Goal: Task Accomplishment & Management: Complete application form

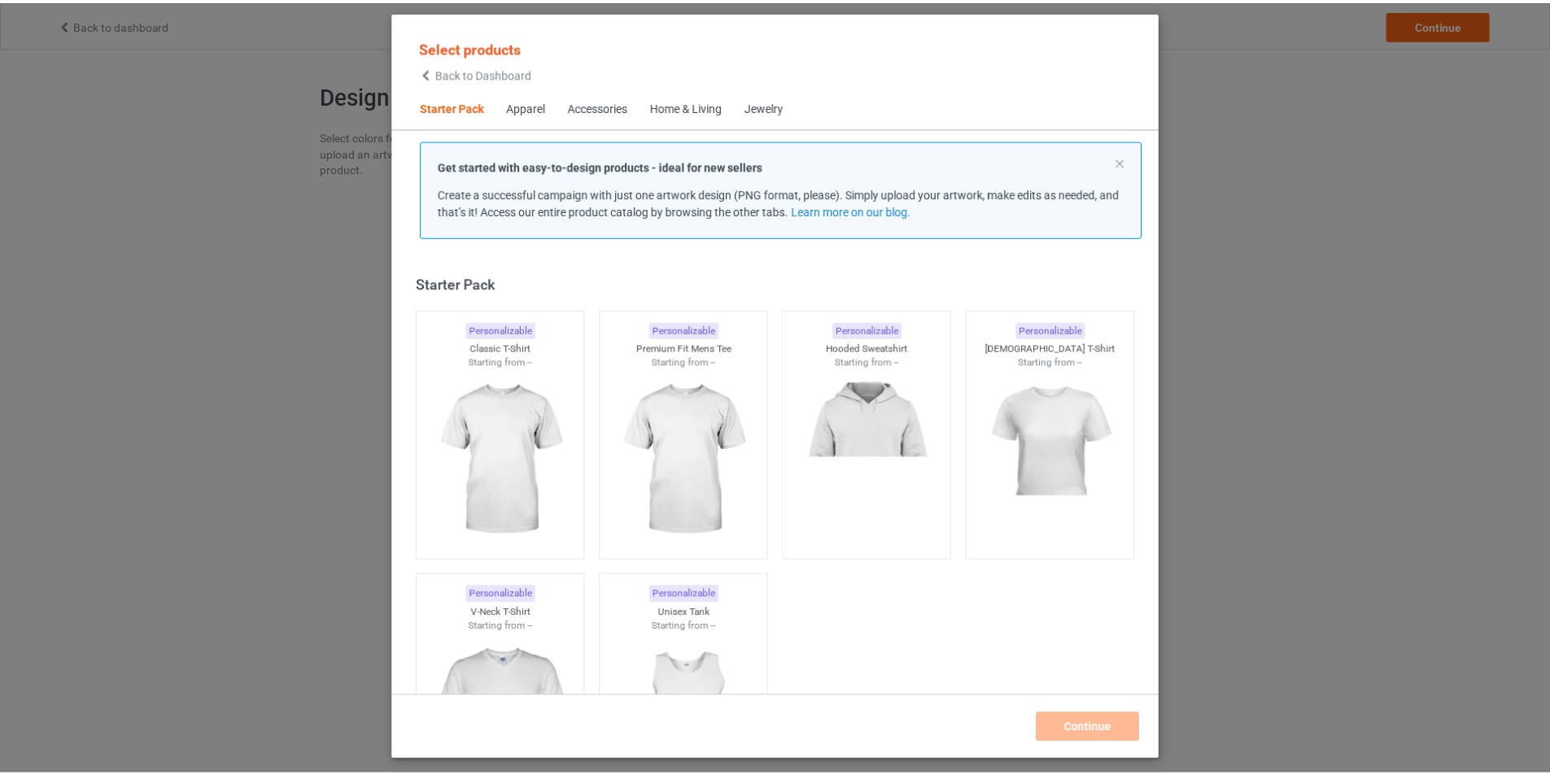
scroll to position [21, 0]
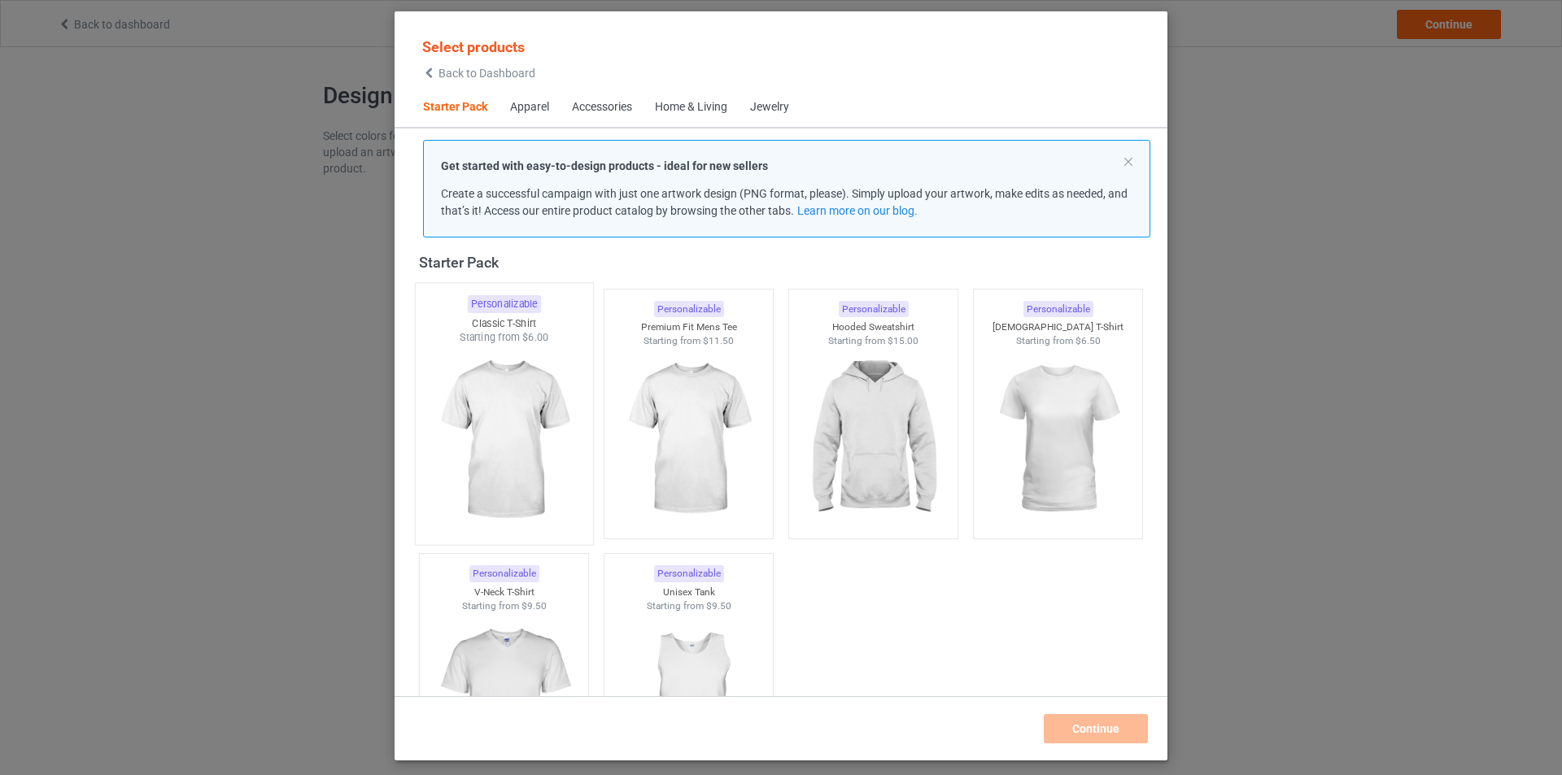
click at [512, 430] on img at bounding box center [503, 440] width 153 height 191
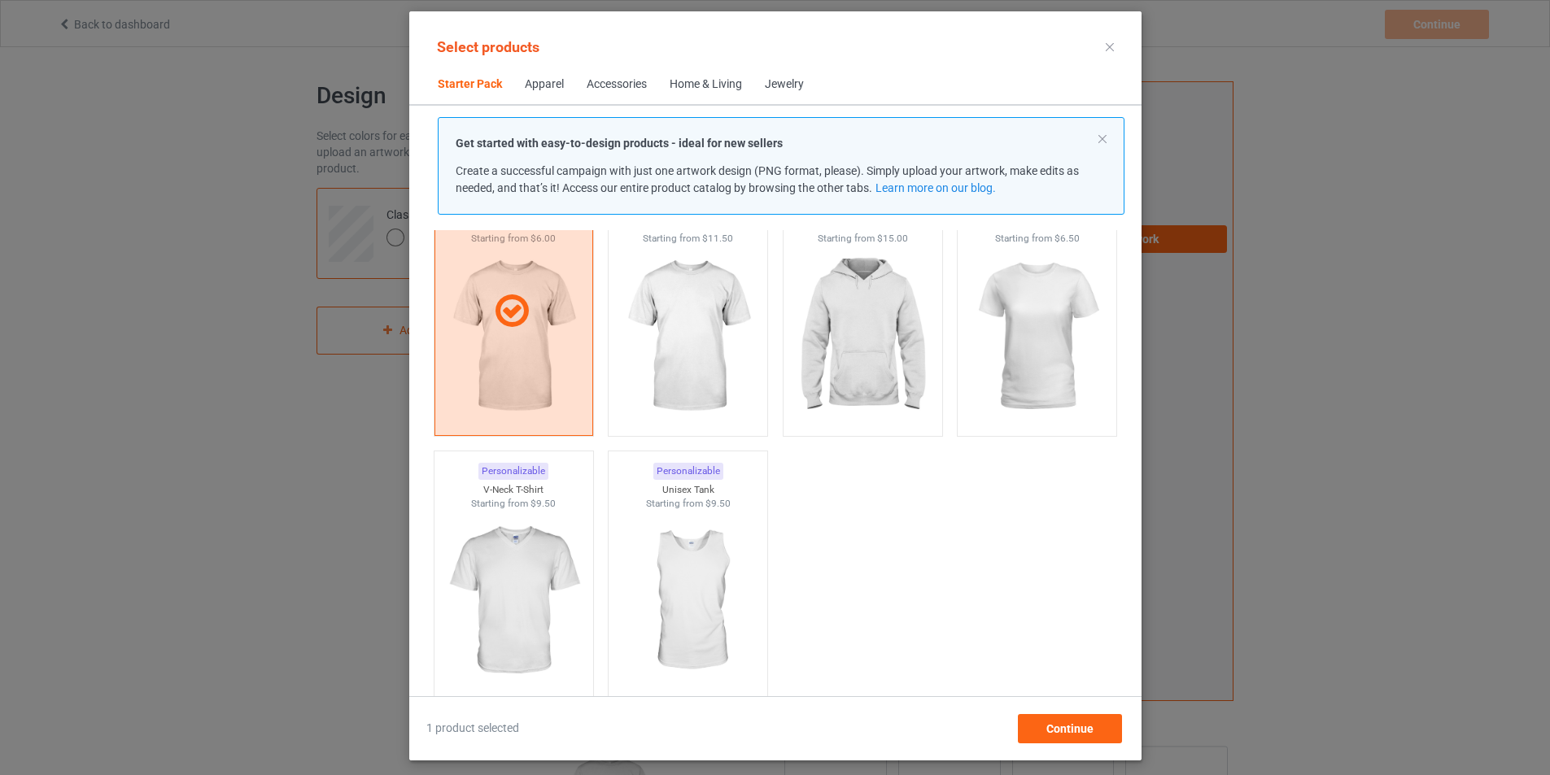
scroll to position [0, 0]
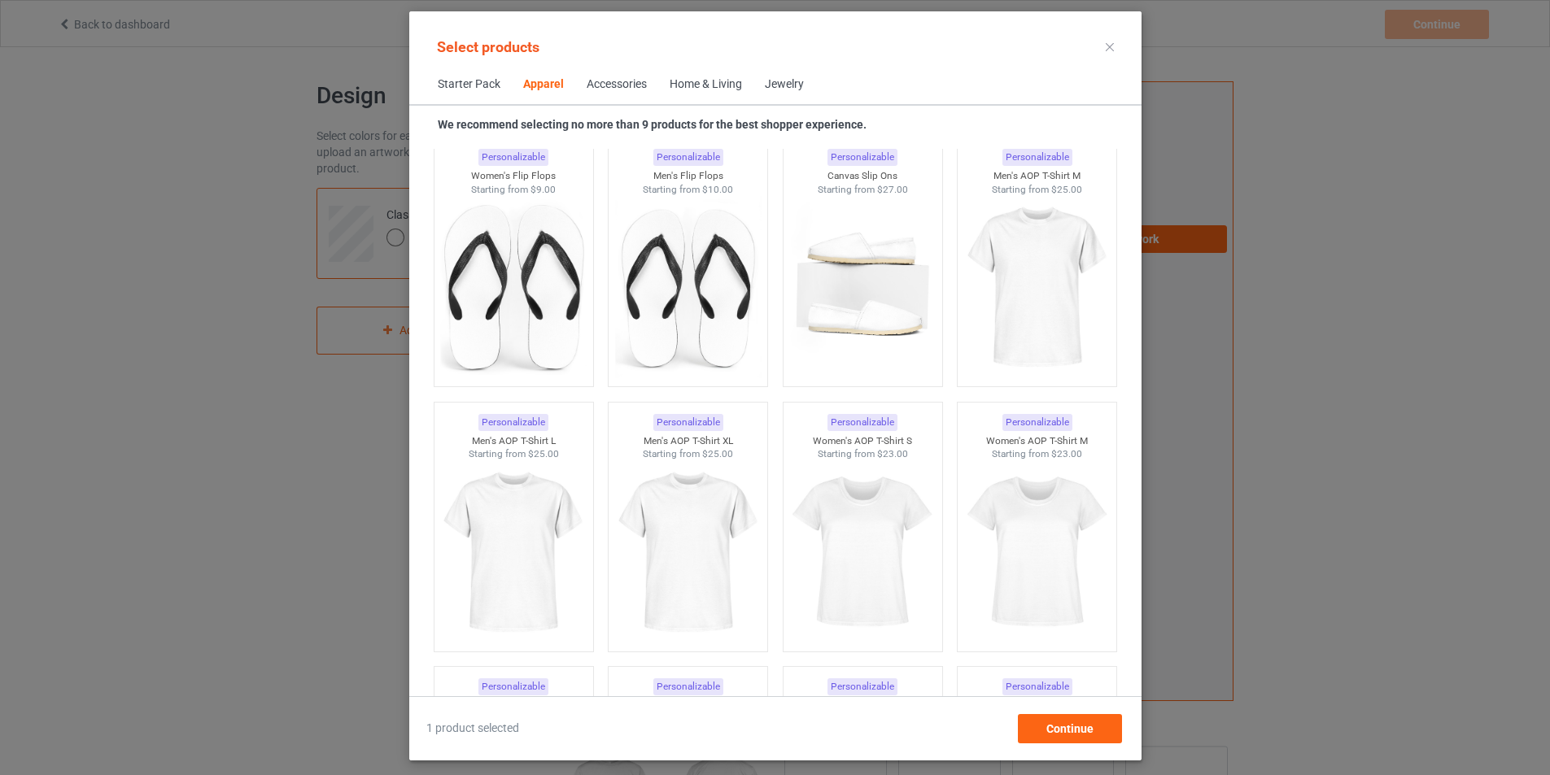
scroll to position [2451, 0]
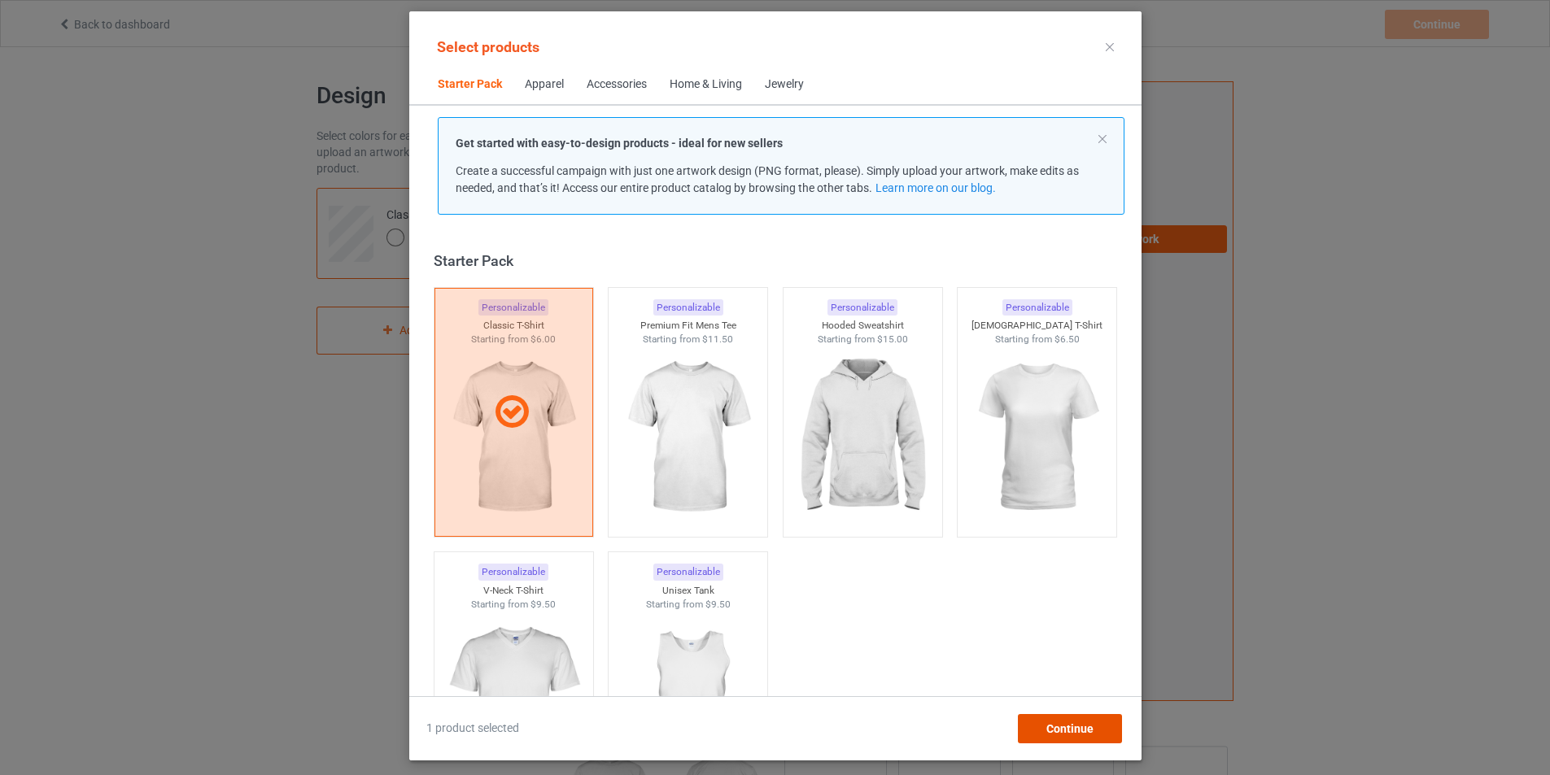
click at [1092, 727] on span "Continue" at bounding box center [1068, 728] width 47 height 13
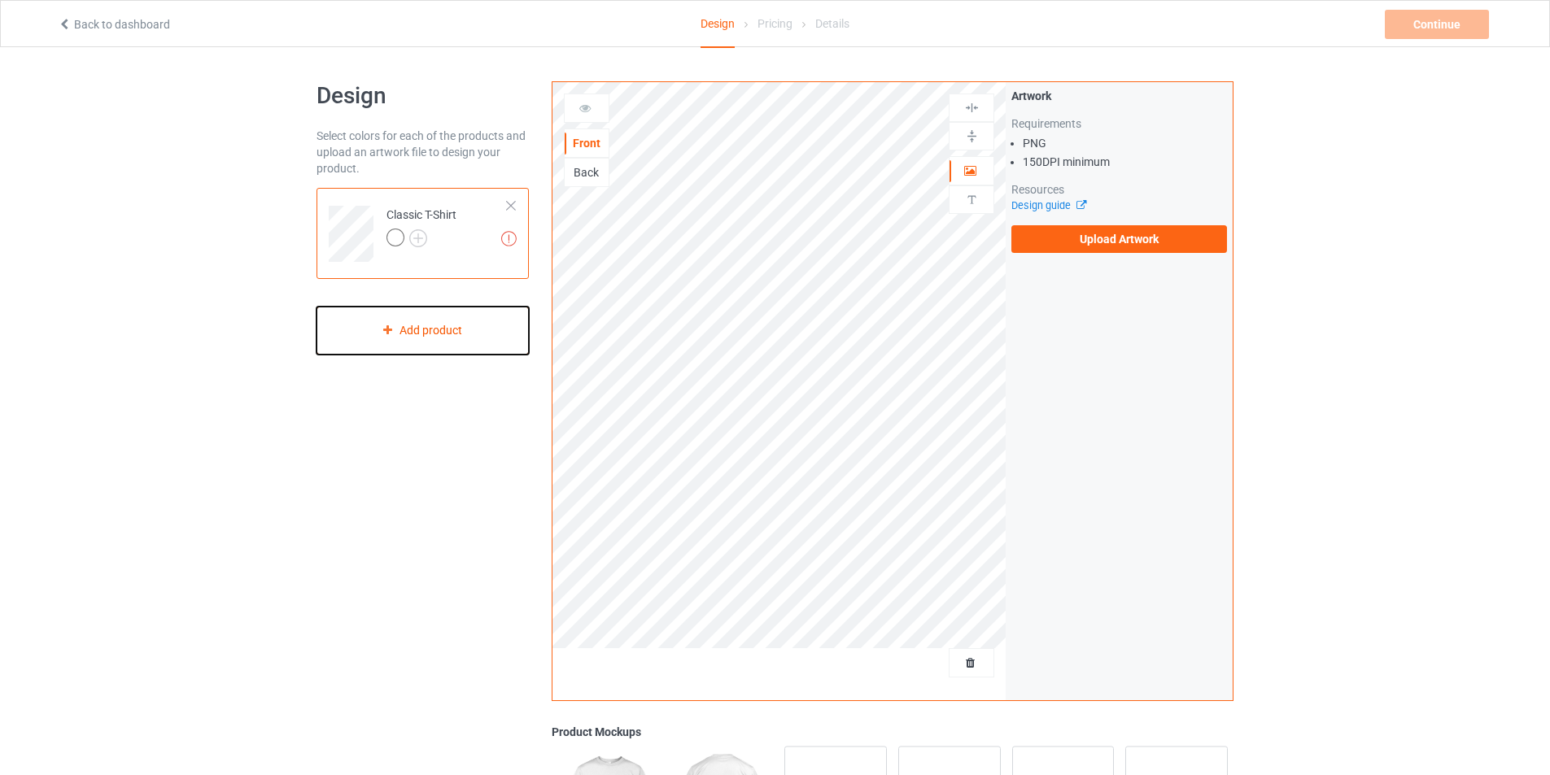
click at [429, 330] on div "Add product" at bounding box center [422, 331] width 212 height 48
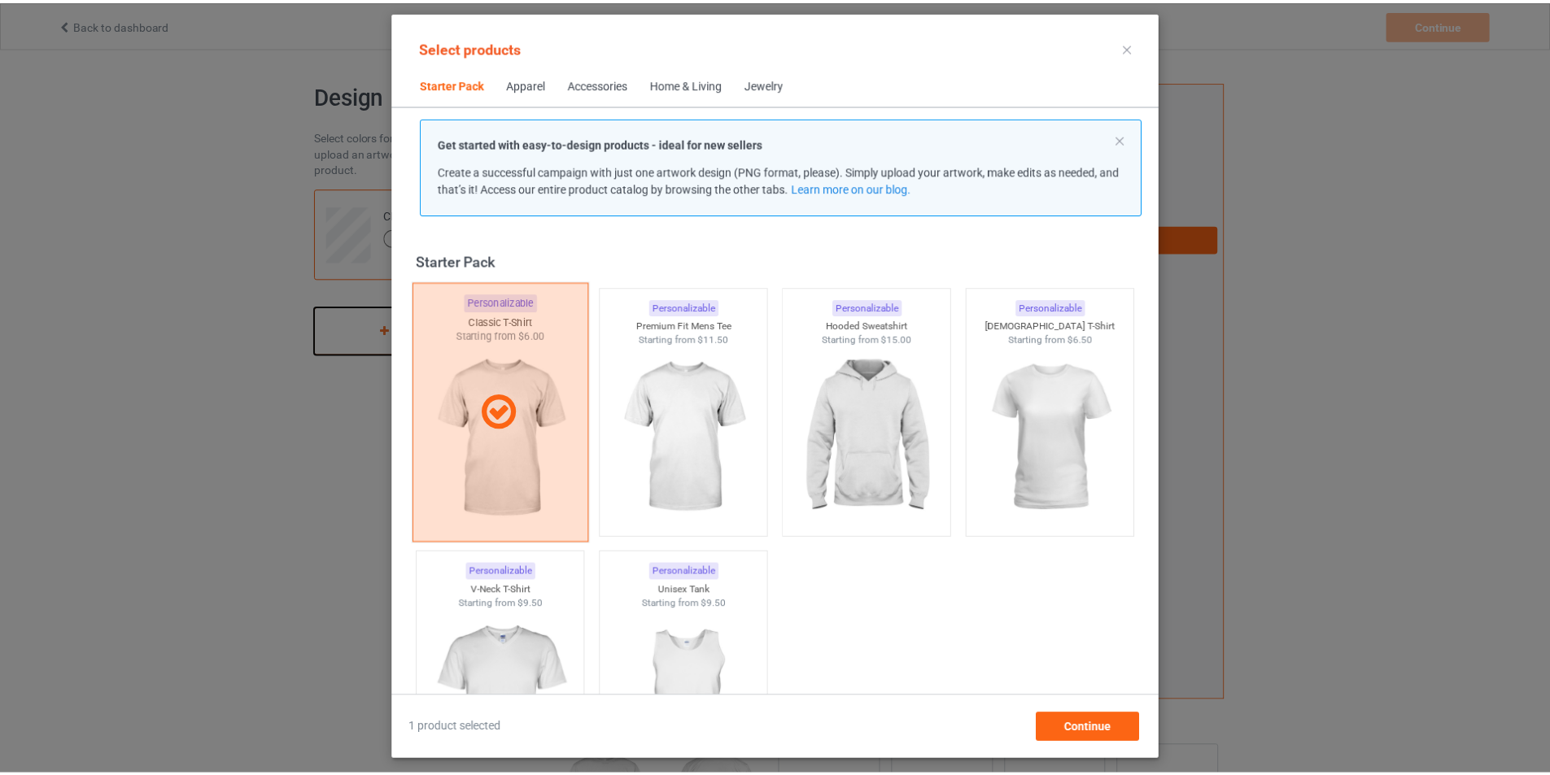
scroll to position [21, 0]
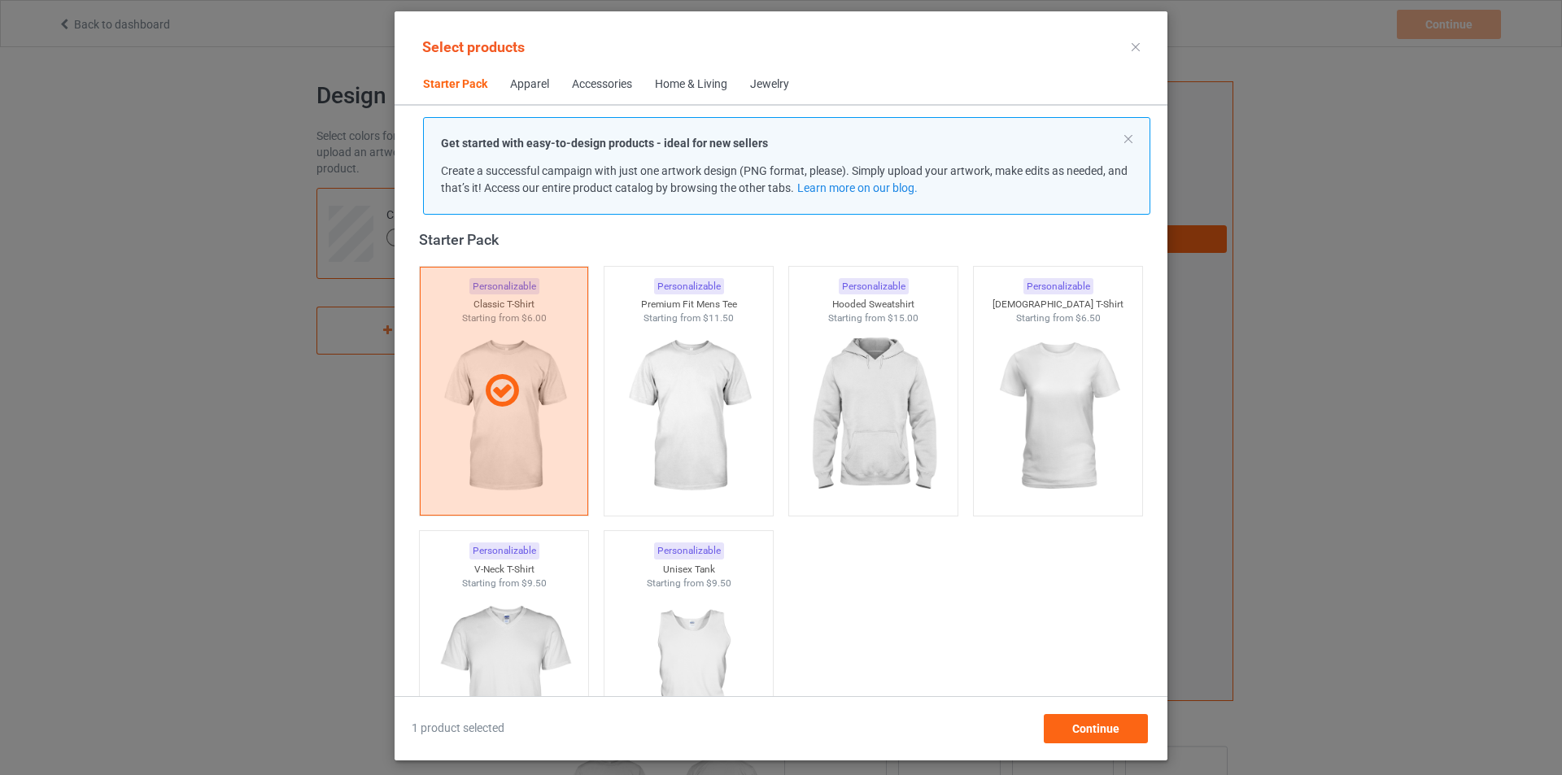
click at [1131, 38] on div at bounding box center [1135, 47] width 29 height 26
click at [1134, 48] on icon at bounding box center [1135, 47] width 8 height 8
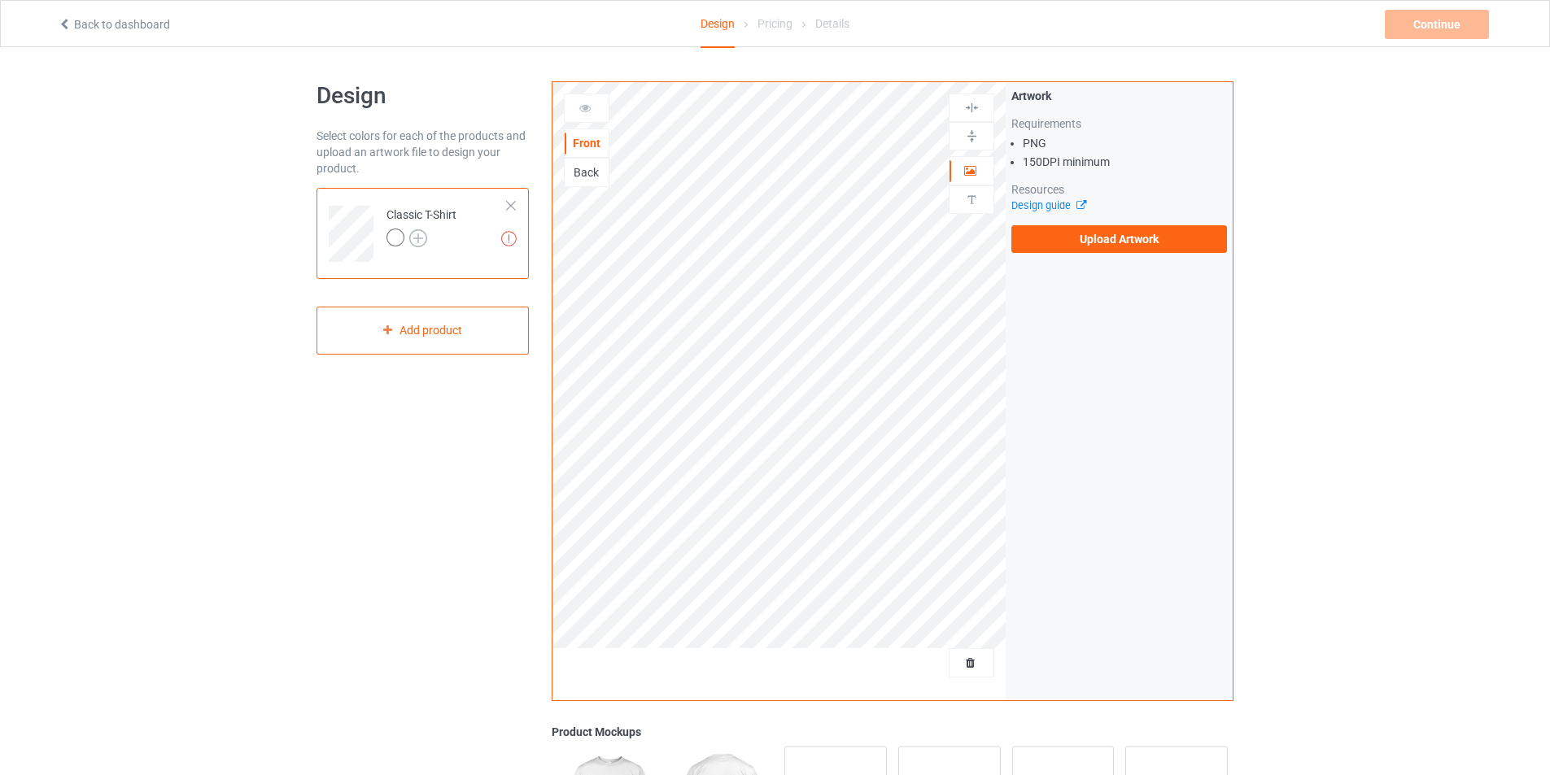
click at [416, 233] on img at bounding box center [418, 238] width 18 height 18
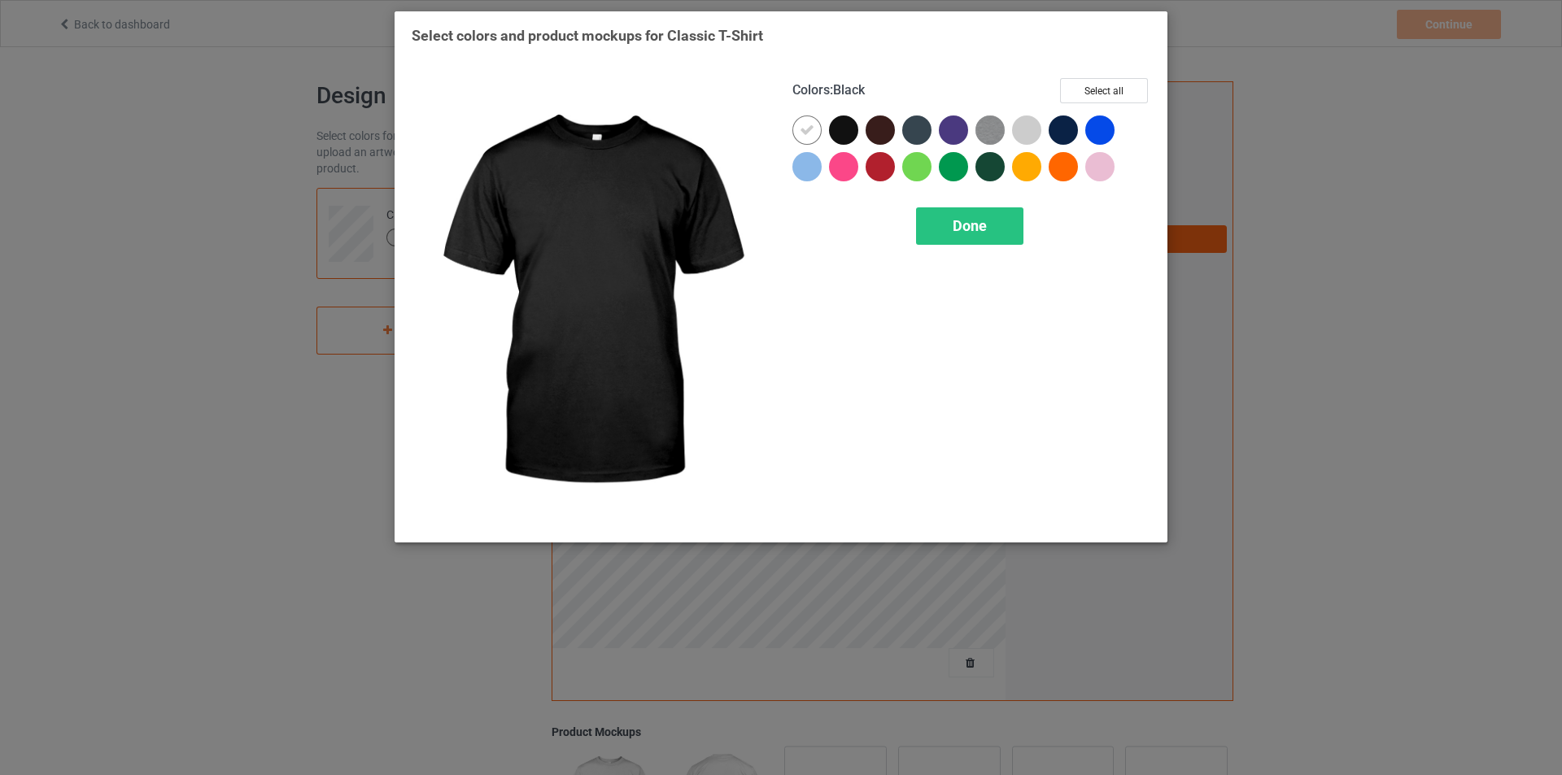
click at [851, 134] on div at bounding box center [843, 130] width 29 height 29
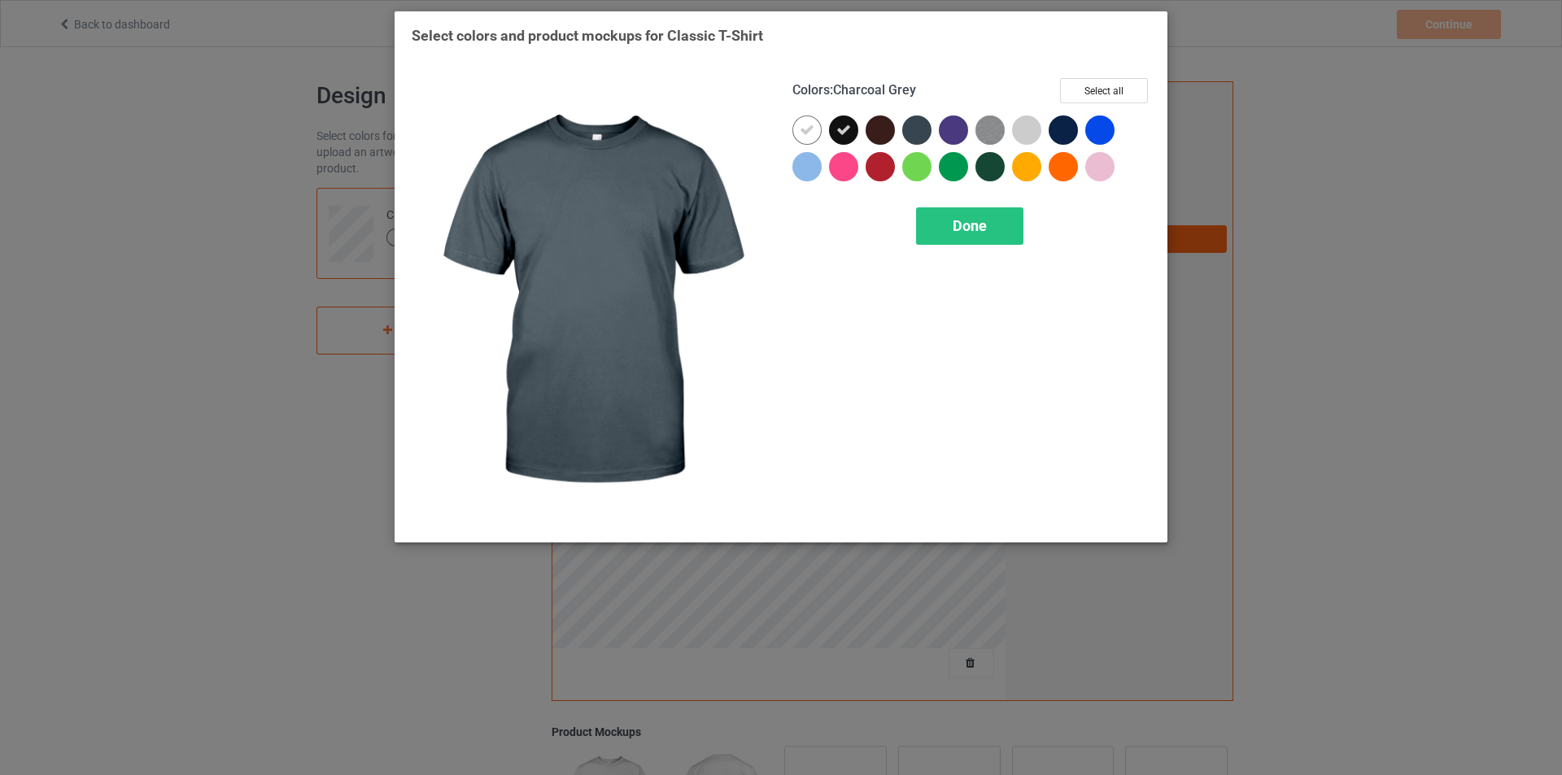
click at [918, 133] on div at bounding box center [916, 130] width 29 height 29
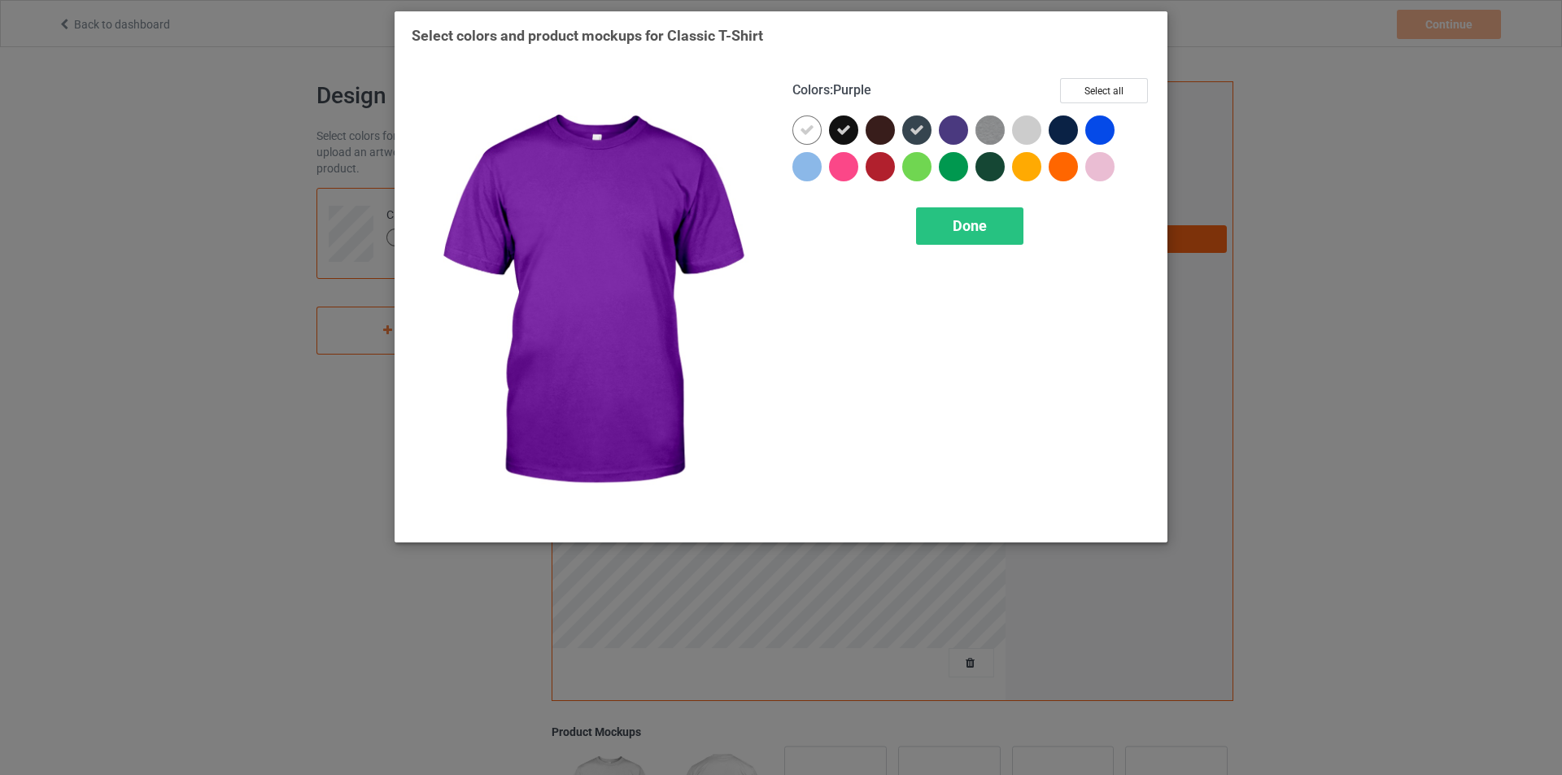
click at [953, 133] on div at bounding box center [953, 130] width 29 height 29
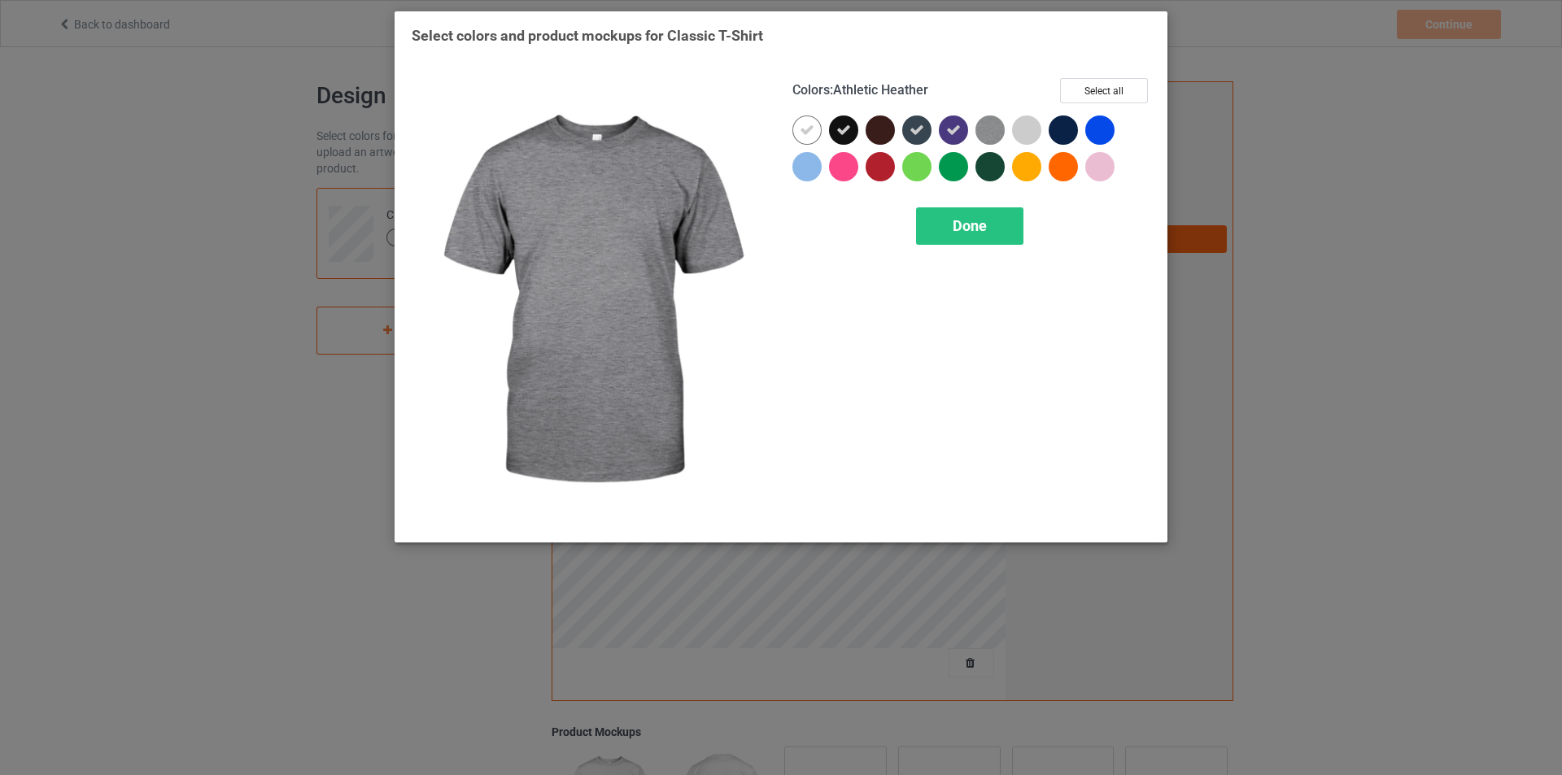
click at [991, 136] on img at bounding box center [989, 130] width 29 height 29
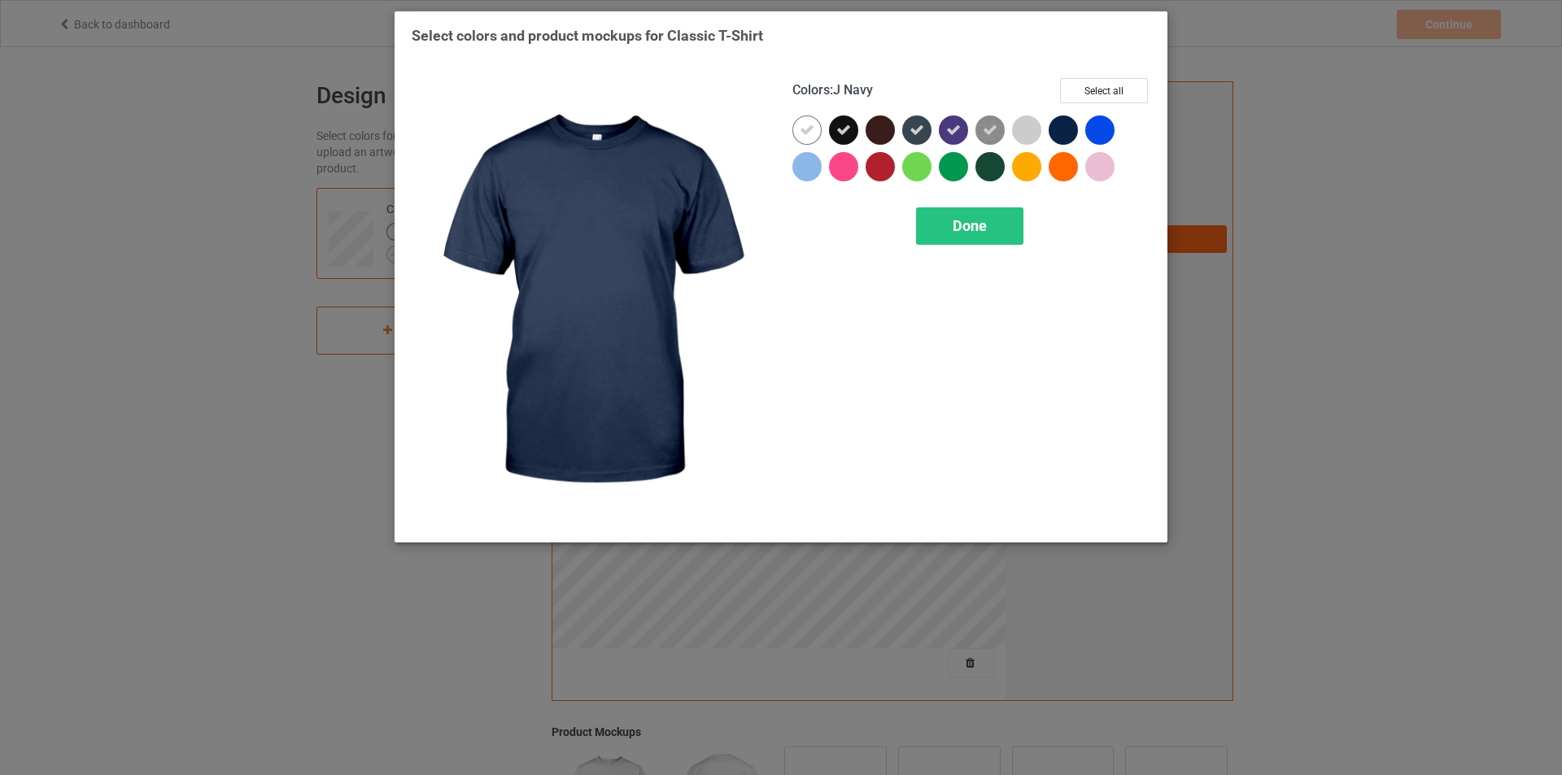
click at [1064, 134] on div at bounding box center [1062, 130] width 29 height 29
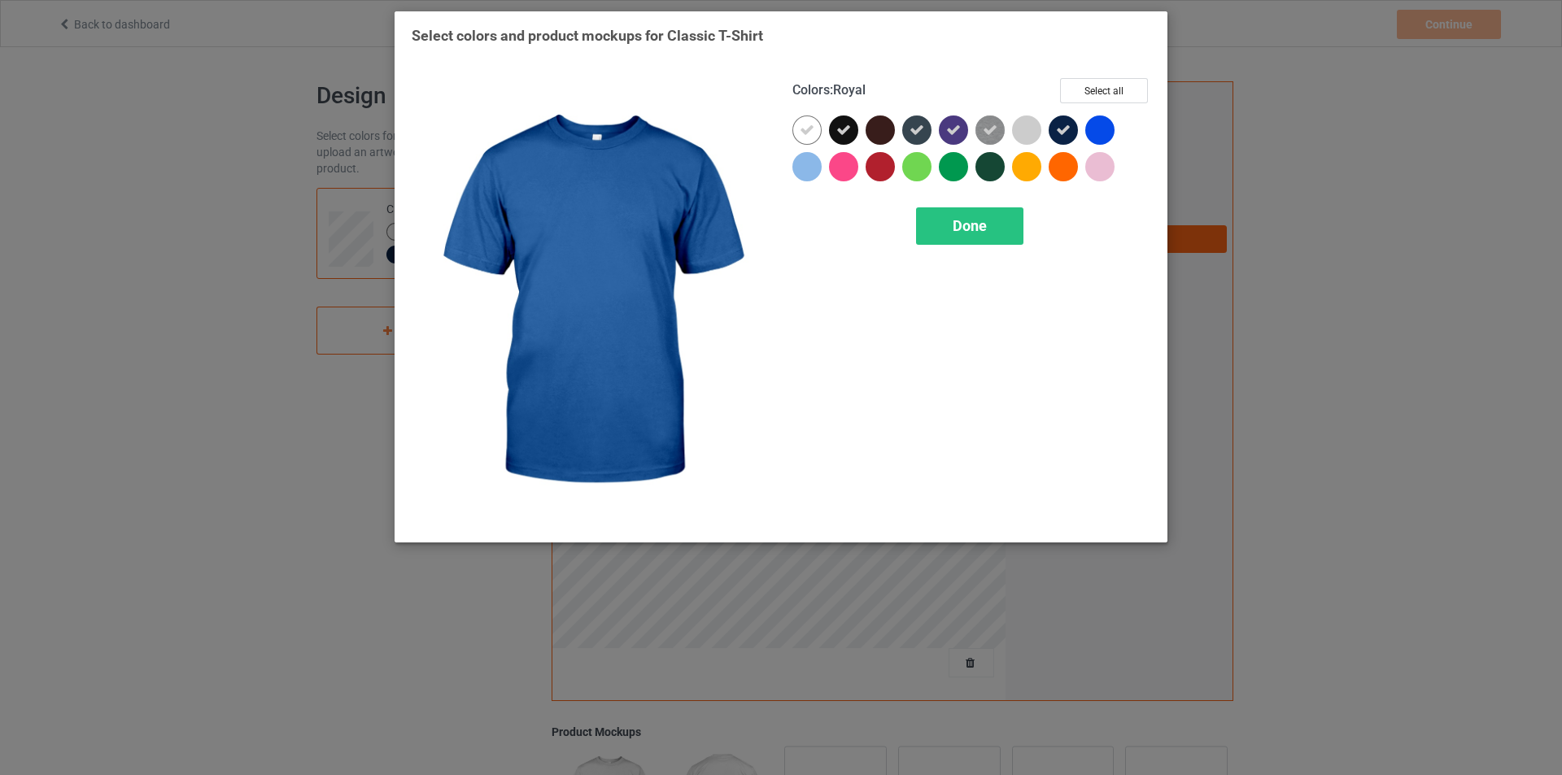
click at [1100, 133] on div at bounding box center [1099, 130] width 29 height 29
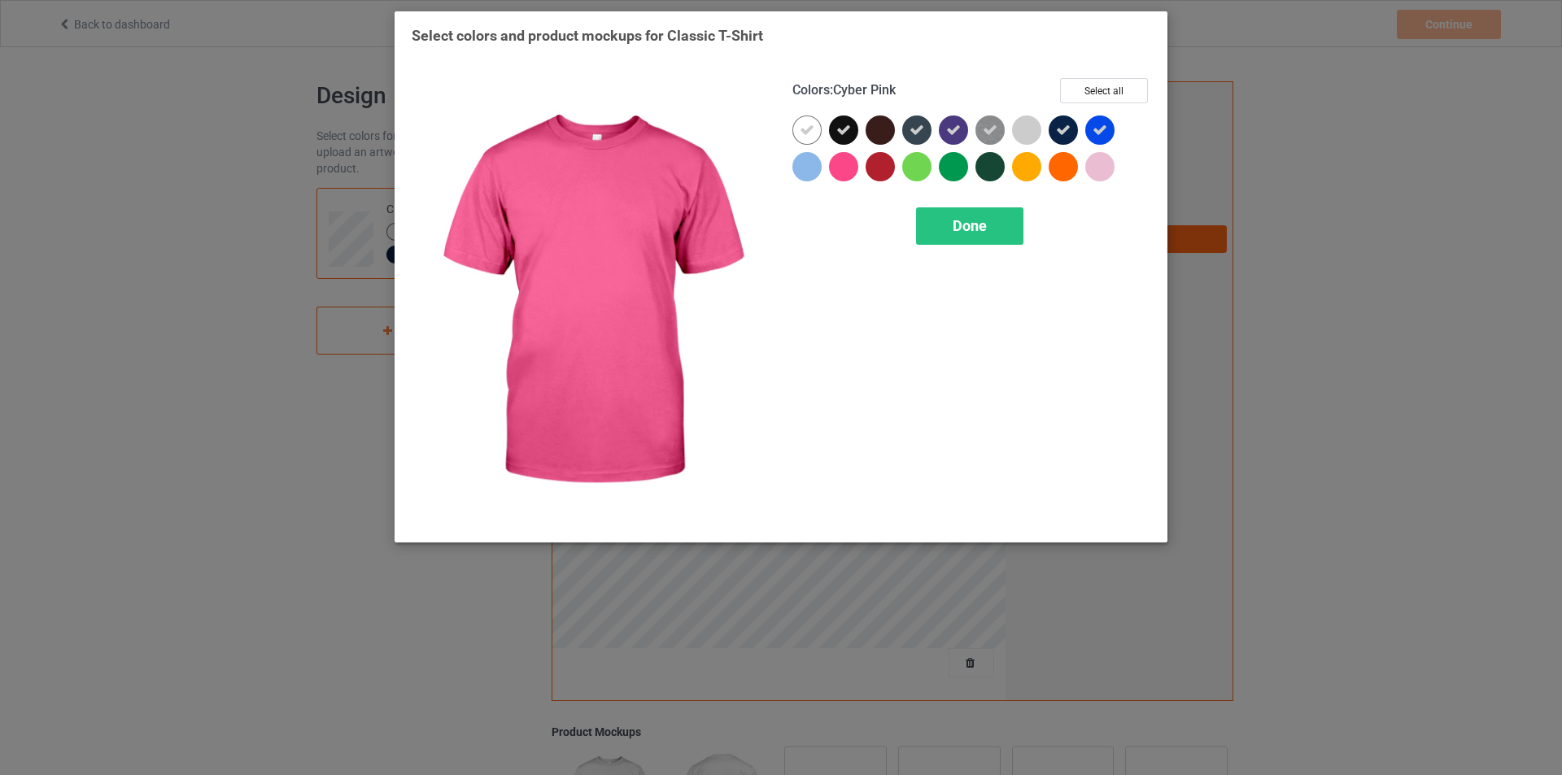
click at [843, 166] on div at bounding box center [843, 166] width 29 height 29
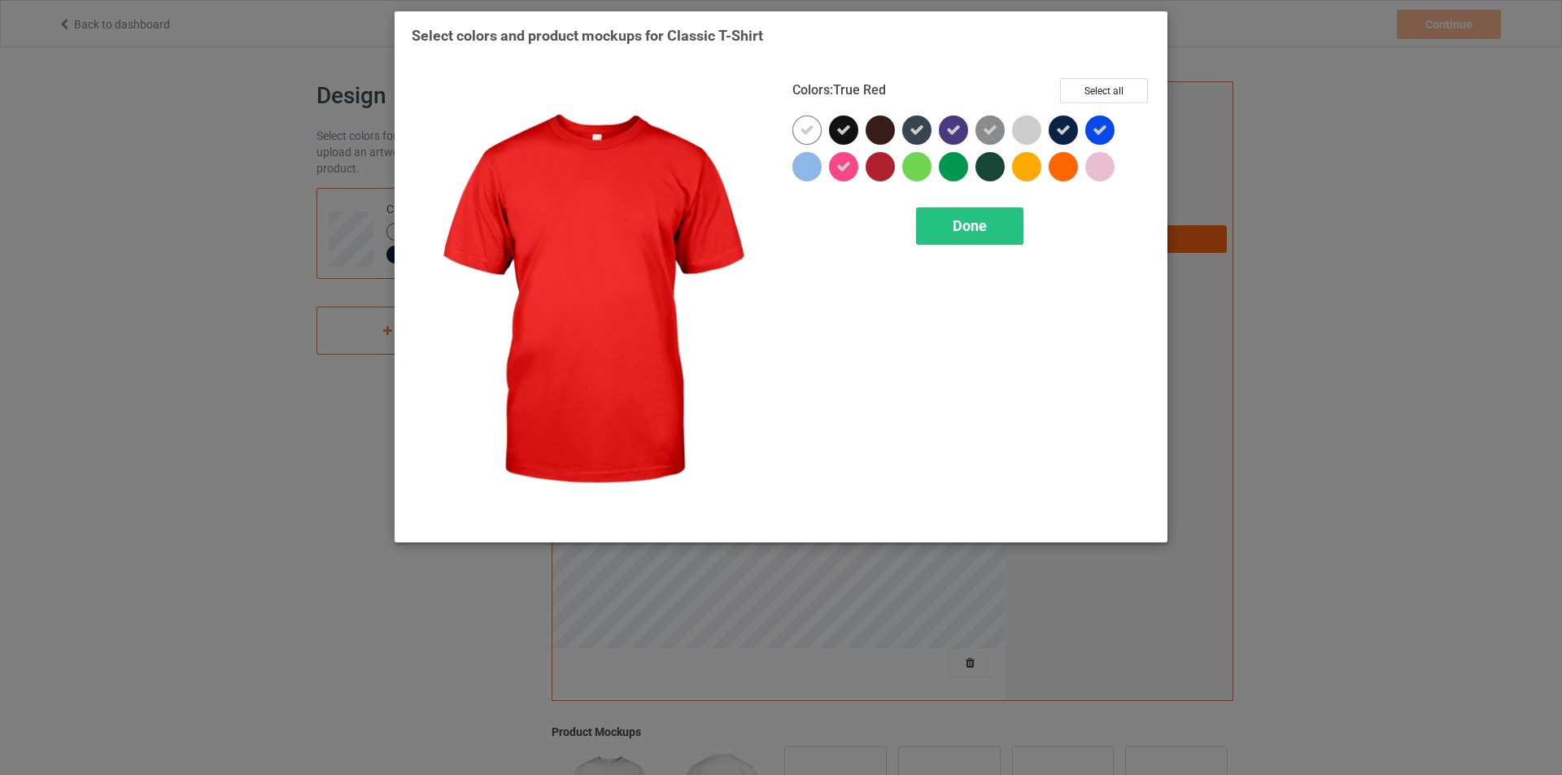
click at [887, 168] on div at bounding box center [879, 166] width 29 height 29
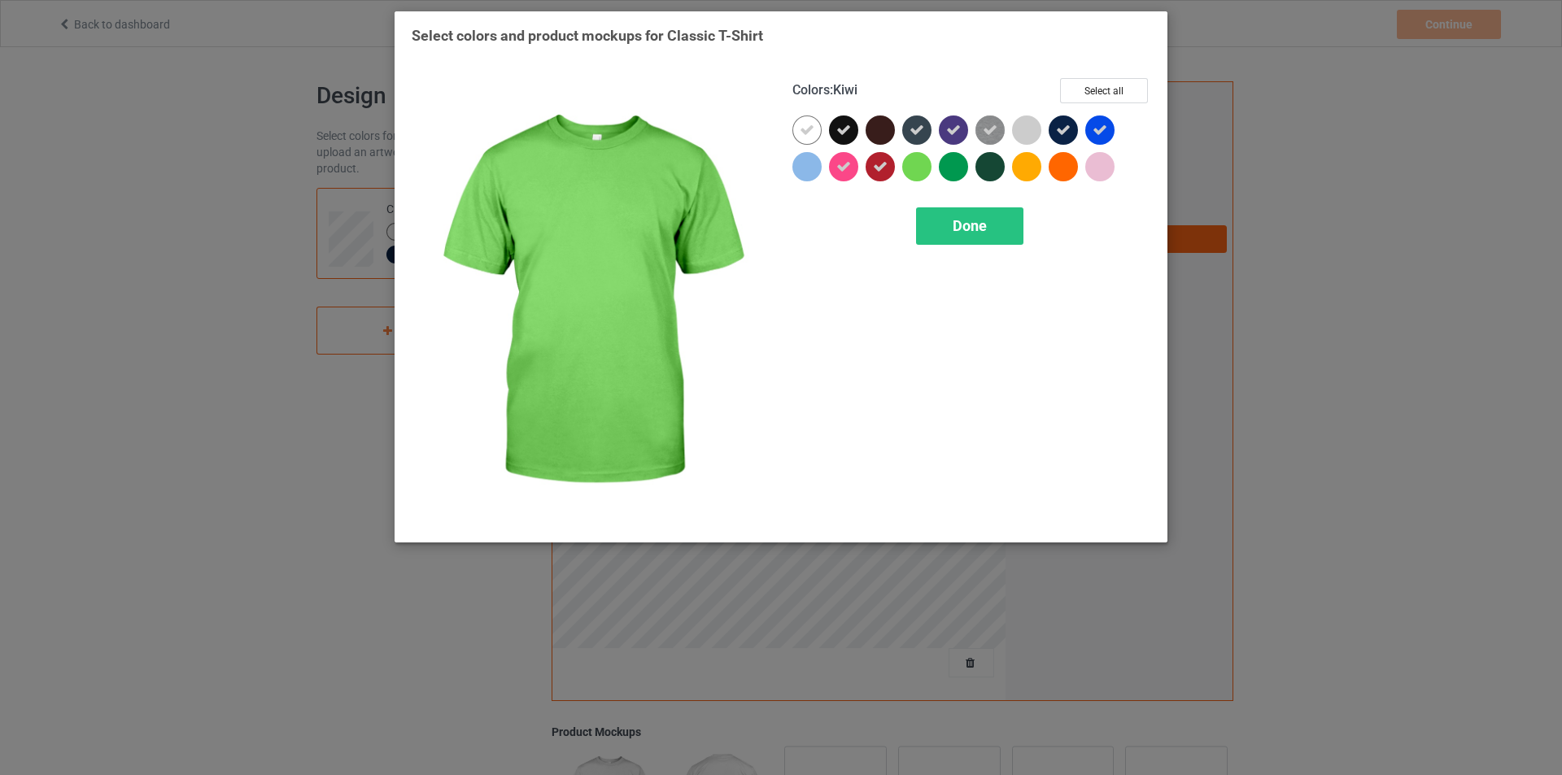
click at [922, 166] on div at bounding box center [916, 166] width 29 height 29
click at [922, 166] on icon at bounding box center [916, 166] width 15 height 15
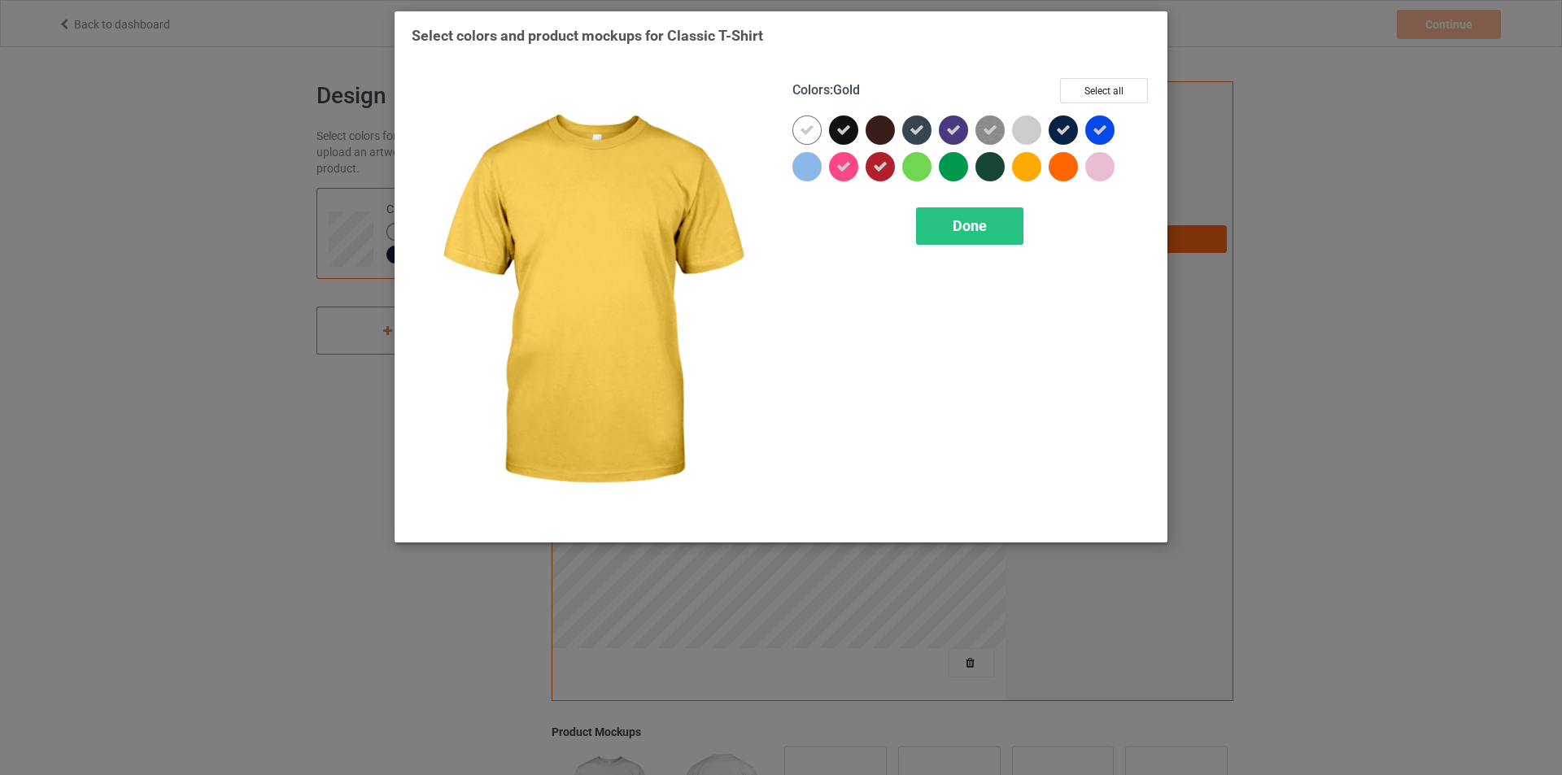
click at [1031, 175] on div at bounding box center [1026, 166] width 29 height 29
click at [979, 234] on span "Done" at bounding box center [970, 225] width 34 height 17
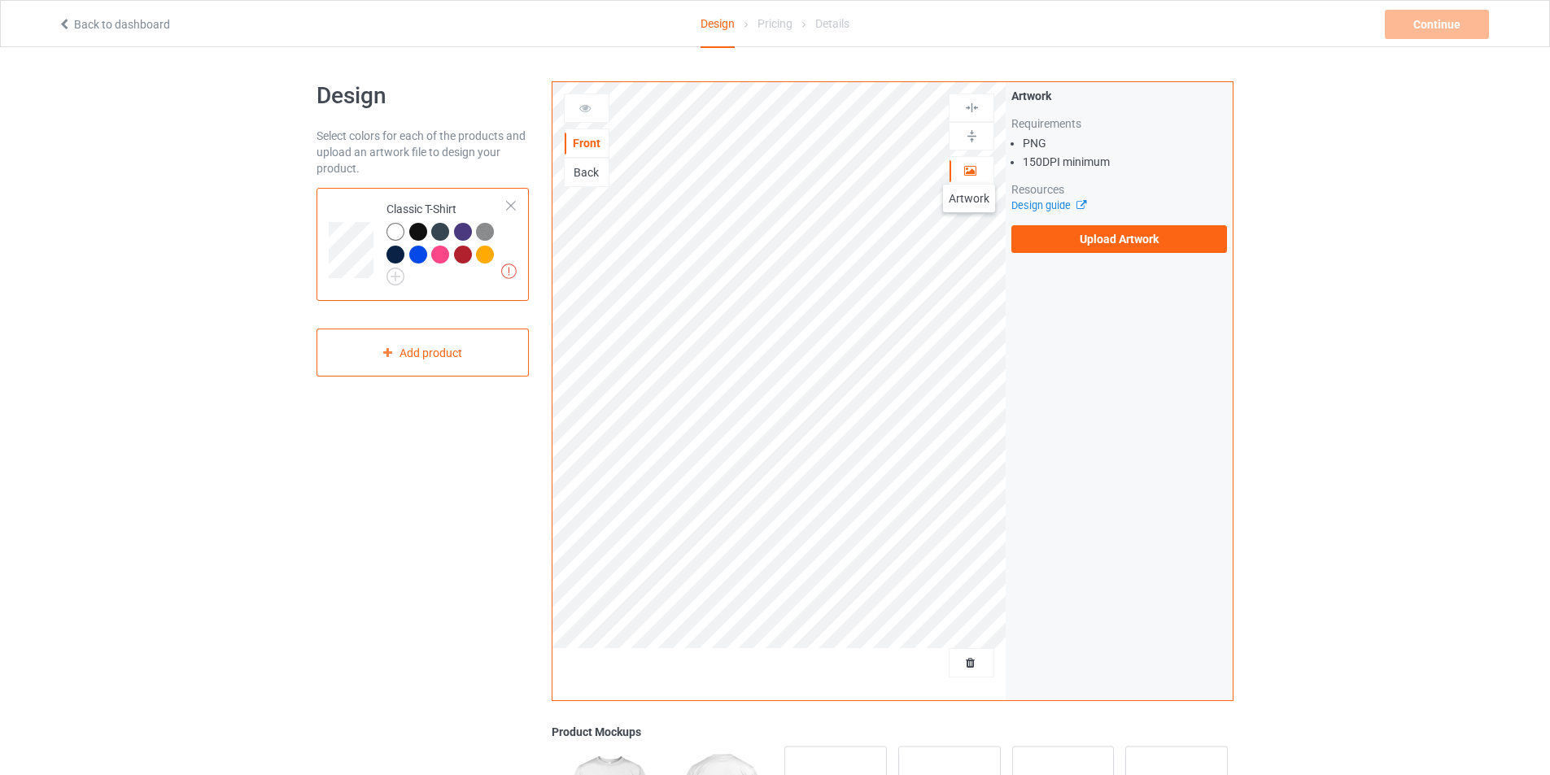
click at [969, 168] on icon at bounding box center [970, 168] width 14 height 11
click at [1117, 245] on label "Upload Artwork" at bounding box center [1119, 239] width 216 height 28
click at [0, 0] on input "Upload Artwork" at bounding box center [0, 0] width 0 height 0
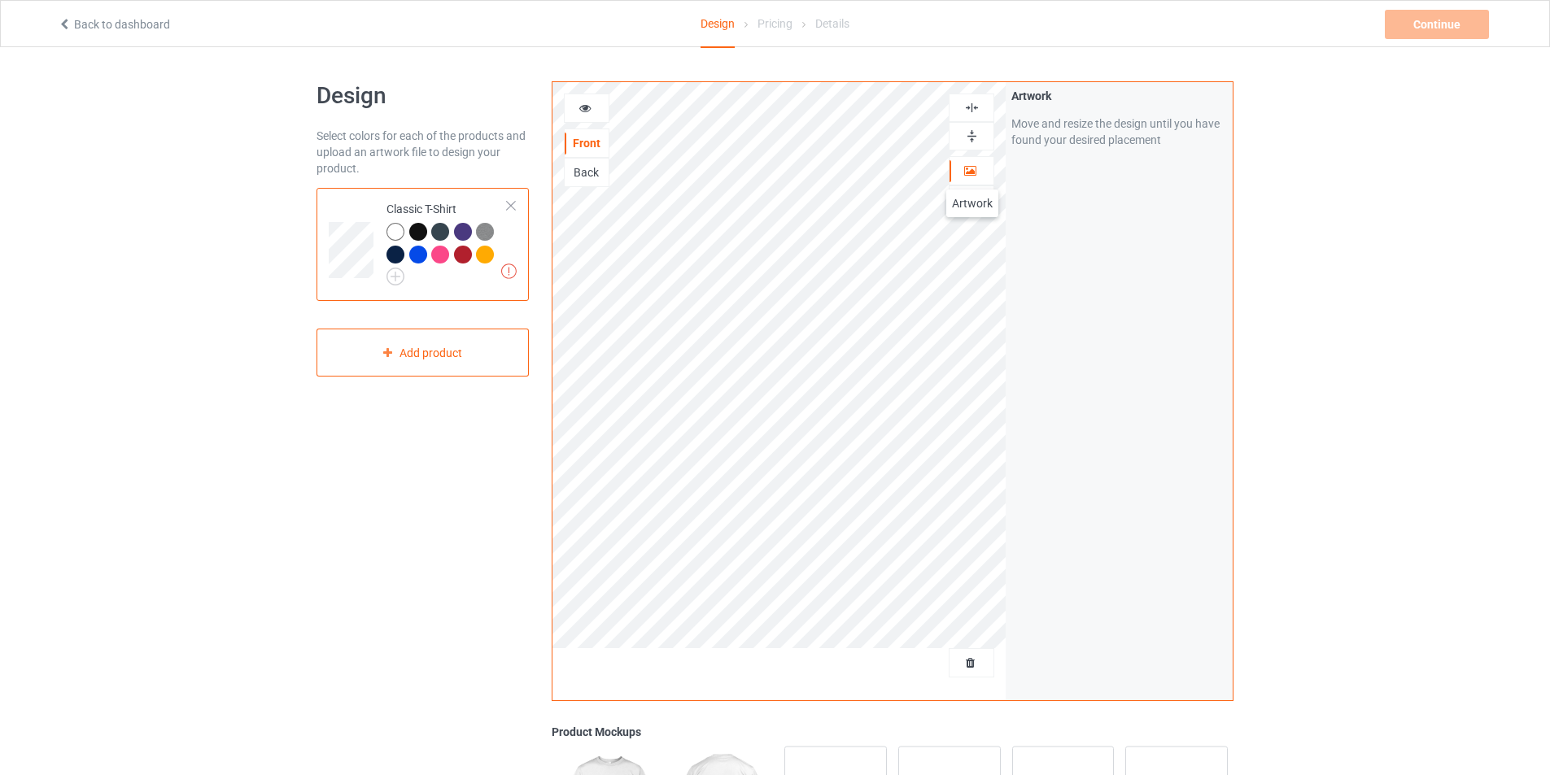
click at [972, 173] on icon at bounding box center [970, 168] width 14 height 11
click at [508, 271] on img at bounding box center [508, 271] width 15 height 15
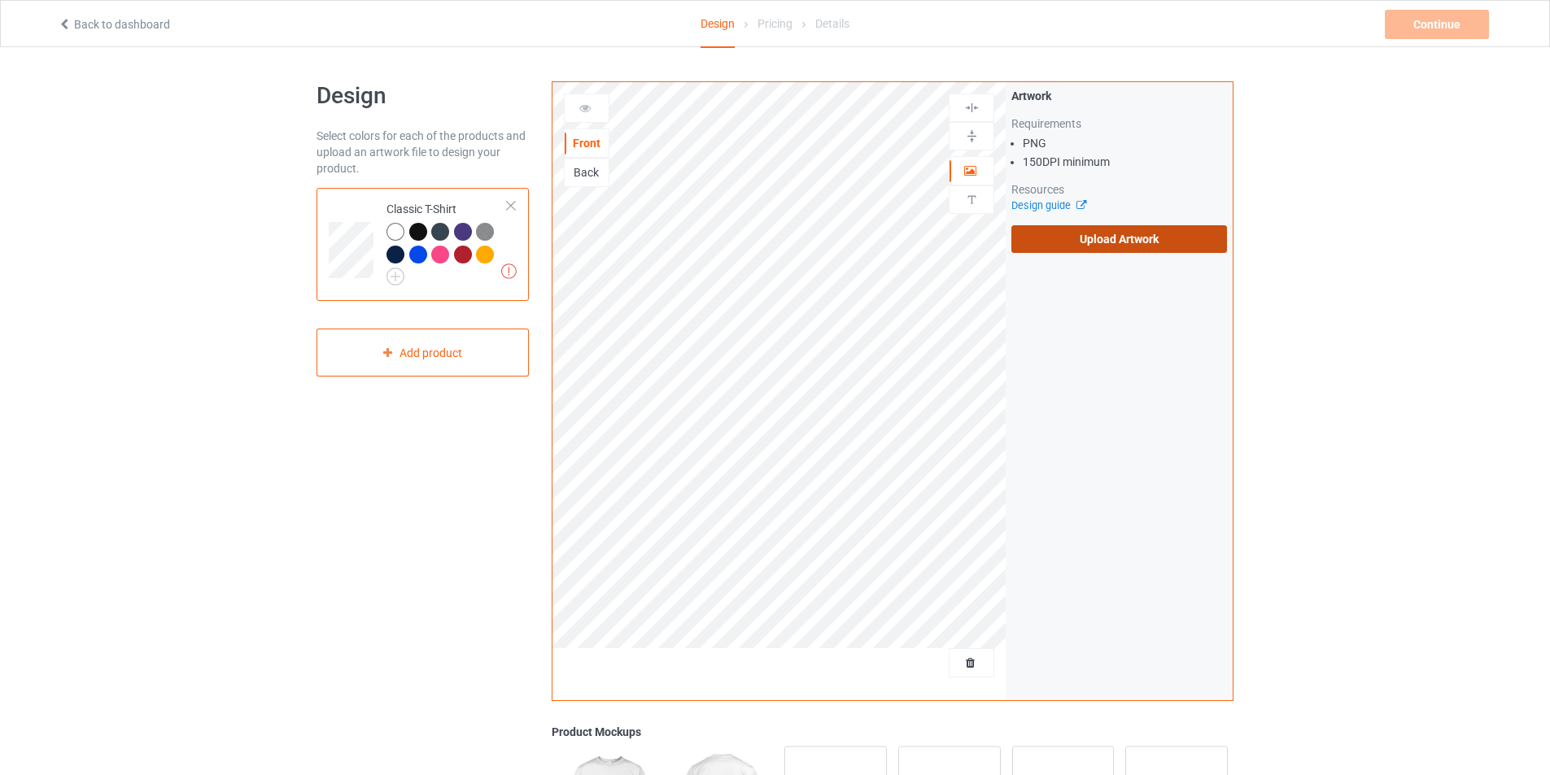
click at [1140, 229] on label "Upload Artwork" at bounding box center [1119, 239] width 216 height 28
click at [0, 0] on input "Upload Artwork" at bounding box center [0, 0] width 0 height 0
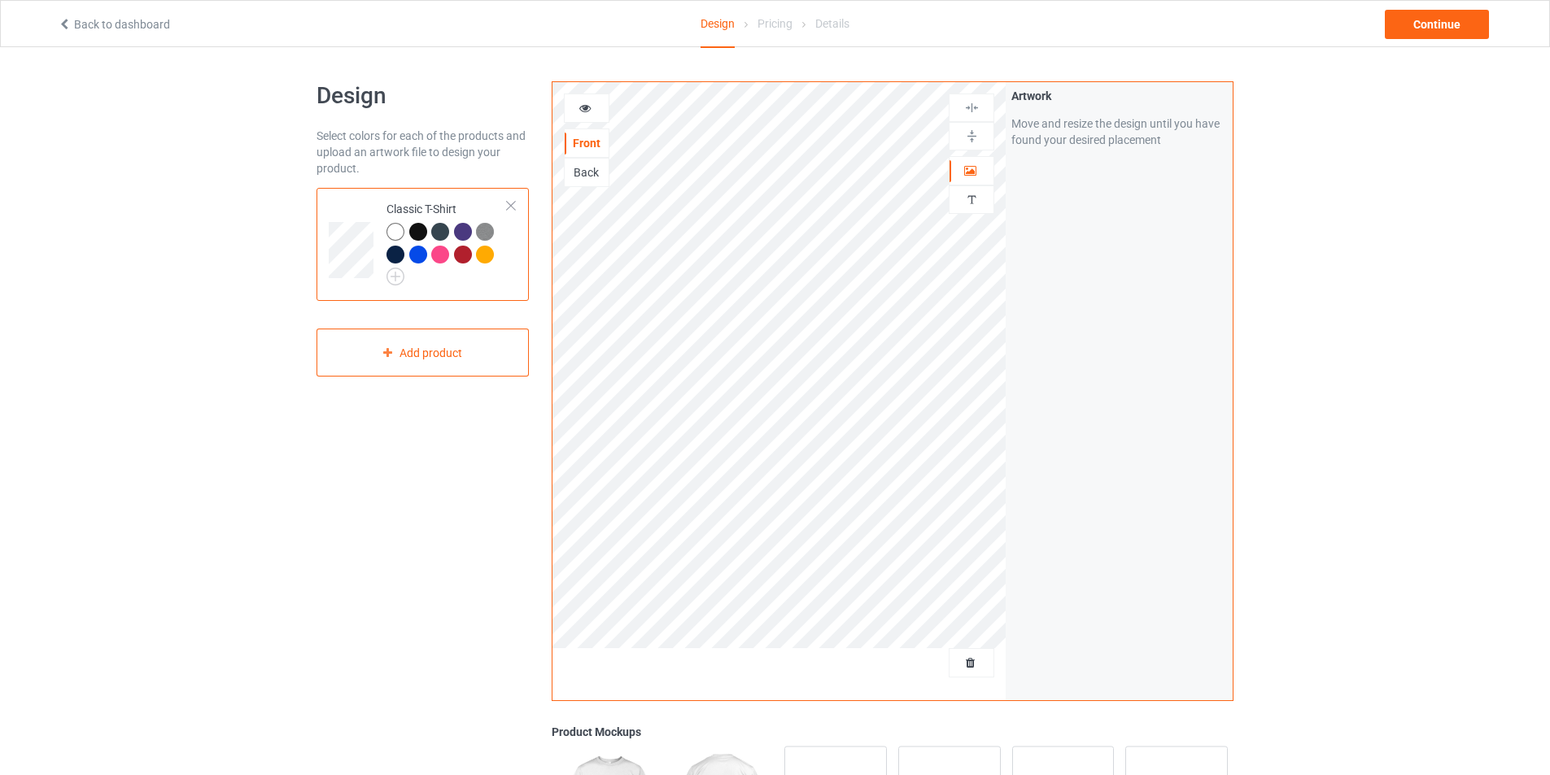
click at [417, 233] on div at bounding box center [418, 232] width 18 height 18
click at [416, 252] on div at bounding box center [418, 255] width 18 height 18
click at [969, 137] on img at bounding box center [971, 136] width 15 height 15
click at [584, 107] on icon at bounding box center [585, 105] width 14 height 11
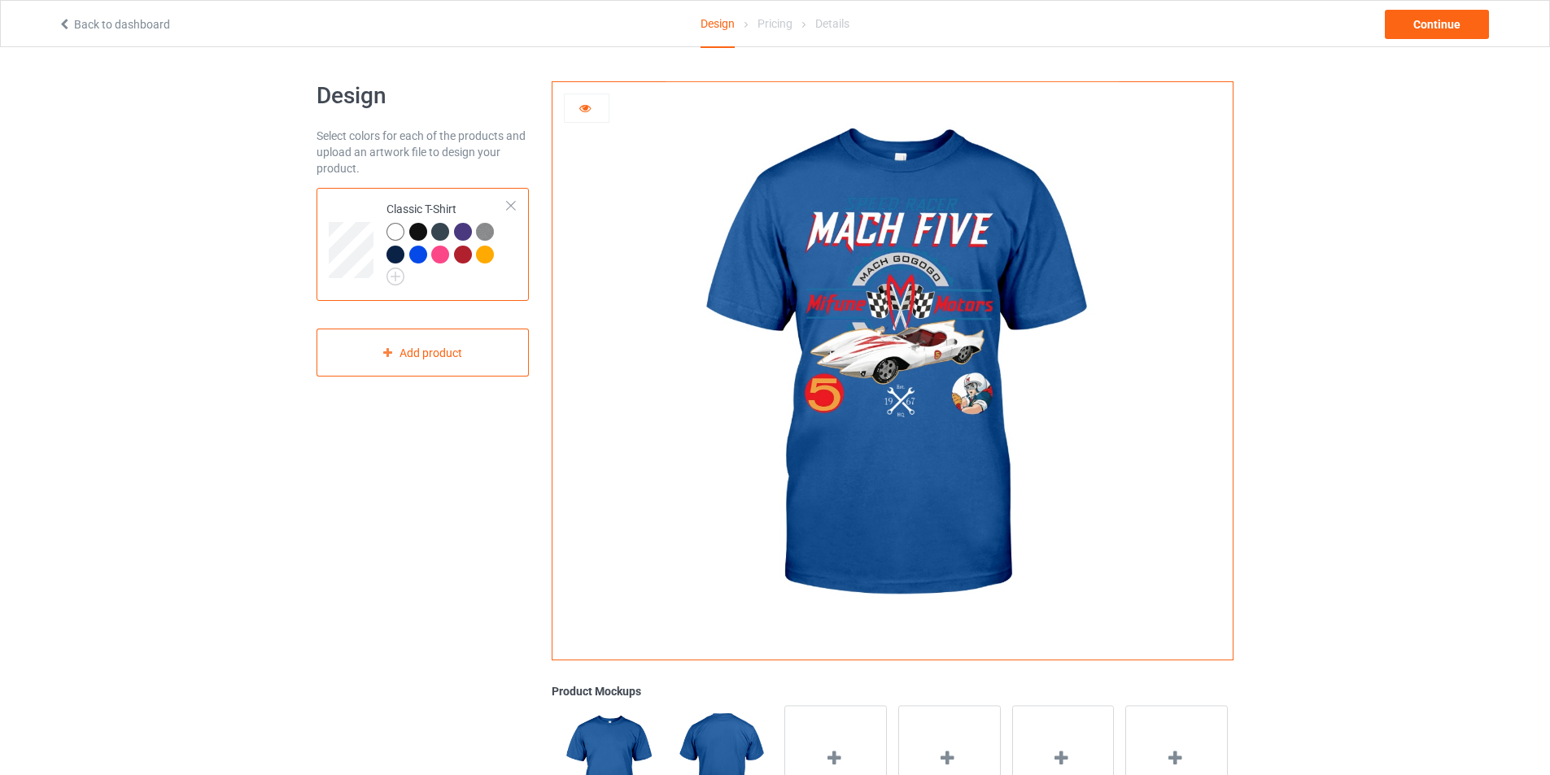
click at [469, 250] on div at bounding box center [463, 255] width 18 height 18
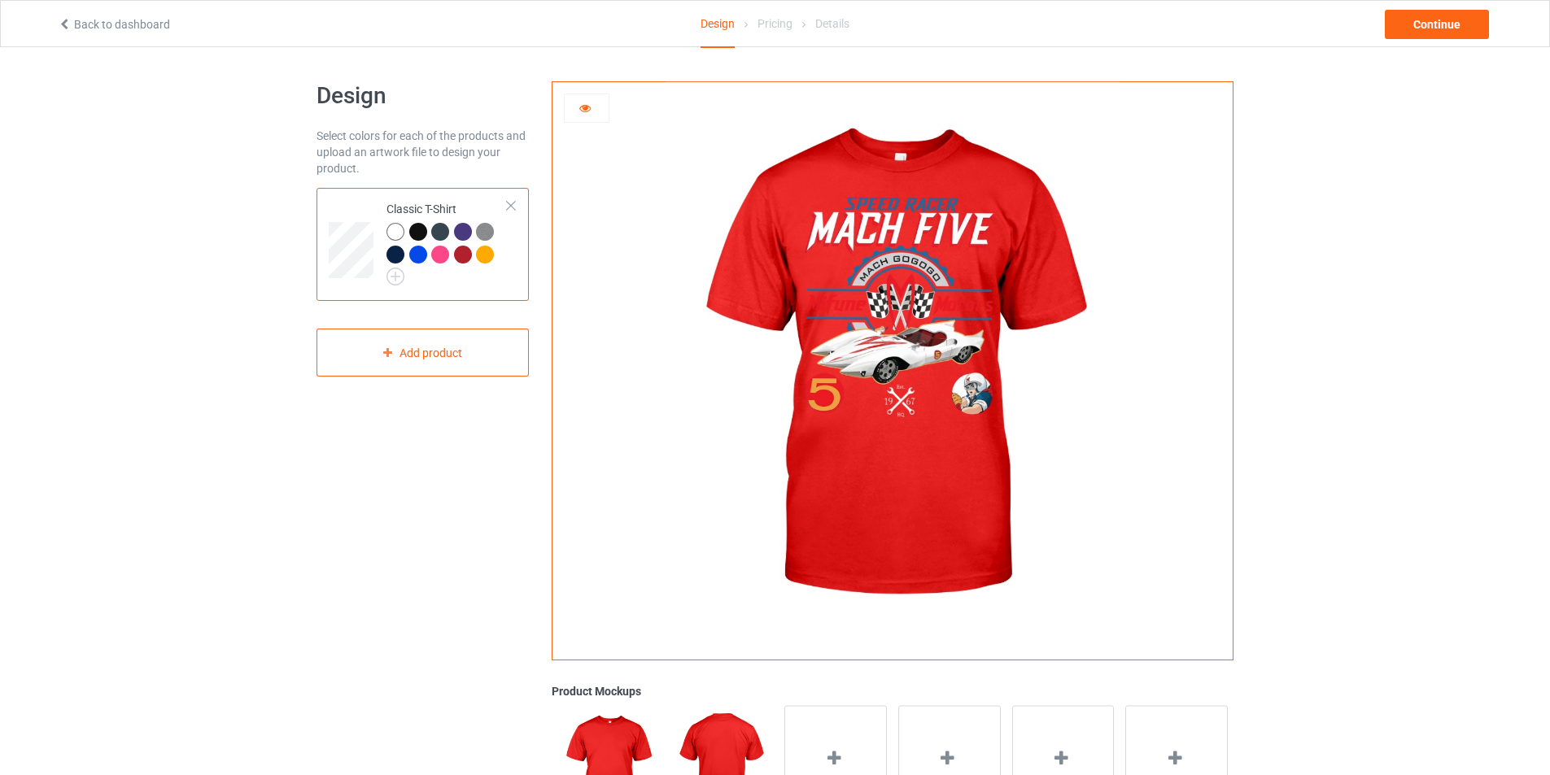
click at [483, 233] on img at bounding box center [485, 232] width 18 height 18
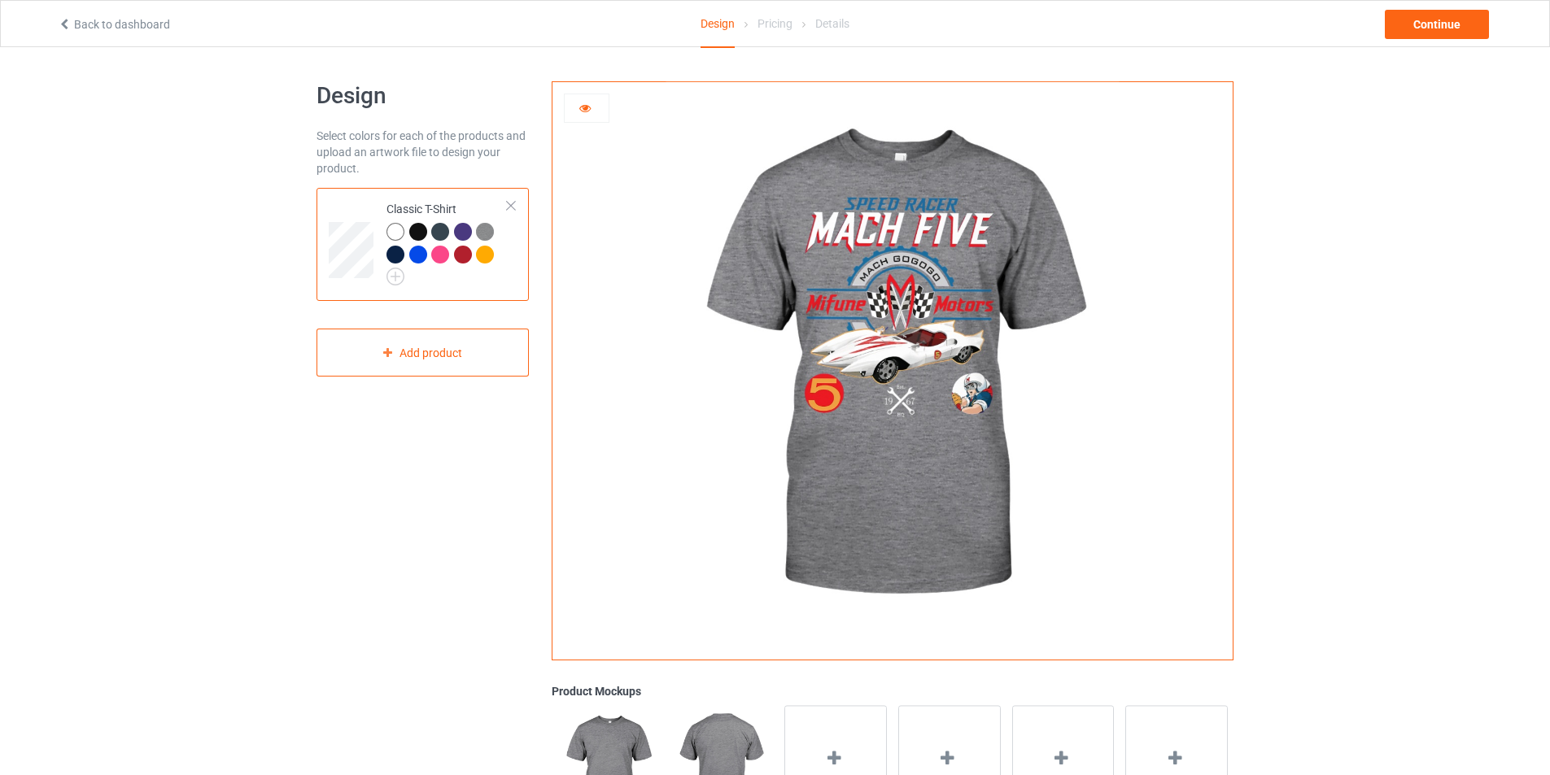
click at [480, 252] on div at bounding box center [485, 255] width 18 height 18
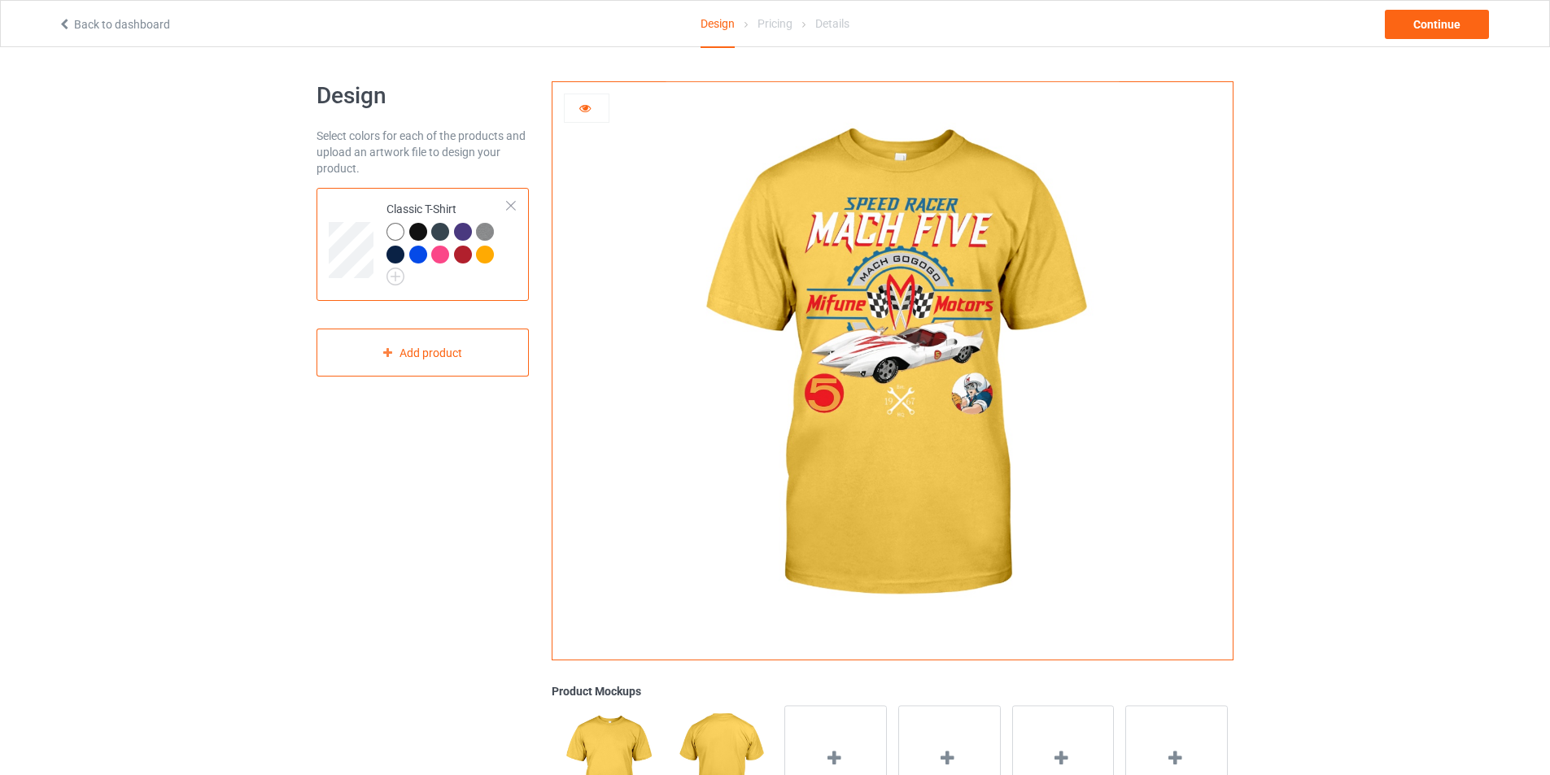
click at [396, 234] on div at bounding box center [395, 232] width 18 height 18
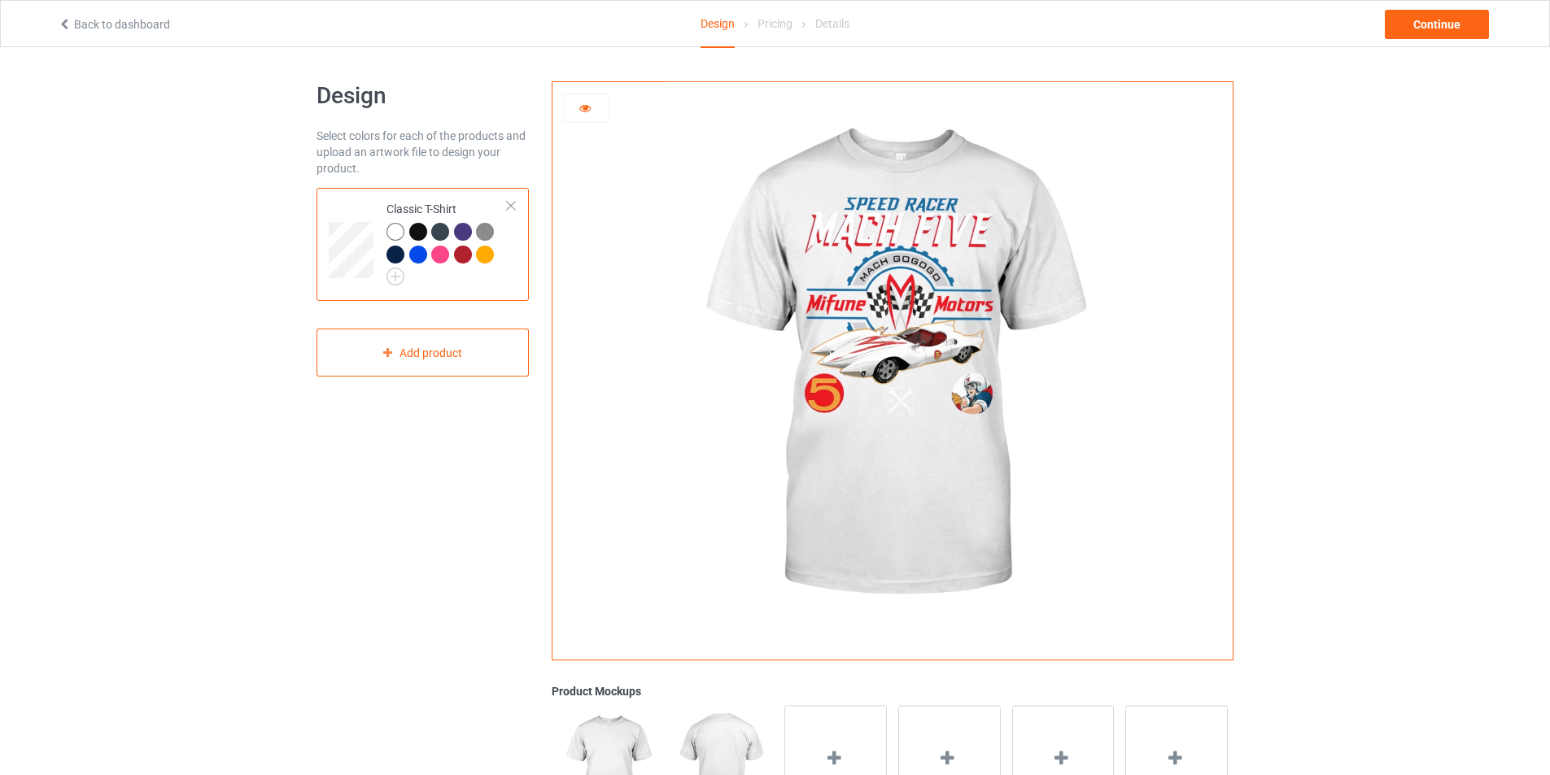
click at [584, 109] on icon at bounding box center [585, 105] width 14 height 11
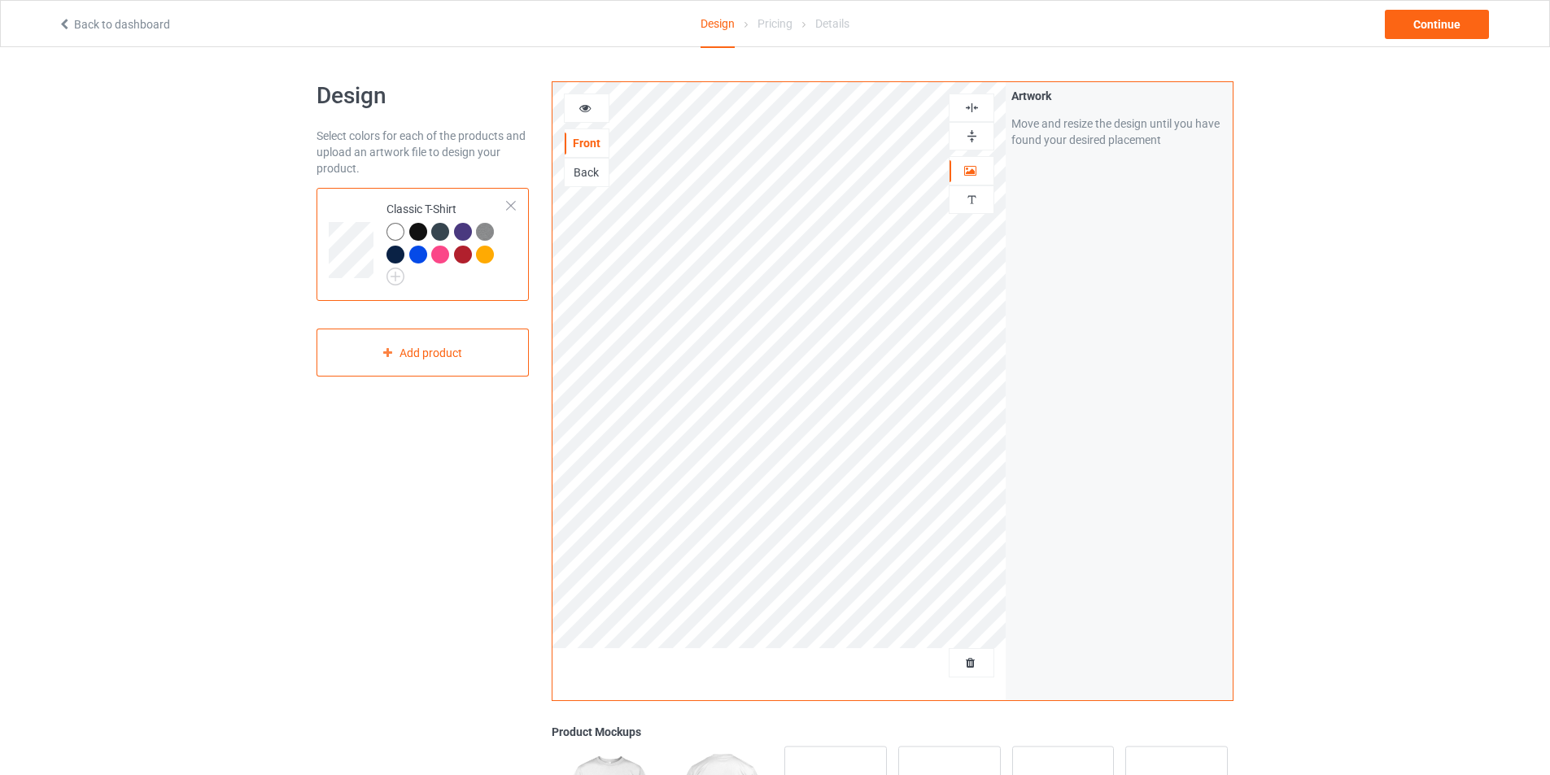
click at [973, 111] on img at bounding box center [971, 107] width 15 height 15
click at [975, 107] on img at bounding box center [971, 107] width 15 height 15
click at [586, 111] on icon at bounding box center [585, 105] width 14 height 11
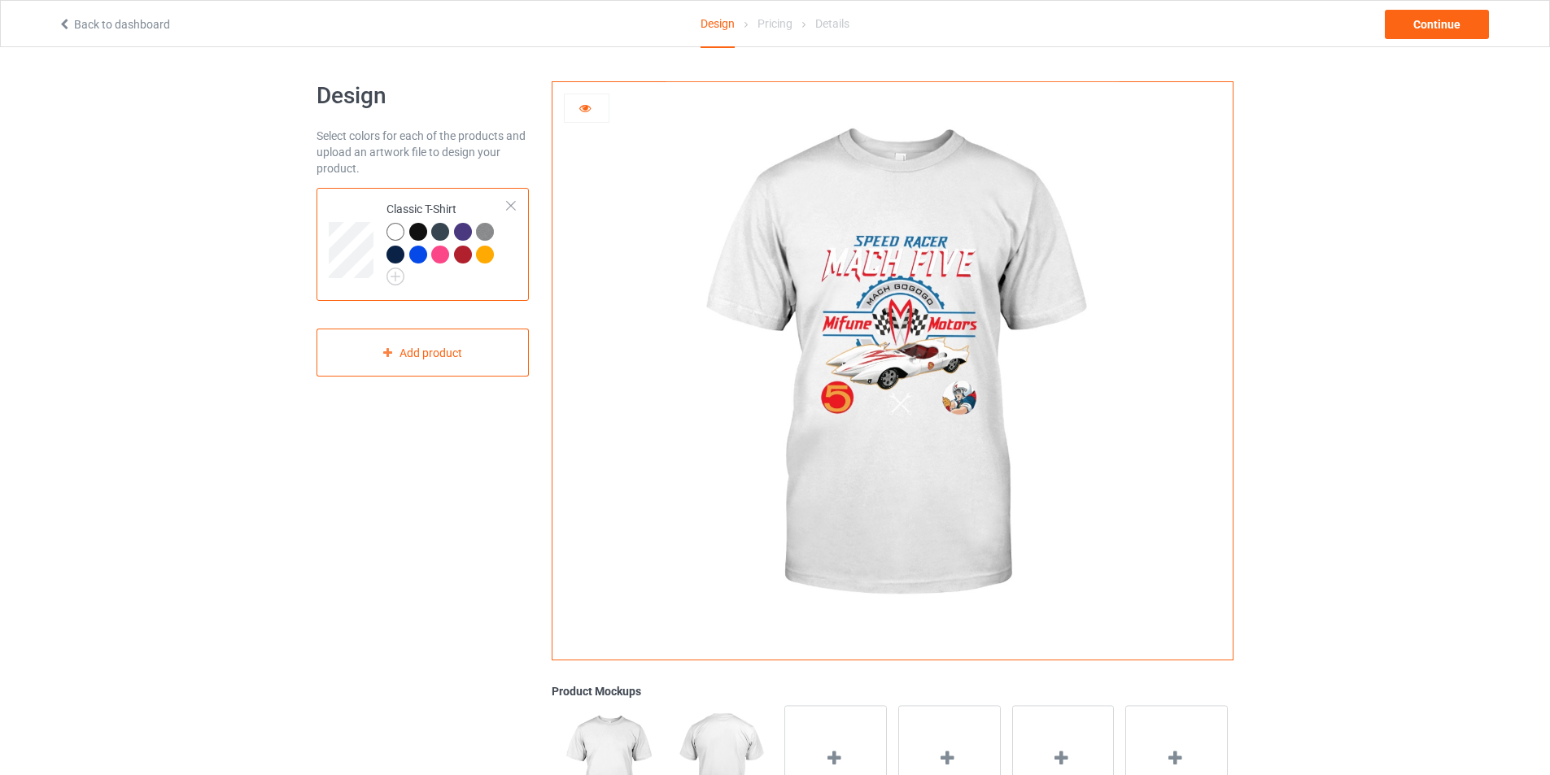
click at [417, 230] on div at bounding box center [418, 232] width 18 height 18
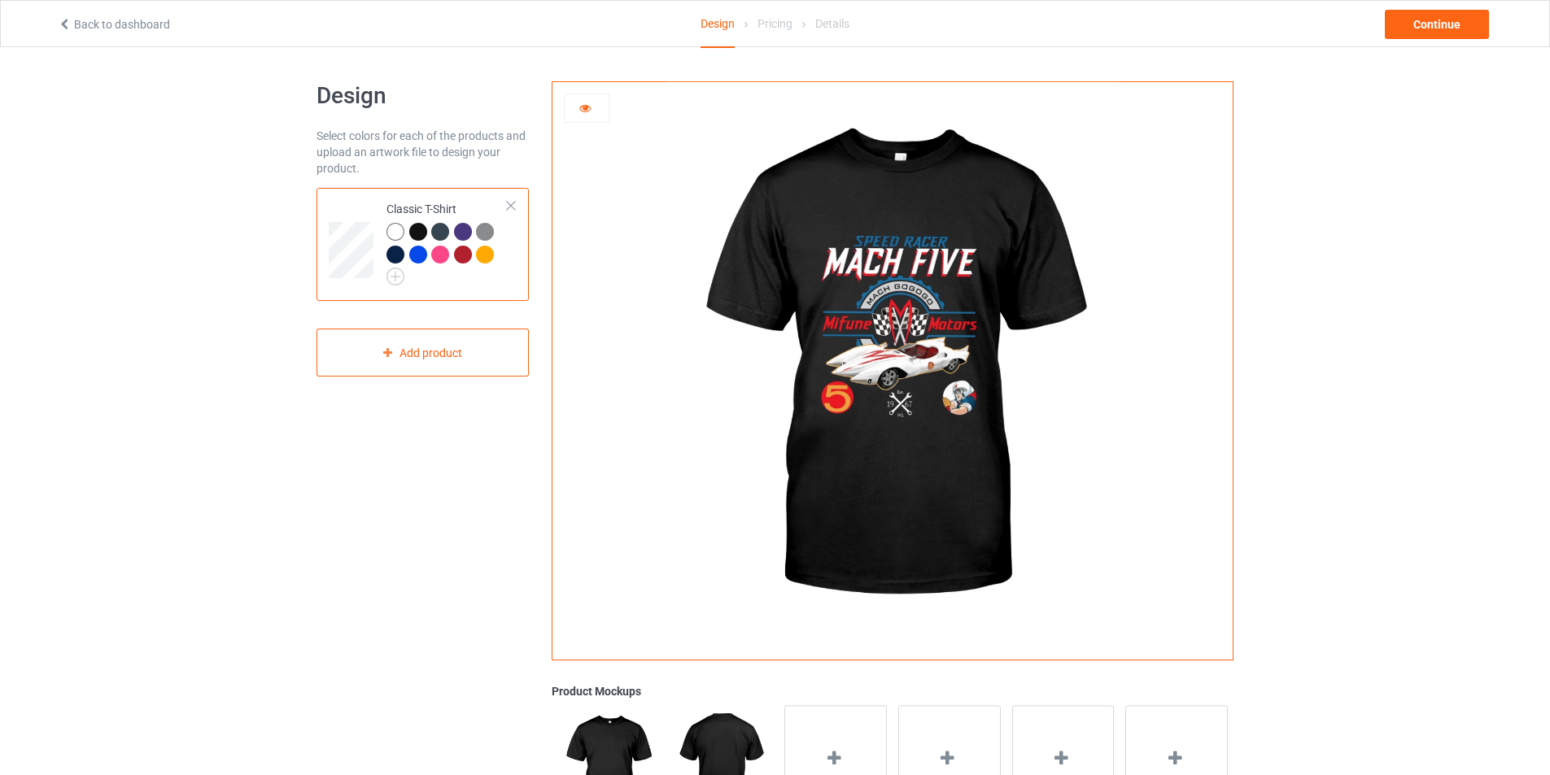
click at [440, 233] on div at bounding box center [440, 232] width 18 height 18
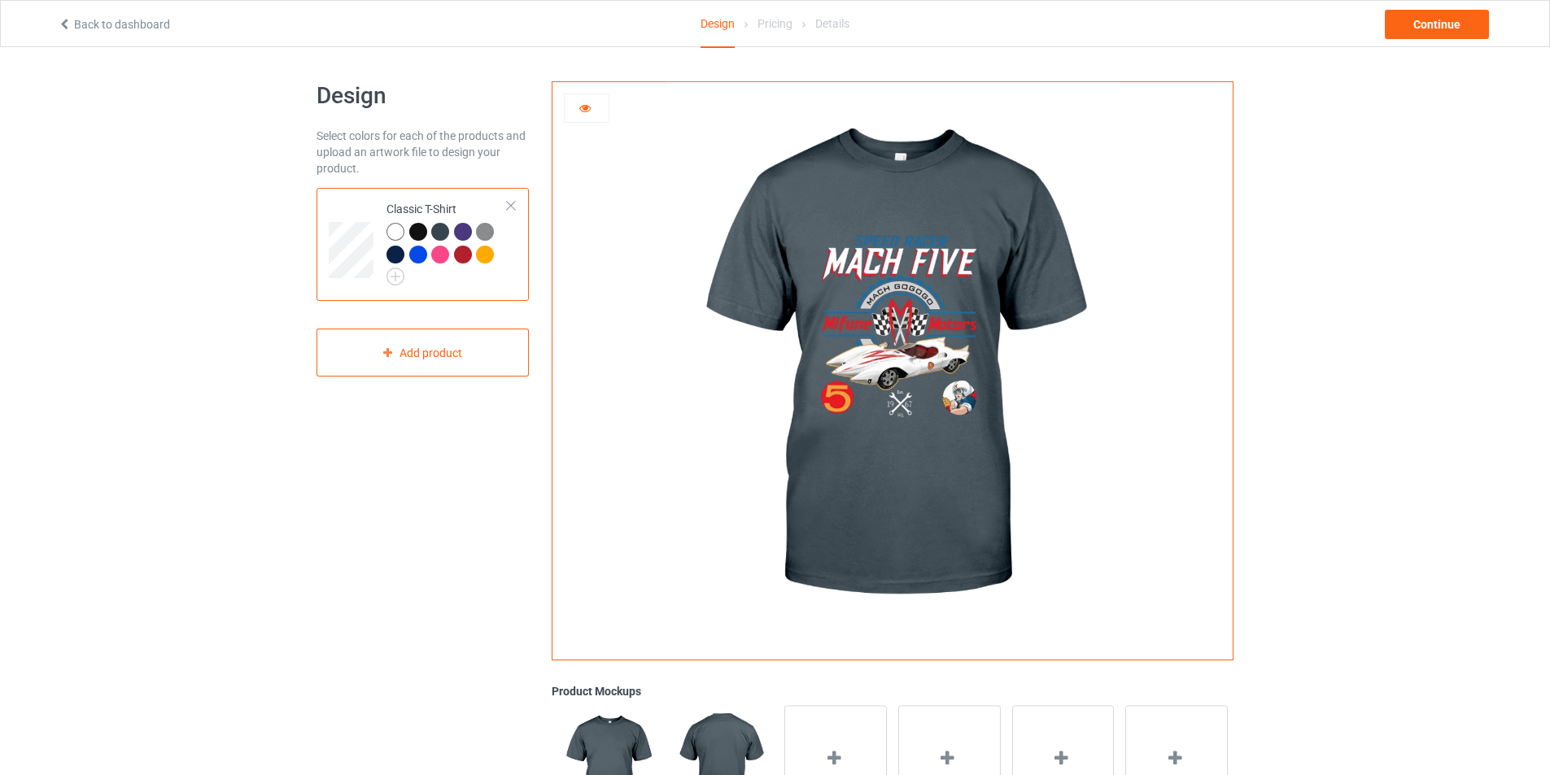
click at [484, 229] on img at bounding box center [485, 232] width 18 height 18
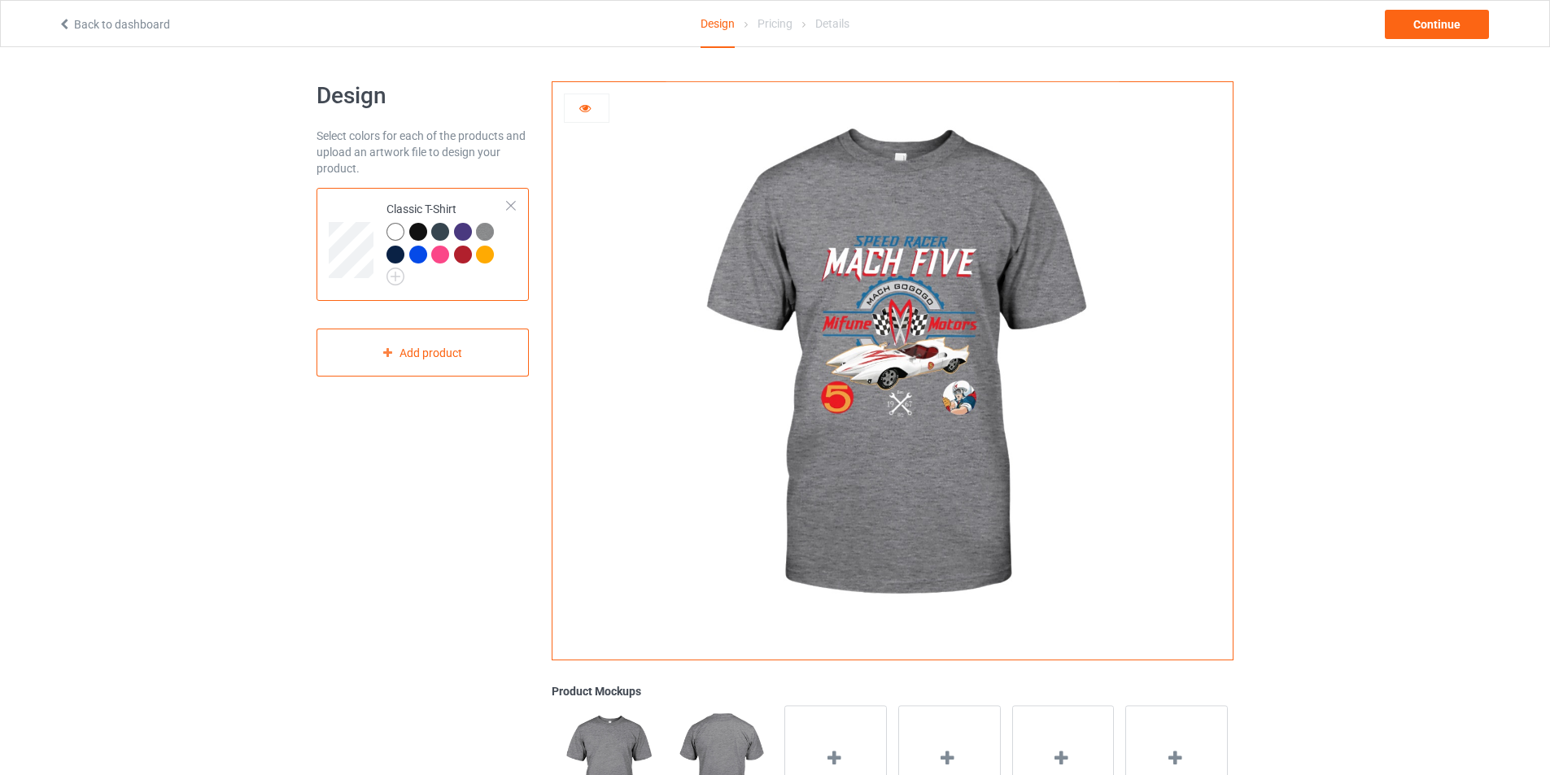
click at [391, 255] on div at bounding box center [395, 255] width 18 height 18
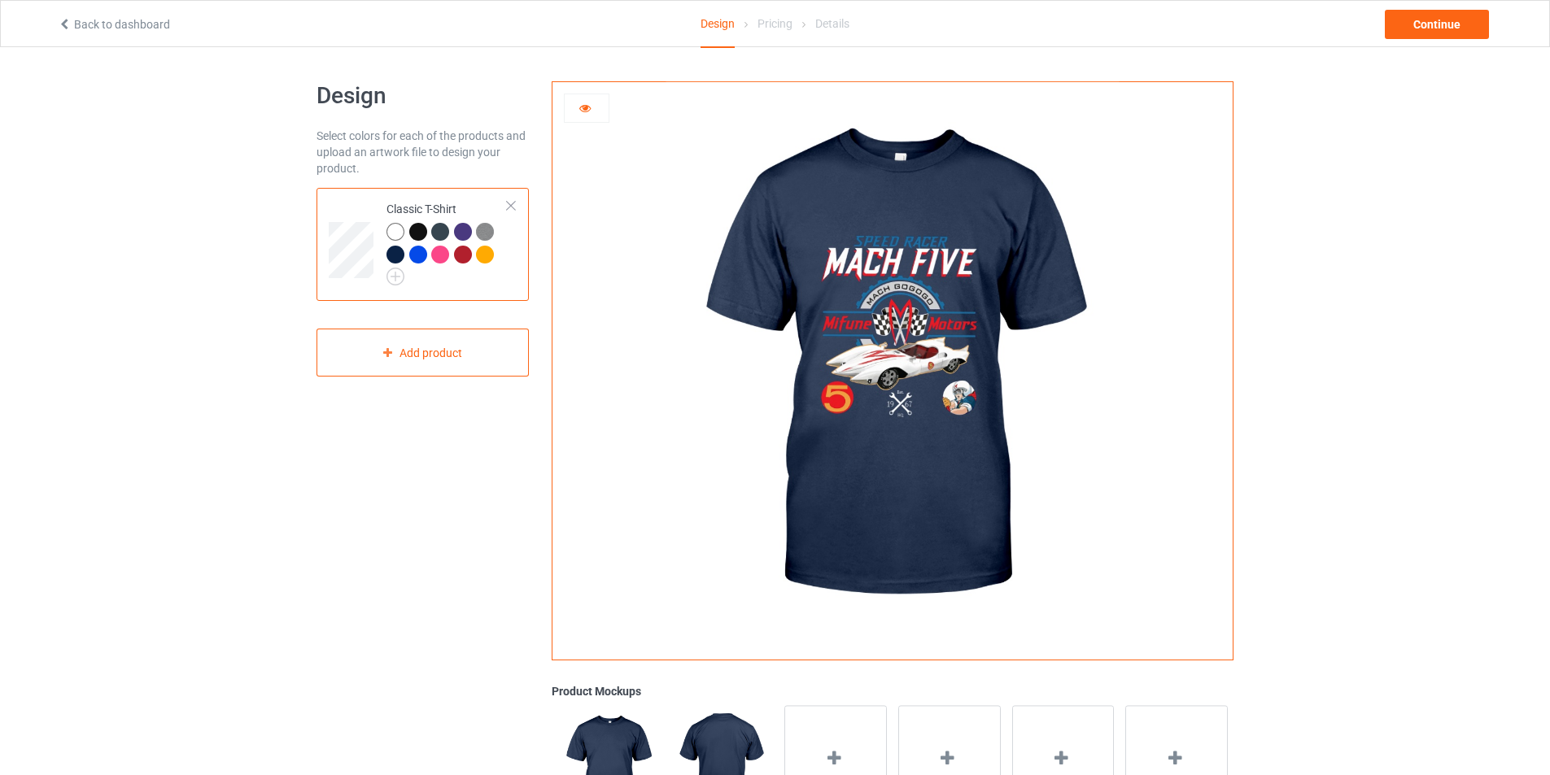
click at [421, 254] on div at bounding box center [418, 255] width 18 height 18
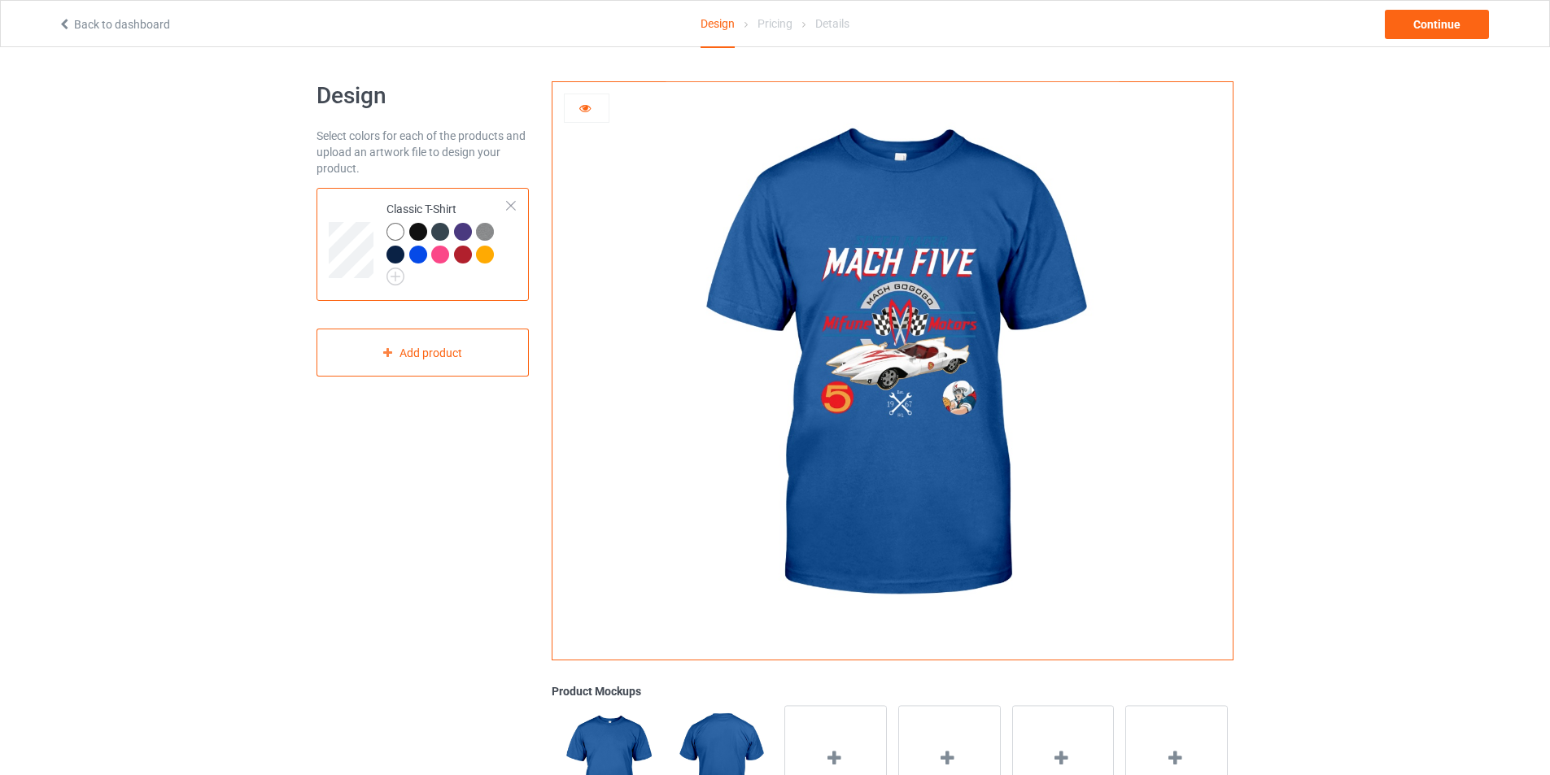
click at [460, 255] on div at bounding box center [463, 255] width 18 height 18
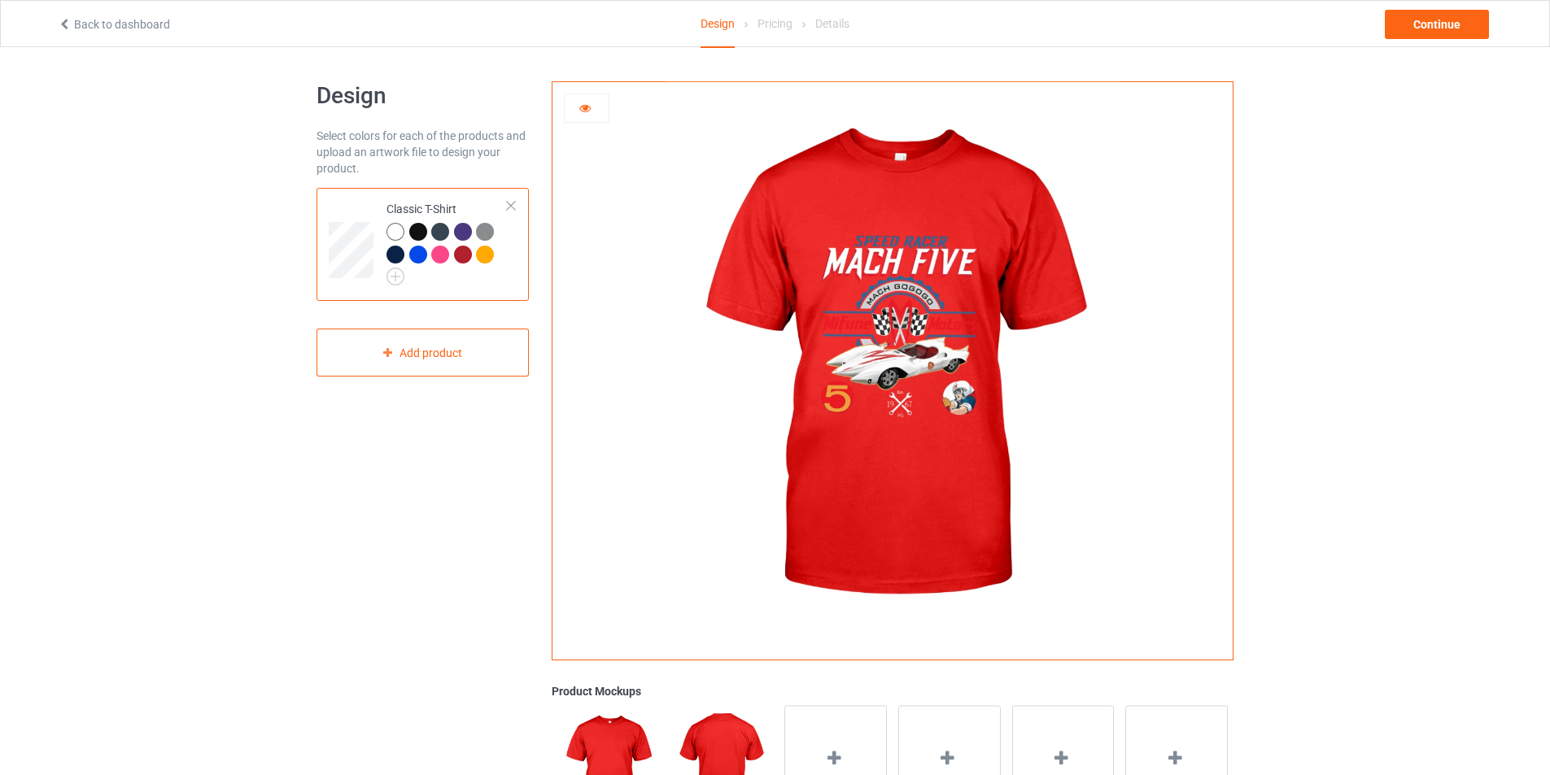
click at [482, 258] on div at bounding box center [485, 255] width 18 height 18
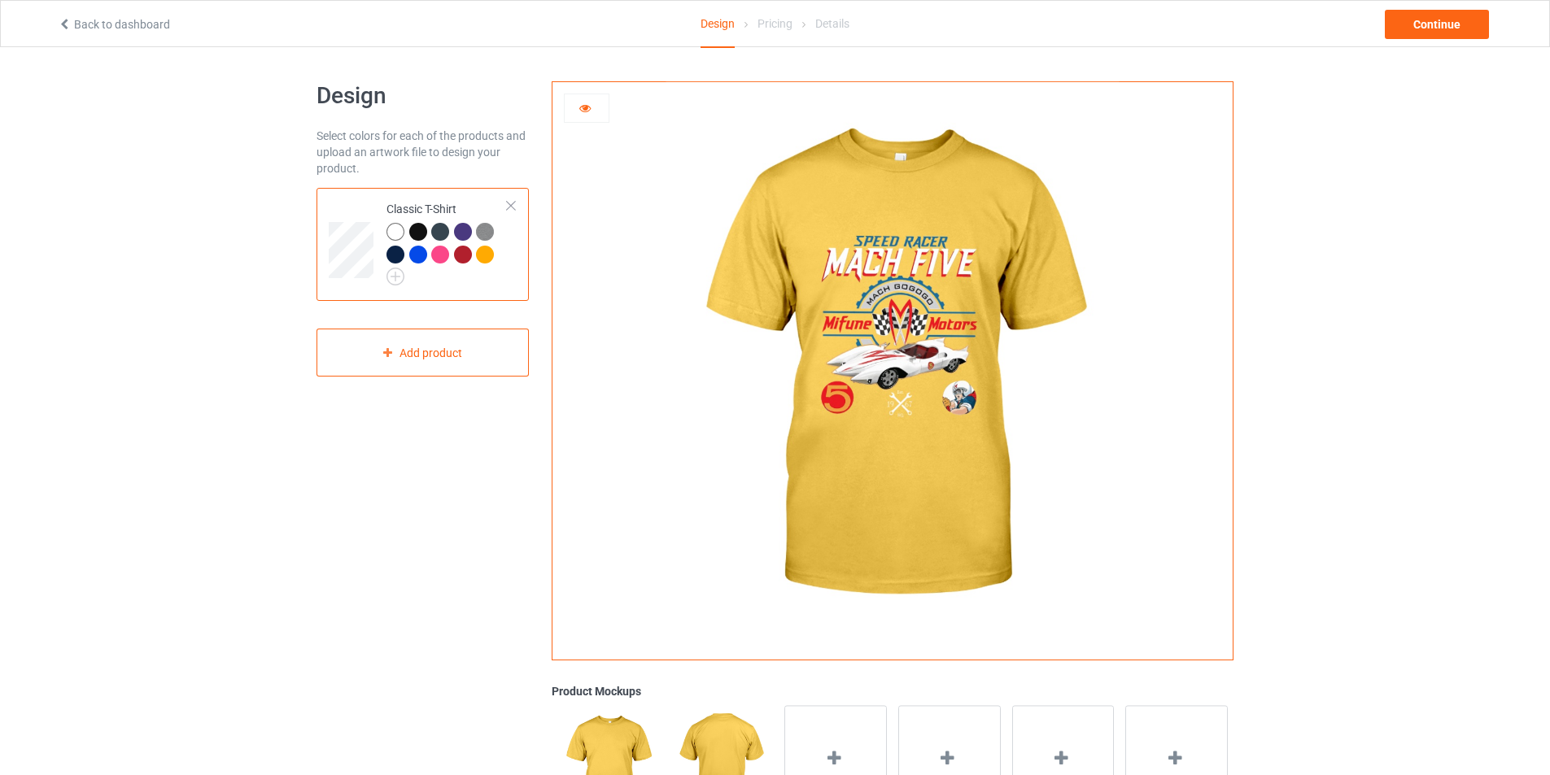
click at [1122, 291] on div at bounding box center [892, 365] width 680 height 566
click at [1453, 24] on div "Continue" at bounding box center [1436, 24] width 104 height 29
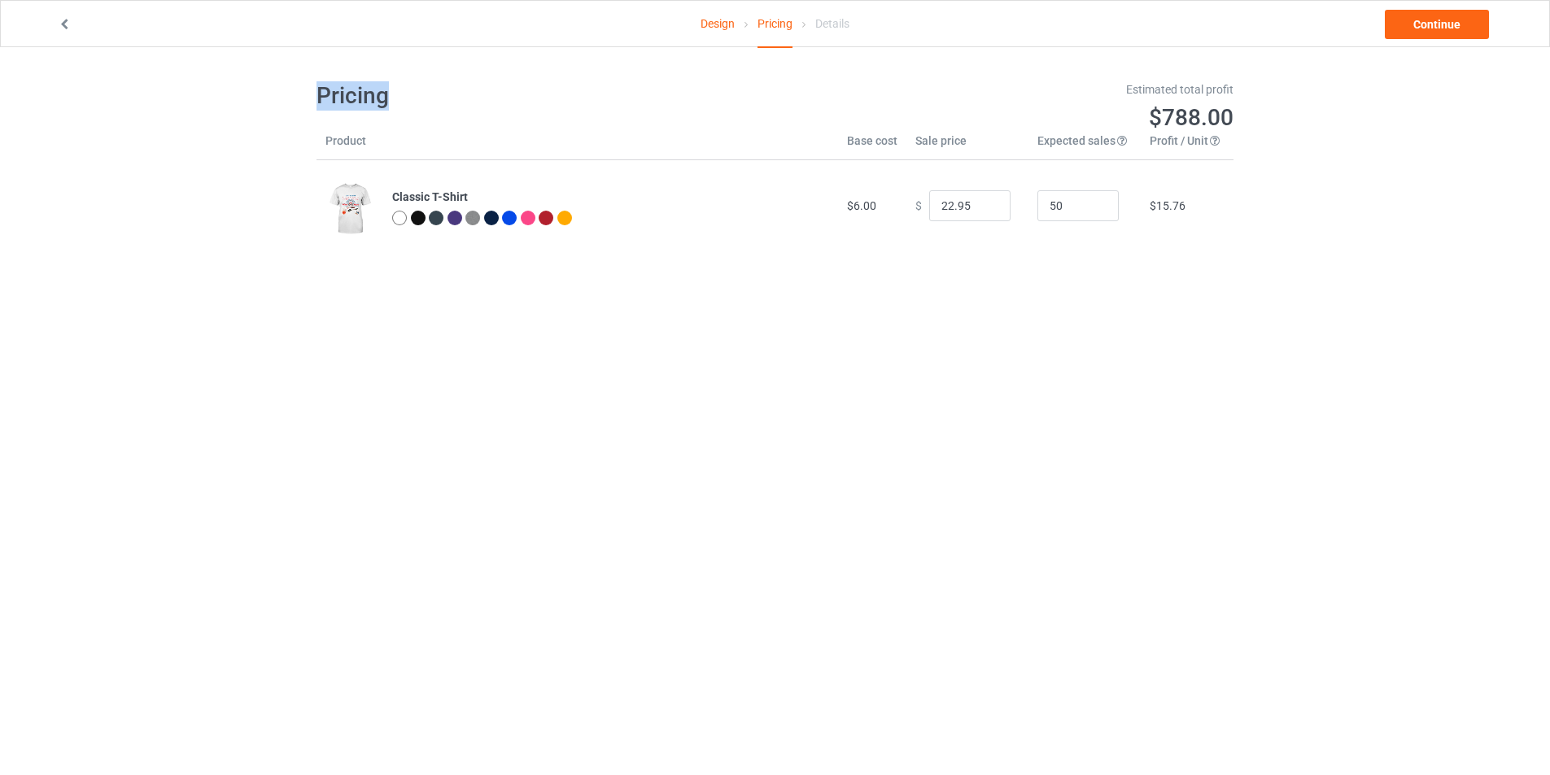
drag, startPoint x: 414, startPoint y: 102, endPoint x: 284, endPoint y: 97, distance: 130.3
click at [286, 97] on div "Design Pricing Details Continue Pricing Estimated total profit $788.00 Product …" at bounding box center [775, 166] width 1550 height 238
copy h1 "Pricing"
drag, startPoint x: 1337, startPoint y: 30, endPoint x: 1486, endPoint y: 45, distance: 149.6
click at [1486, 45] on div "Design Pricing Details Continue" at bounding box center [774, 24] width 1457 height 46
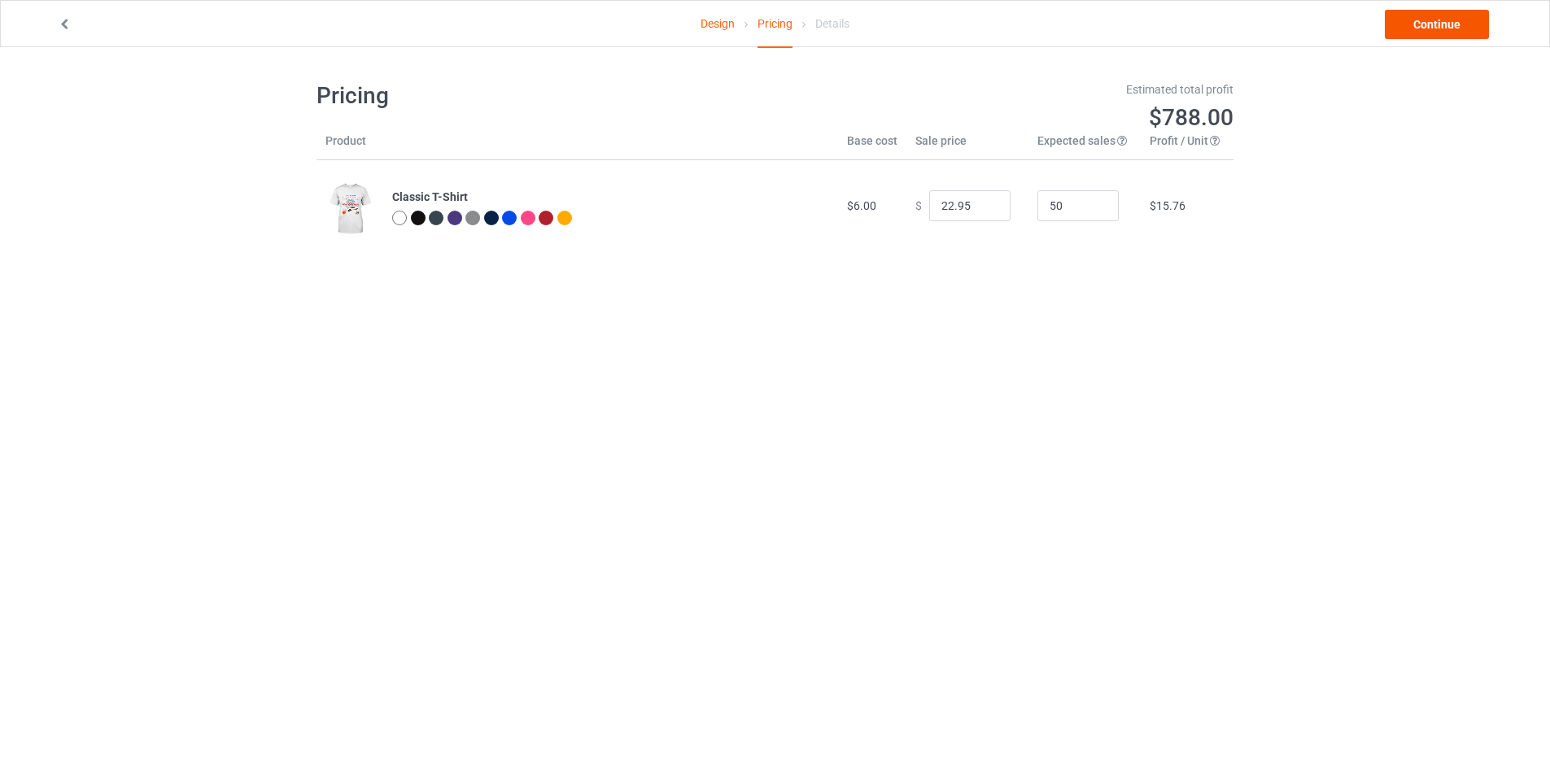
drag, startPoint x: 1526, startPoint y: 29, endPoint x: 1397, endPoint y: 37, distance: 129.5
click at [1397, 37] on div "Design Pricing Details Continue" at bounding box center [775, 23] width 1550 height 47
click at [1437, 29] on link "Continue" at bounding box center [1436, 24] width 104 height 29
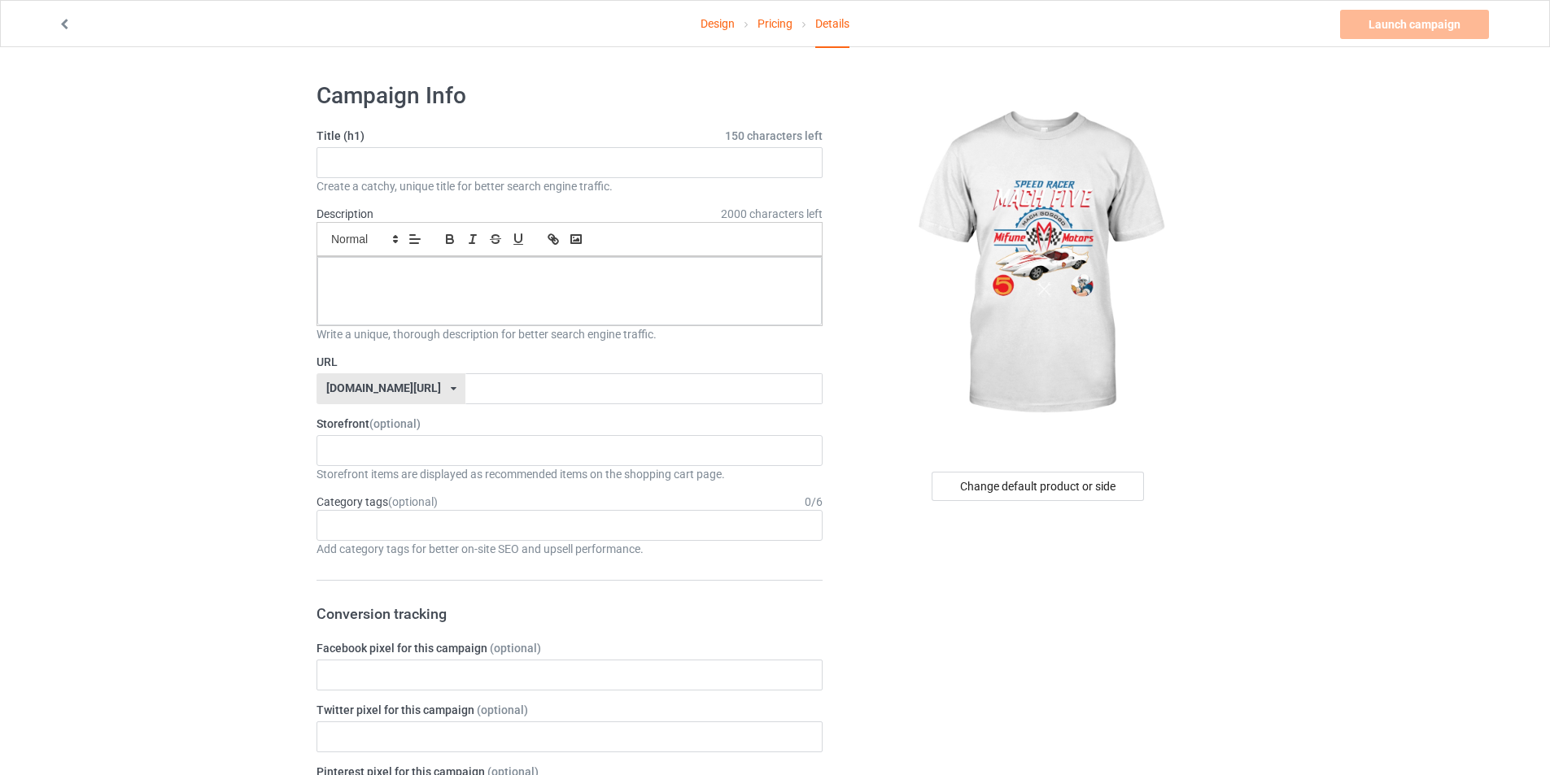
drag, startPoint x: 1334, startPoint y: 11, endPoint x: 1491, endPoint y: 16, distance: 157.1
click at [1496, 8] on div "Design Pricing Details Launch campaign Please enter campaign title" at bounding box center [774, 24] width 1457 height 46
click at [723, 30] on link "Design" at bounding box center [717, 24] width 34 height 46
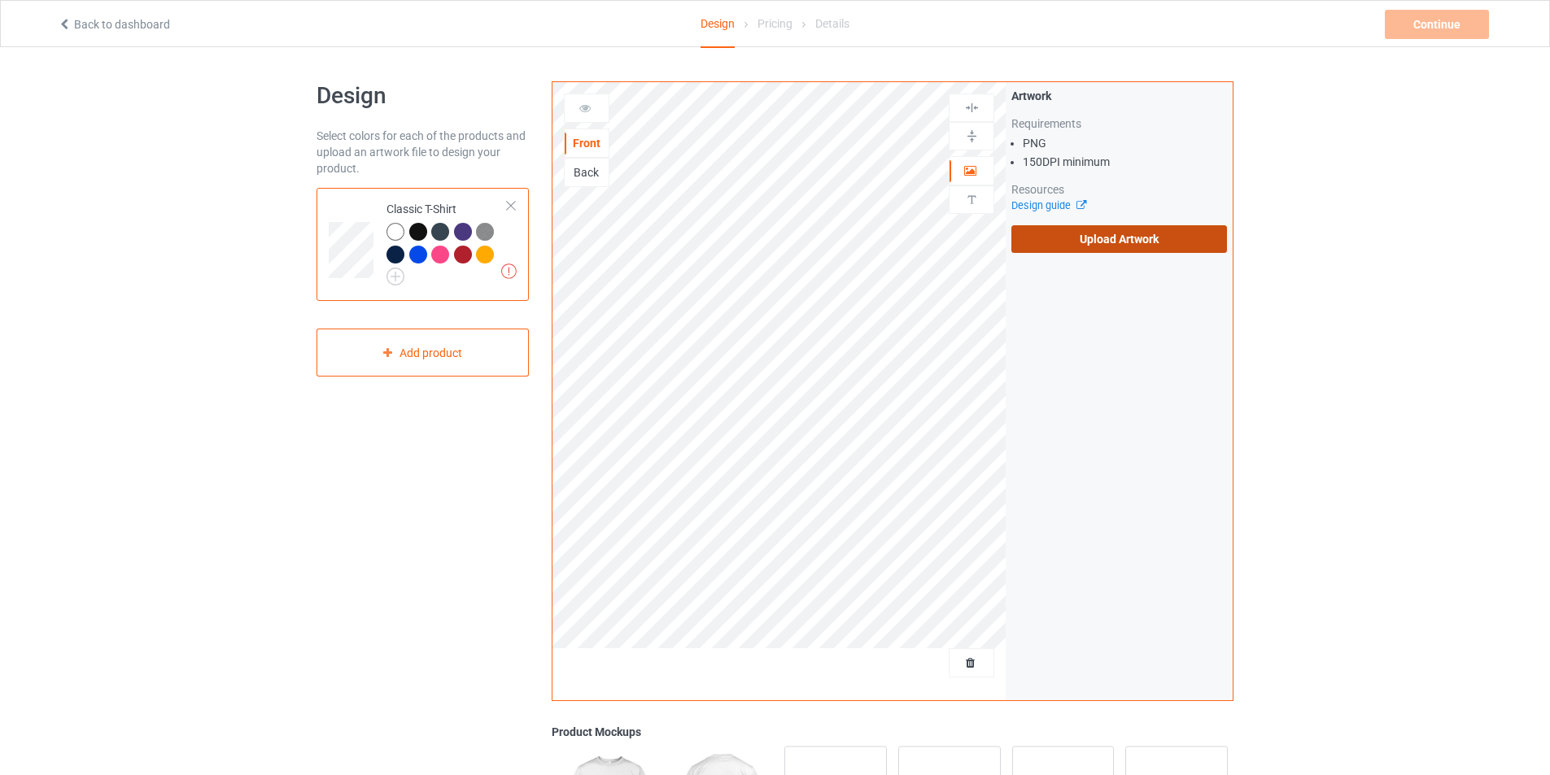
click at [1131, 242] on label "Upload Artwork" at bounding box center [1119, 239] width 216 height 28
click at [0, 0] on input "Upload Artwork" at bounding box center [0, 0] width 0 height 0
click at [1097, 239] on label "Upload Artwork" at bounding box center [1119, 239] width 216 height 28
click at [0, 0] on input "Upload Artwork" at bounding box center [0, 0] width 0 height 0
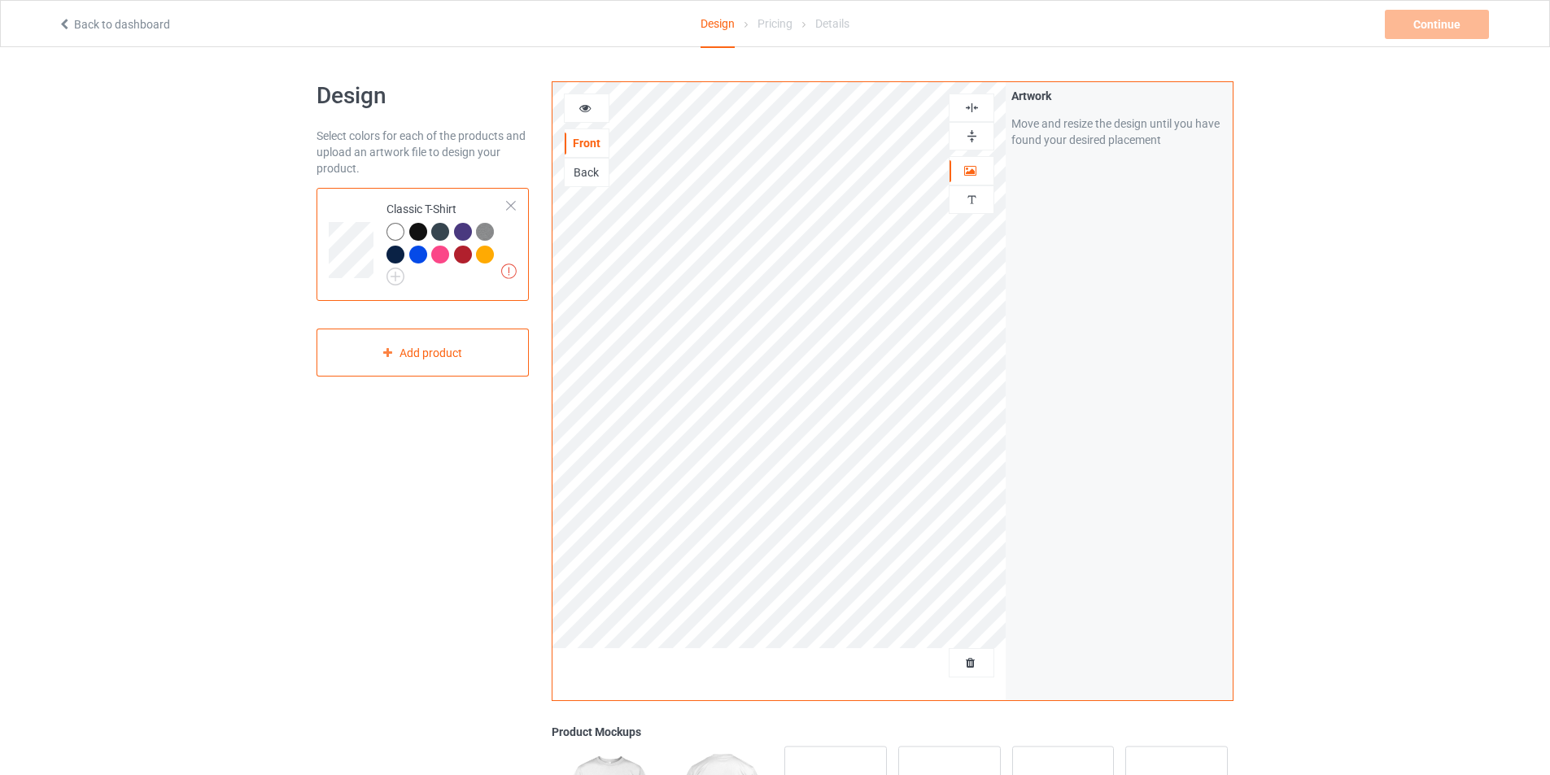
click at [586, 116] on div at bounding box center [587, 108] width 44 height 16
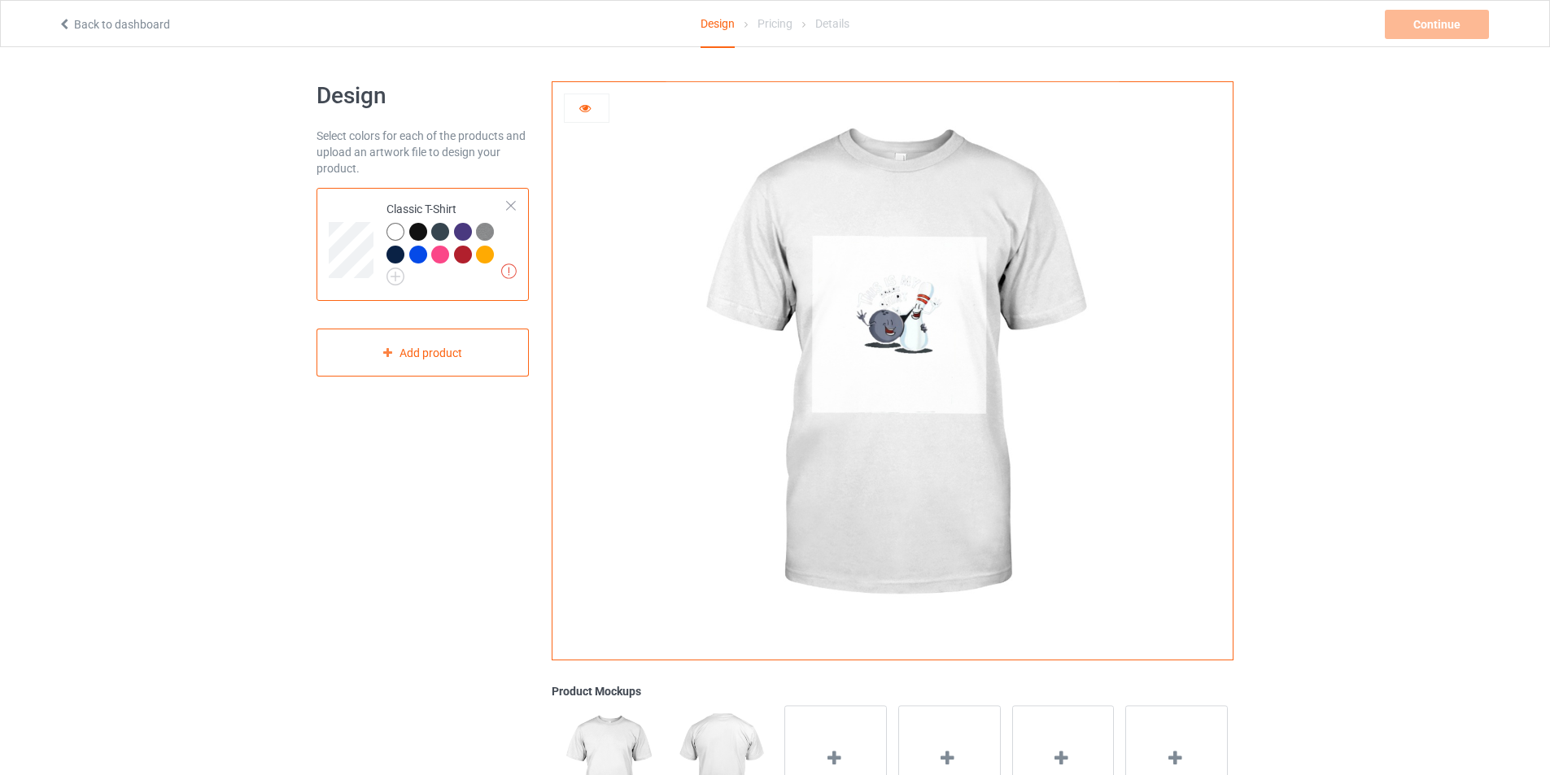
click at [421, 235] on div at bounding box center [418, 232] width 18 height 18
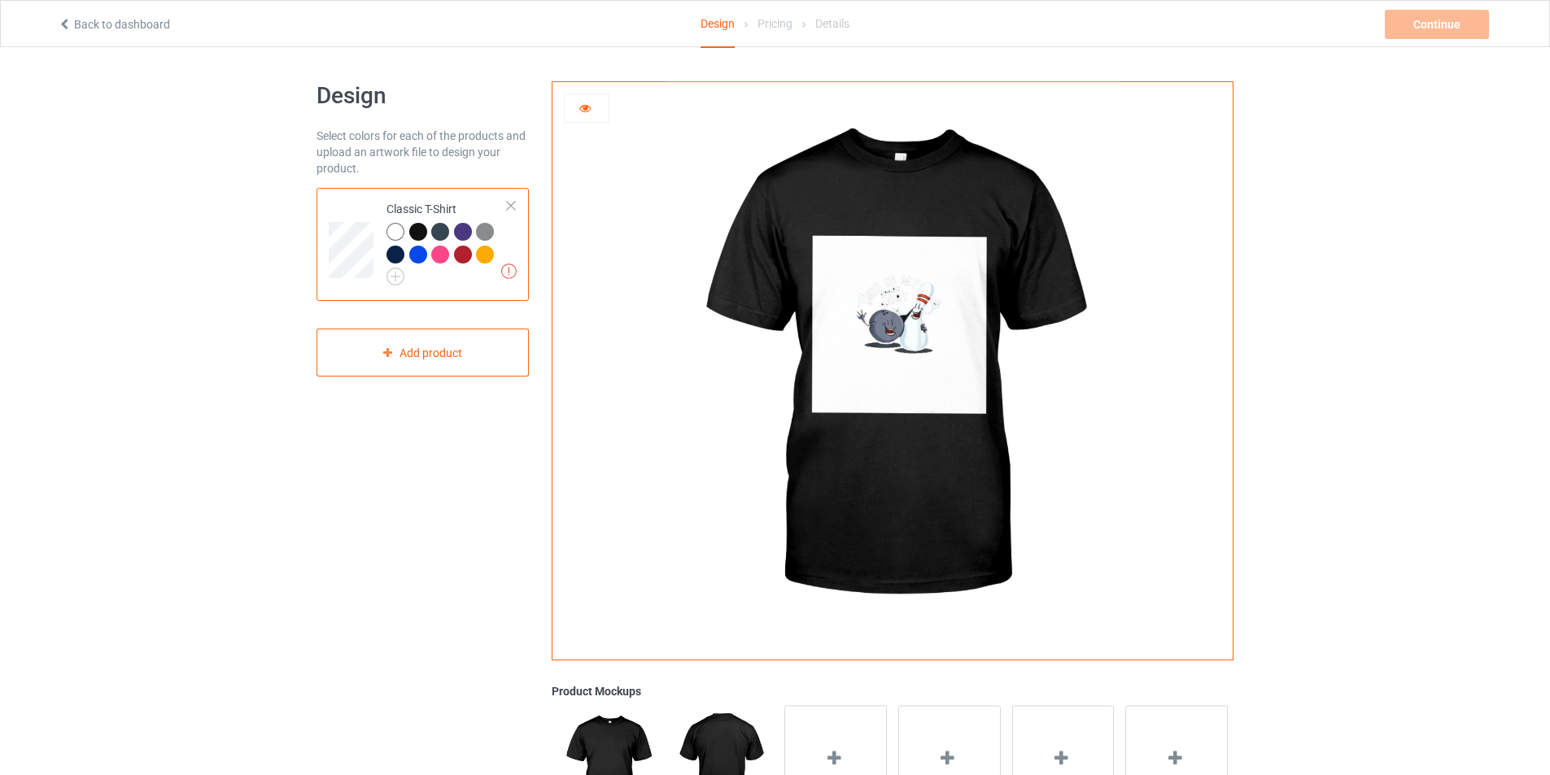
click at [420, 256] on div at bounding box center [418, 255] width 18 height 18
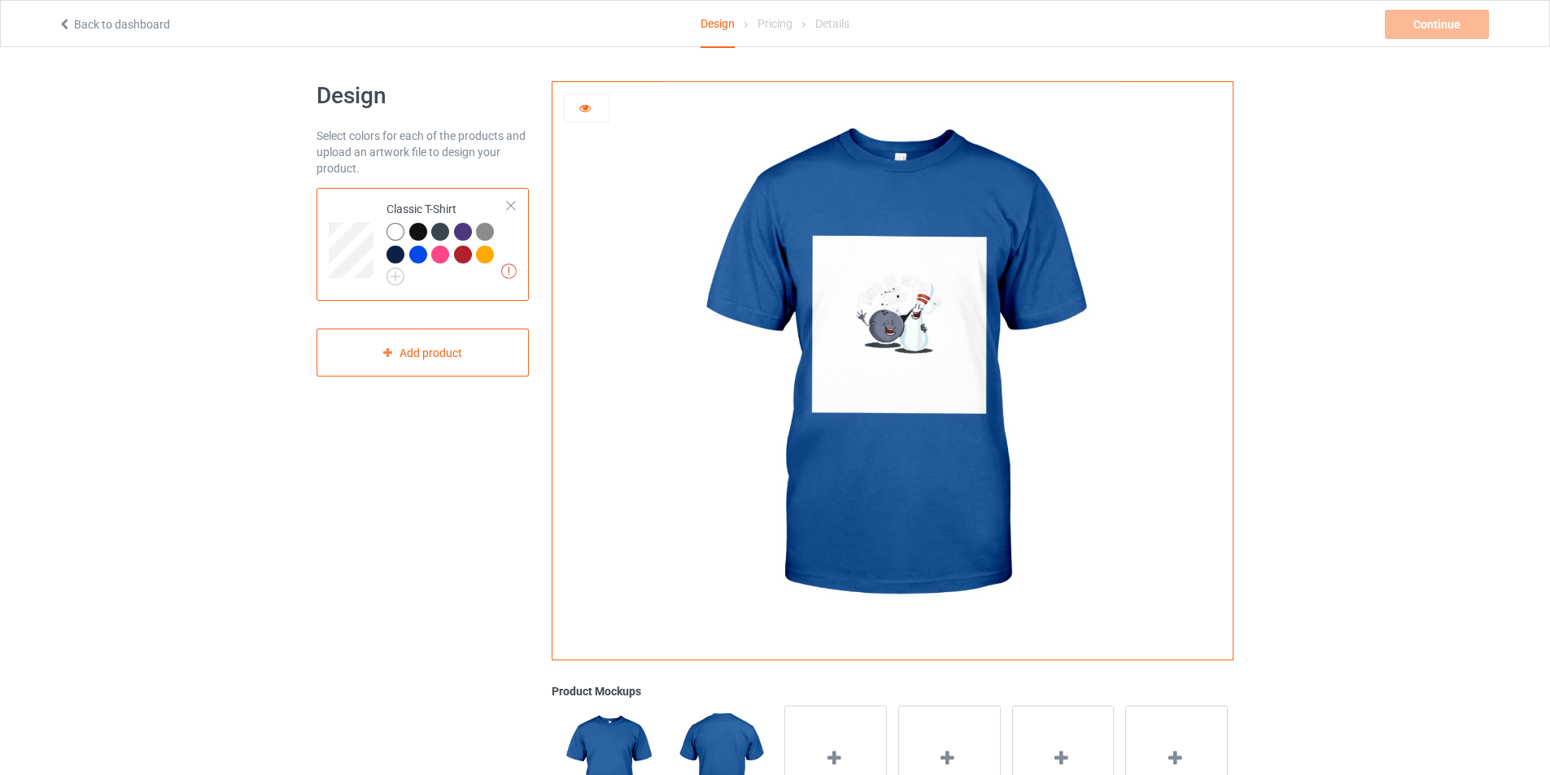
click at [436, 251] on div at bounding box center [440, 255] width 18 height 18
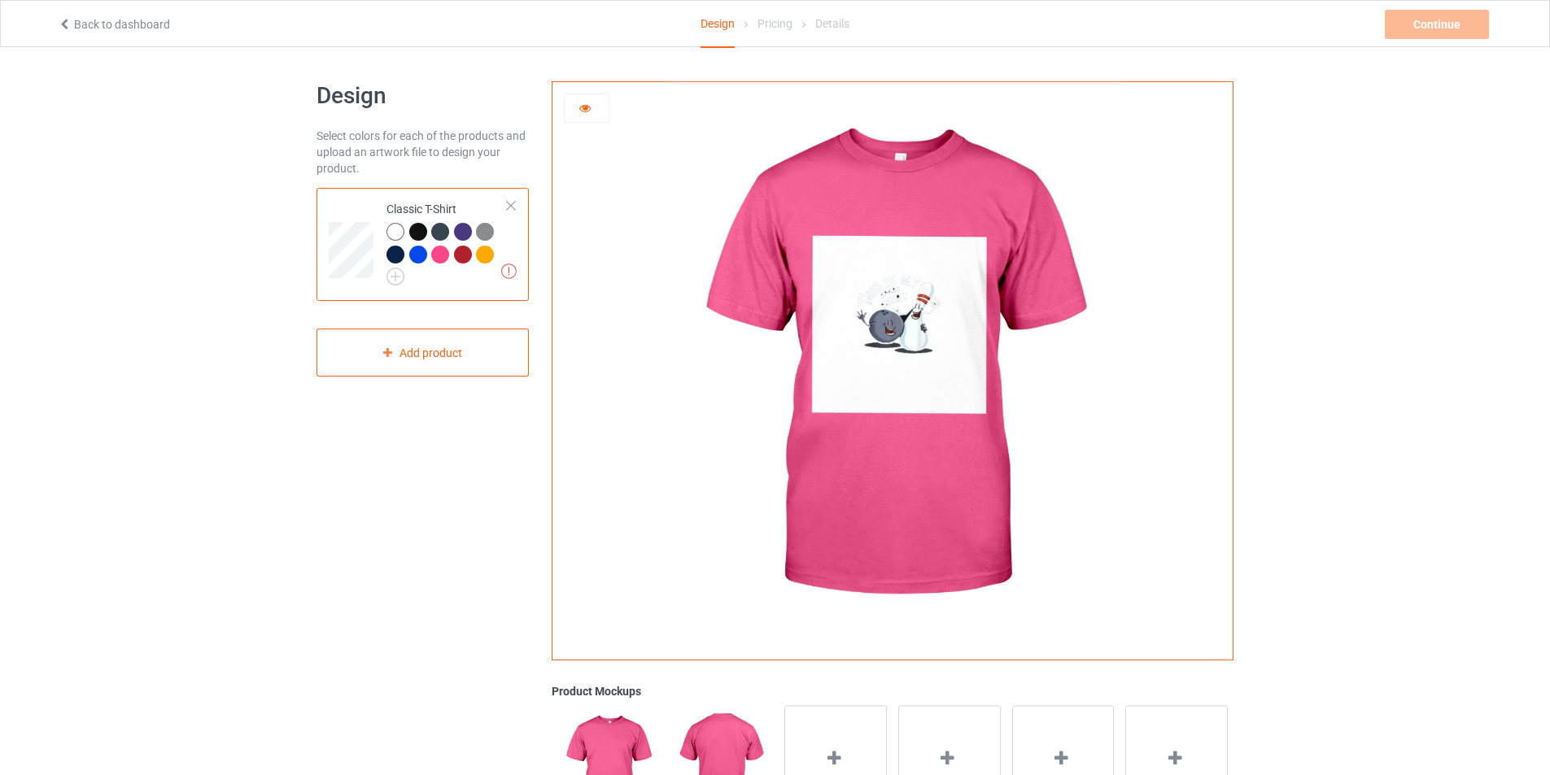
click at [418, 225] on div at bounding box center [418, 232] width 18 height 18
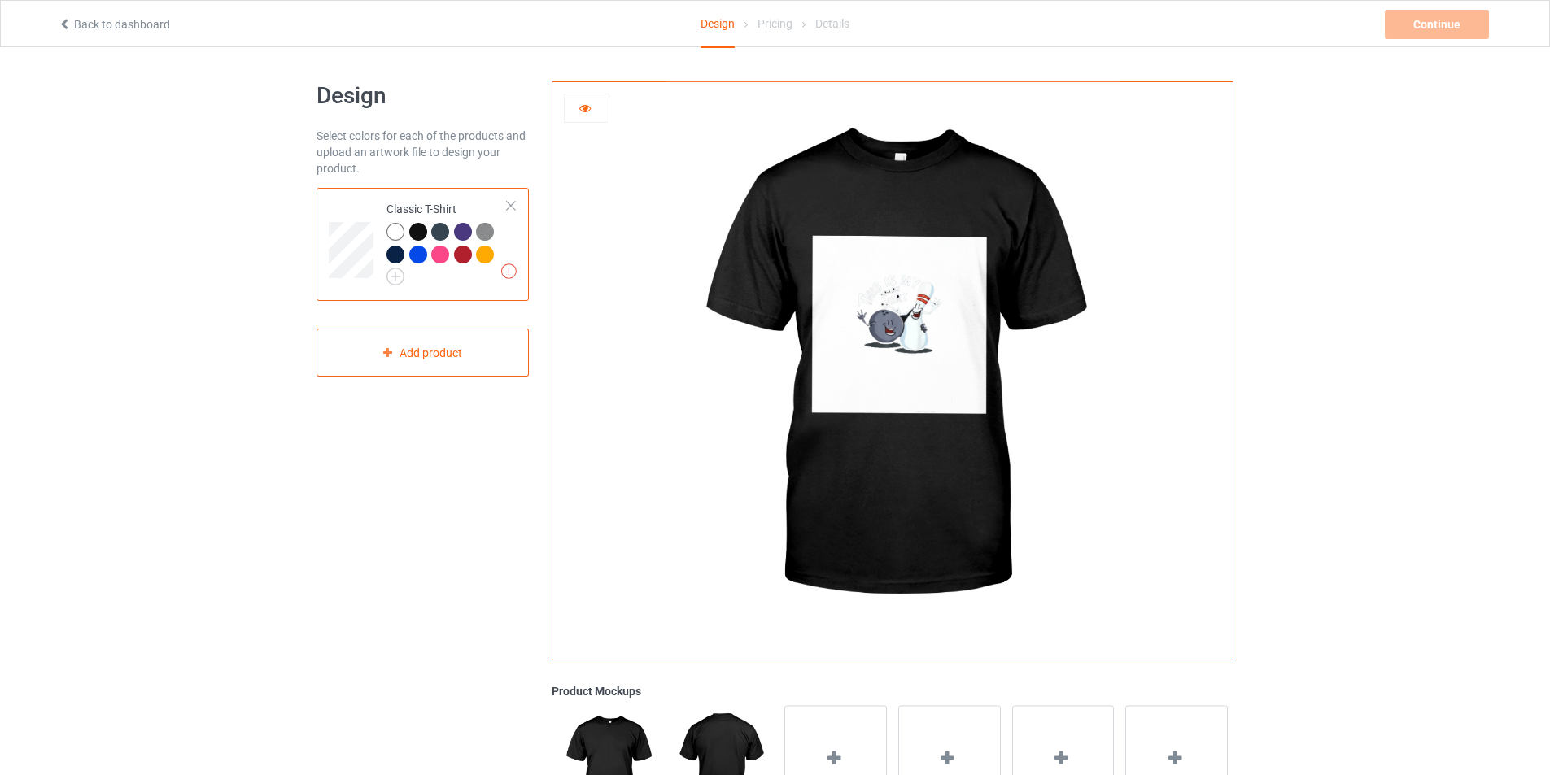
click at [396, 233] on div at bounding box center [395, 232] width 18 height 18
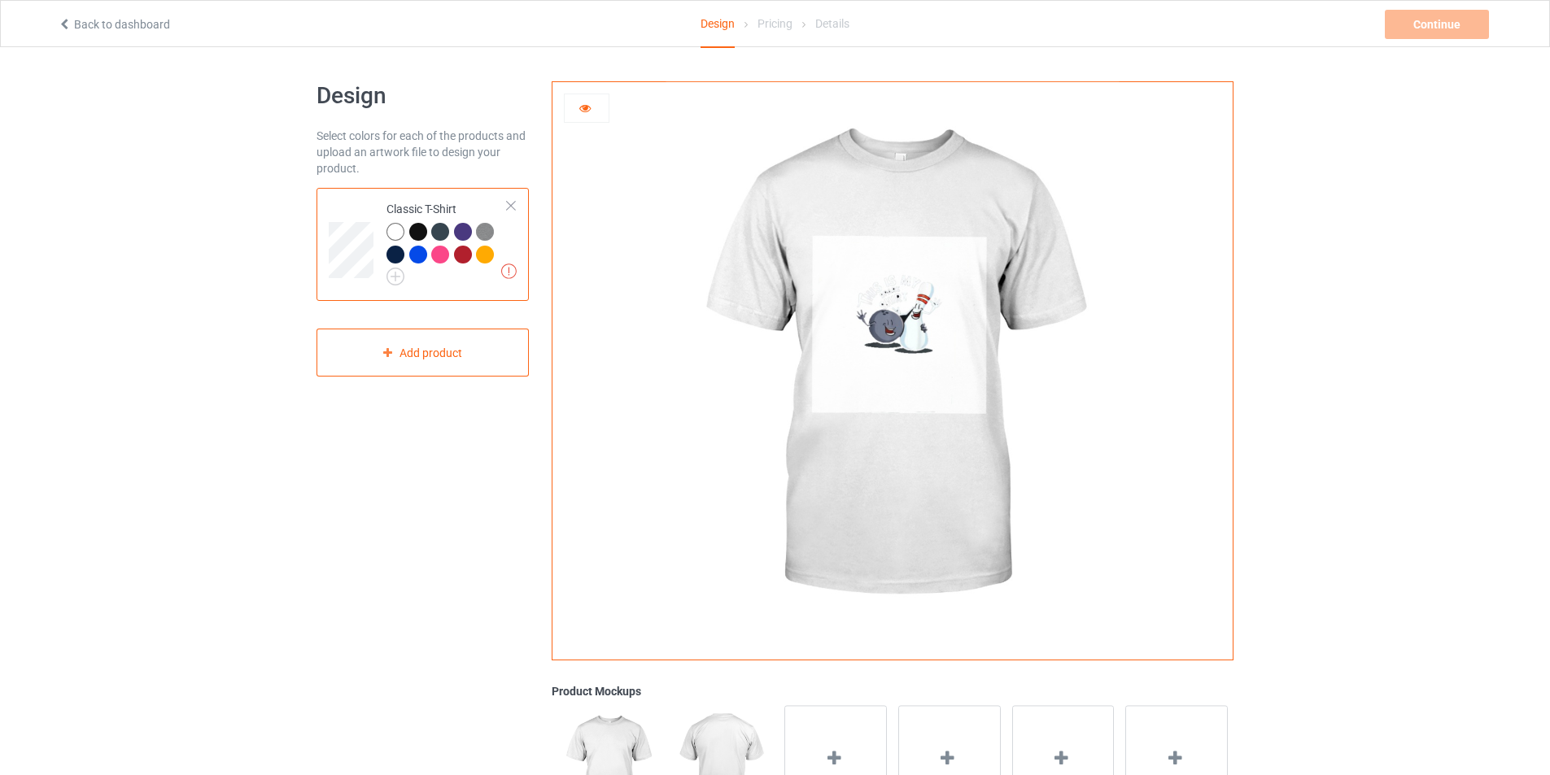
click at [398, 232] on div at bounding box center [395, 232] width 18 height 18
click at [848, 319] on img at bounding box center [891, 365] width 453 height 566
click at [577, 106] on div at bounding box center [587, 108] width 44 height 16
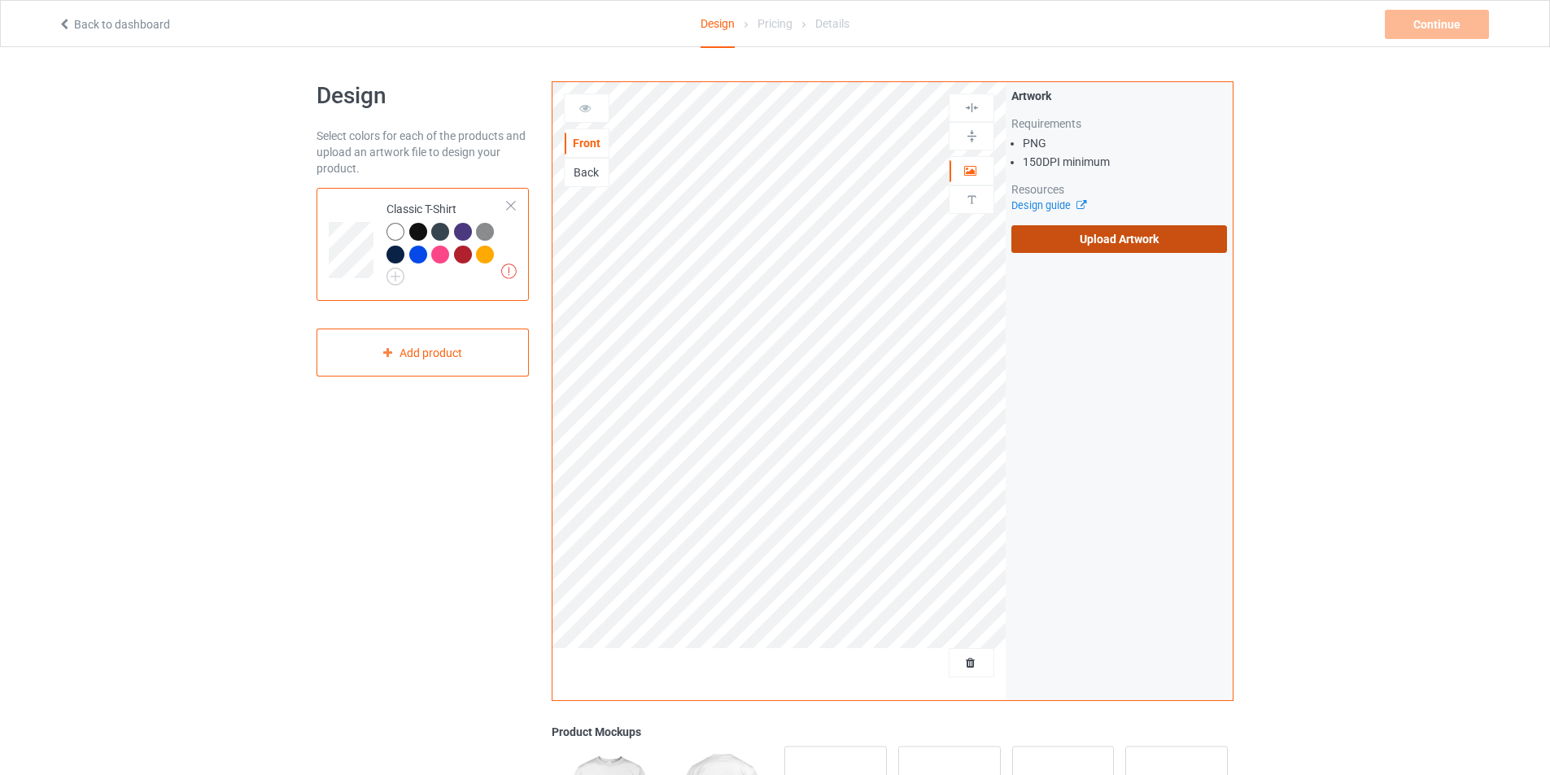
click at [1085, 243] on label "Upload Artwork" at bounding box center [1119, 239] width 216 height 28
click at [0, 0] on input "Upload Artwork" at bounding box center [0, 0] width 0 height 0
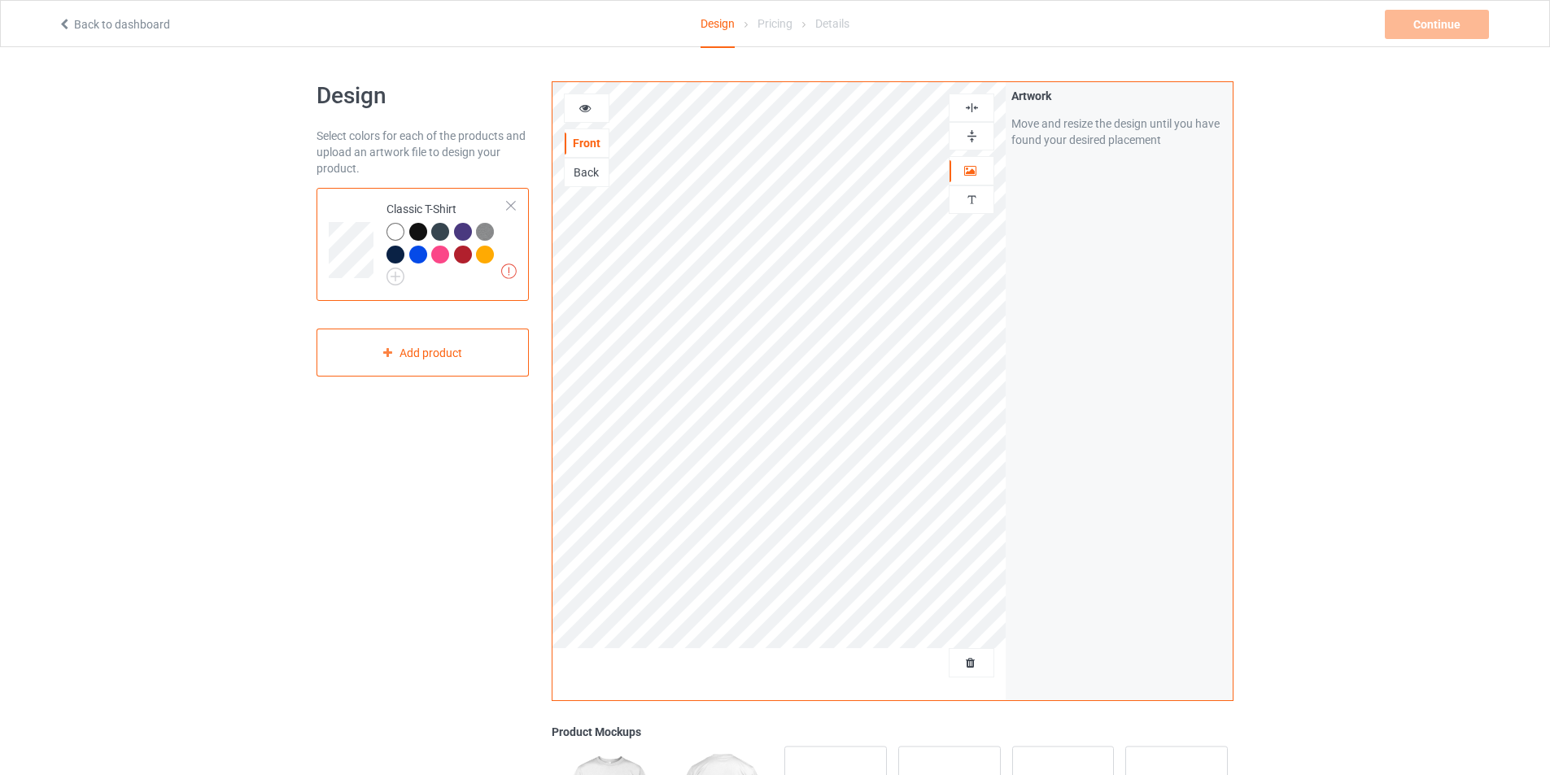
click at [587, 107] on icon at bounding box center [585, 105] width 14 height 11
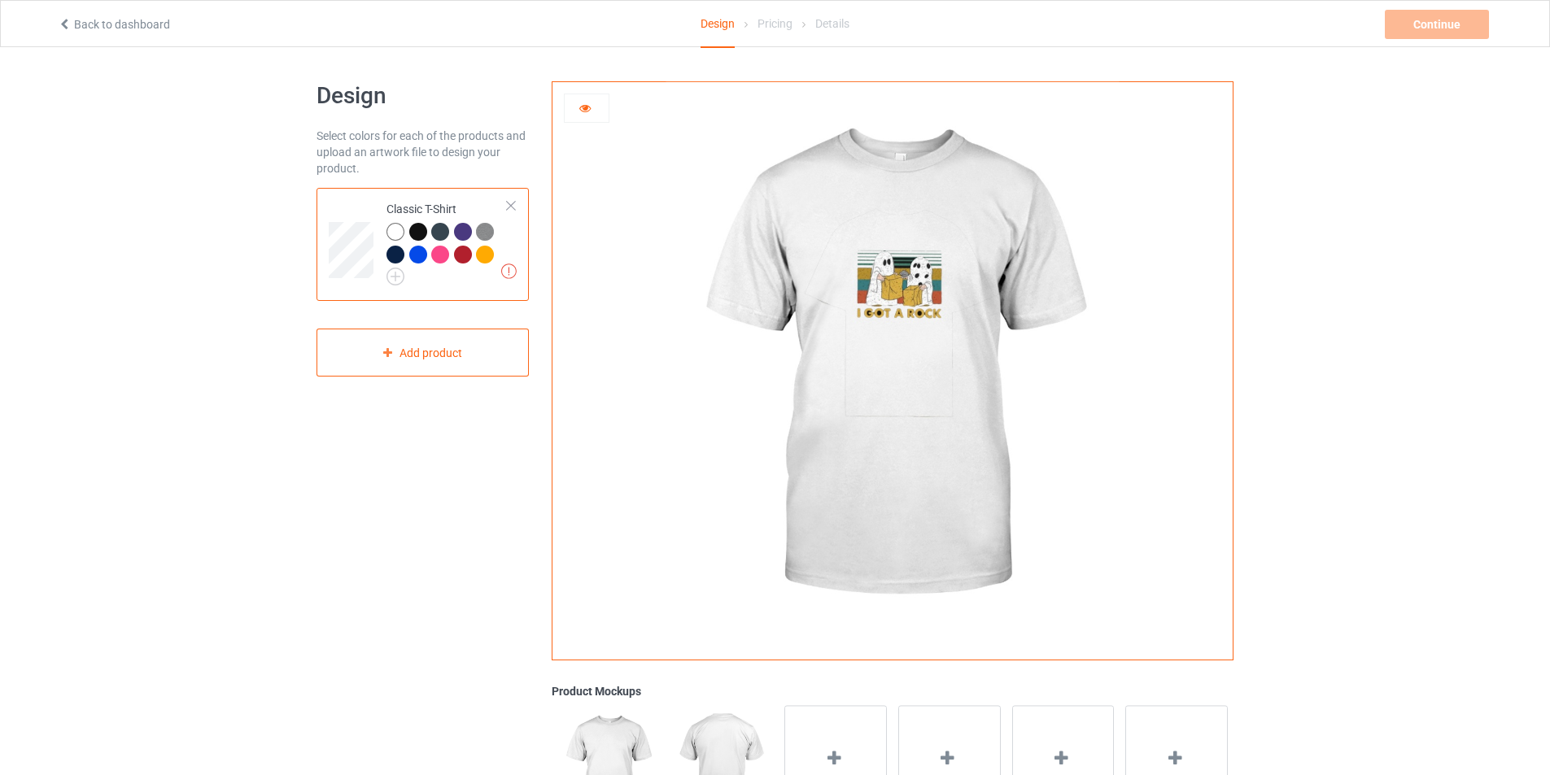
click at [410, 238] on div at bounding box center [420, 234] width 23 height 23
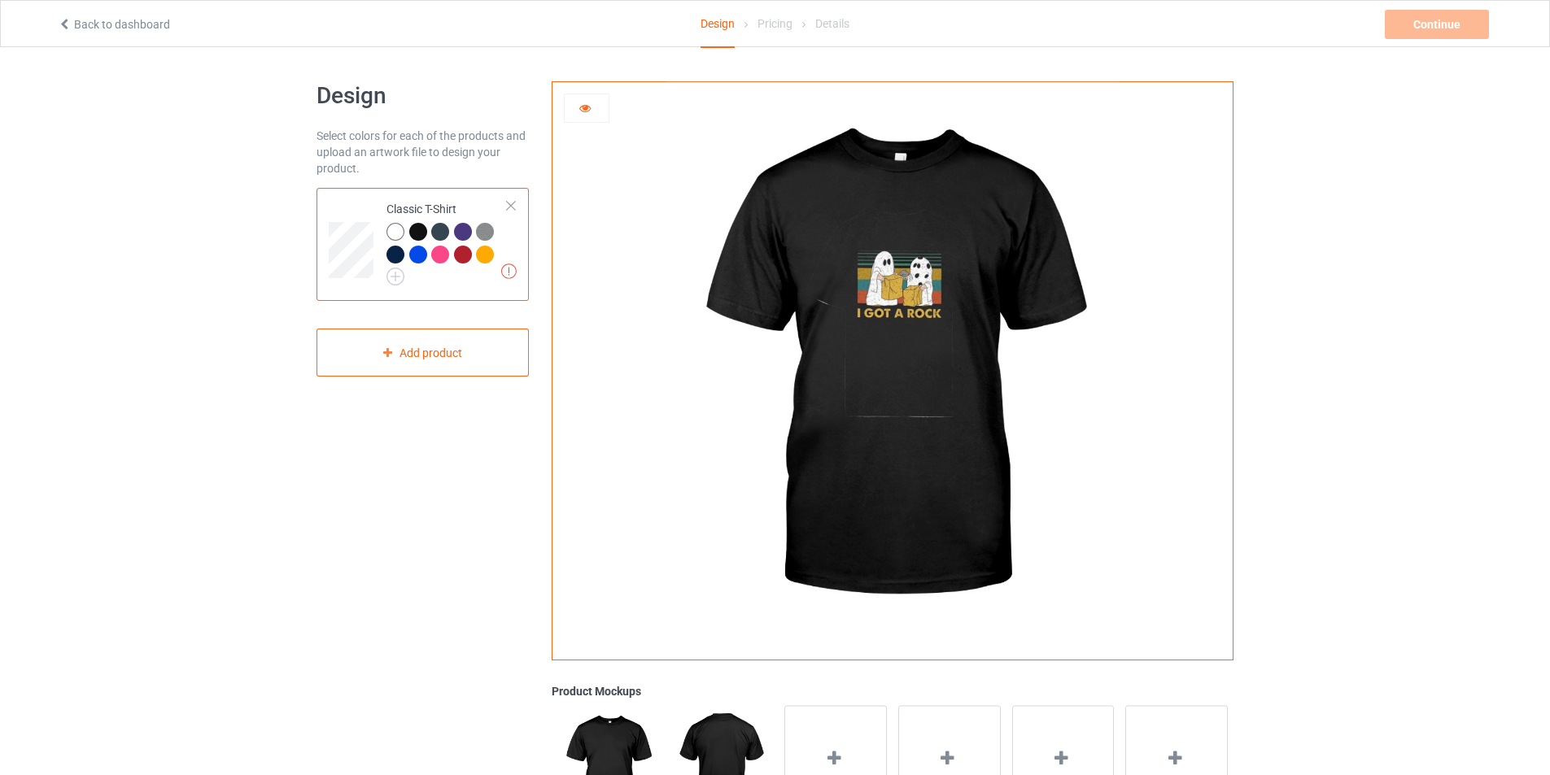
click at [591, 112] on div at bounding box center [587, 108] width 44 height 16
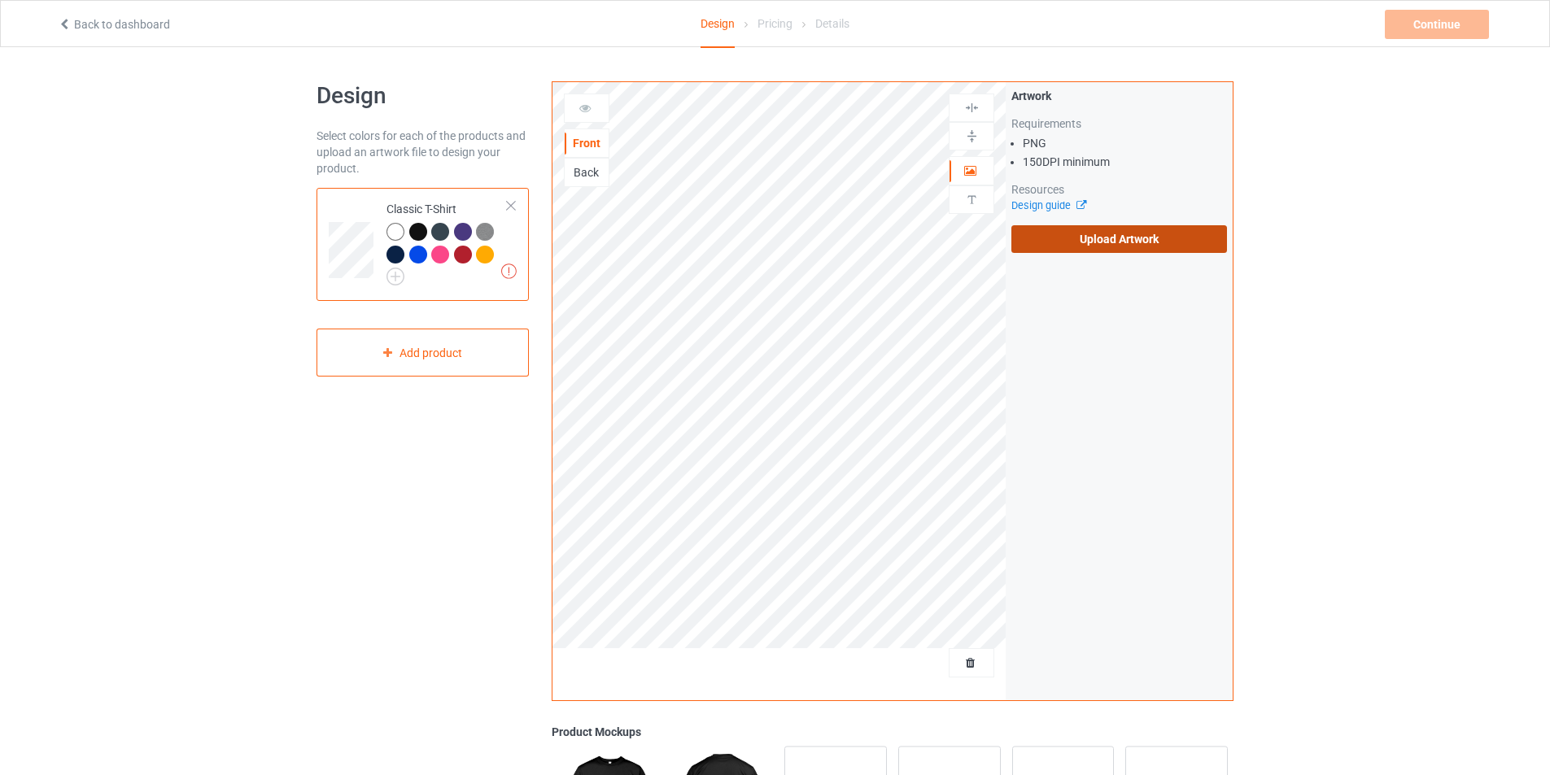
click at [1126, 238] on label "Upload Artwork" at bounding box center [1119, 239] width 216 height 28
click at [0, 0] on input "Upload Artwork" at bounding box center [0, 0] width 0 height 0
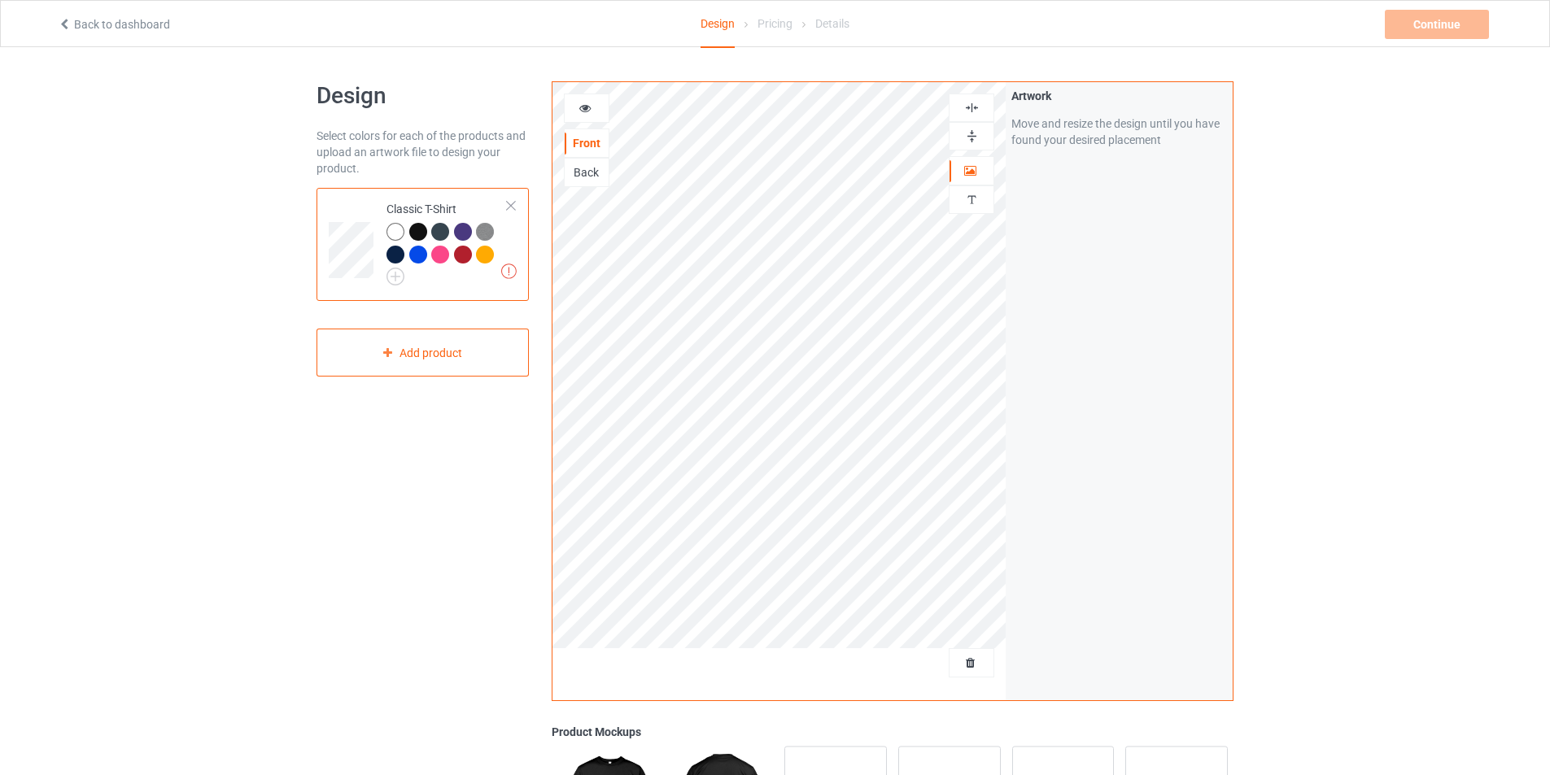
click at [585, 110] on icon at bounding box center [585, 105] width 14 height 11
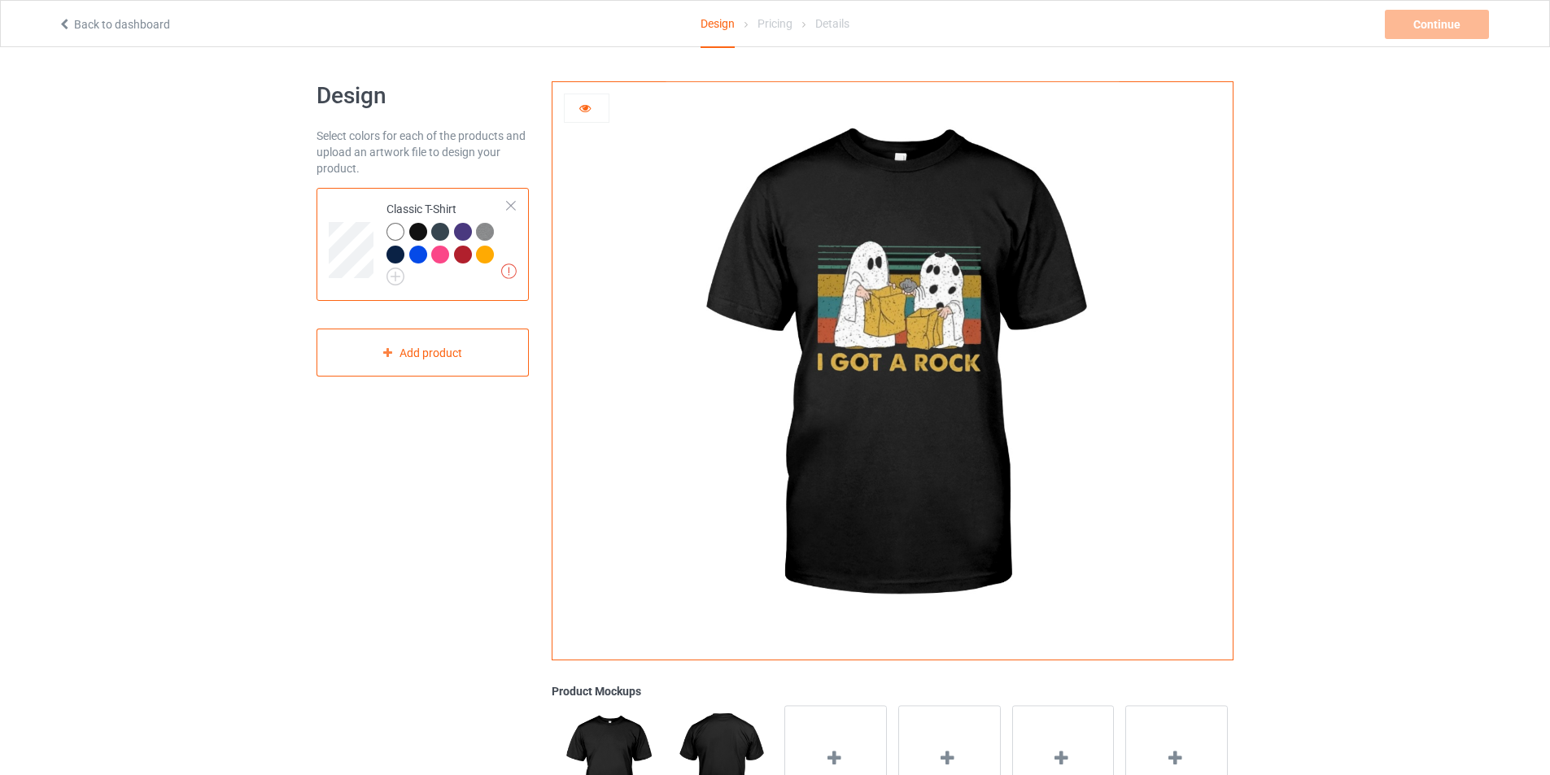
click at [395, 234] on div at bounding box center [395, 232] width 18 height 18
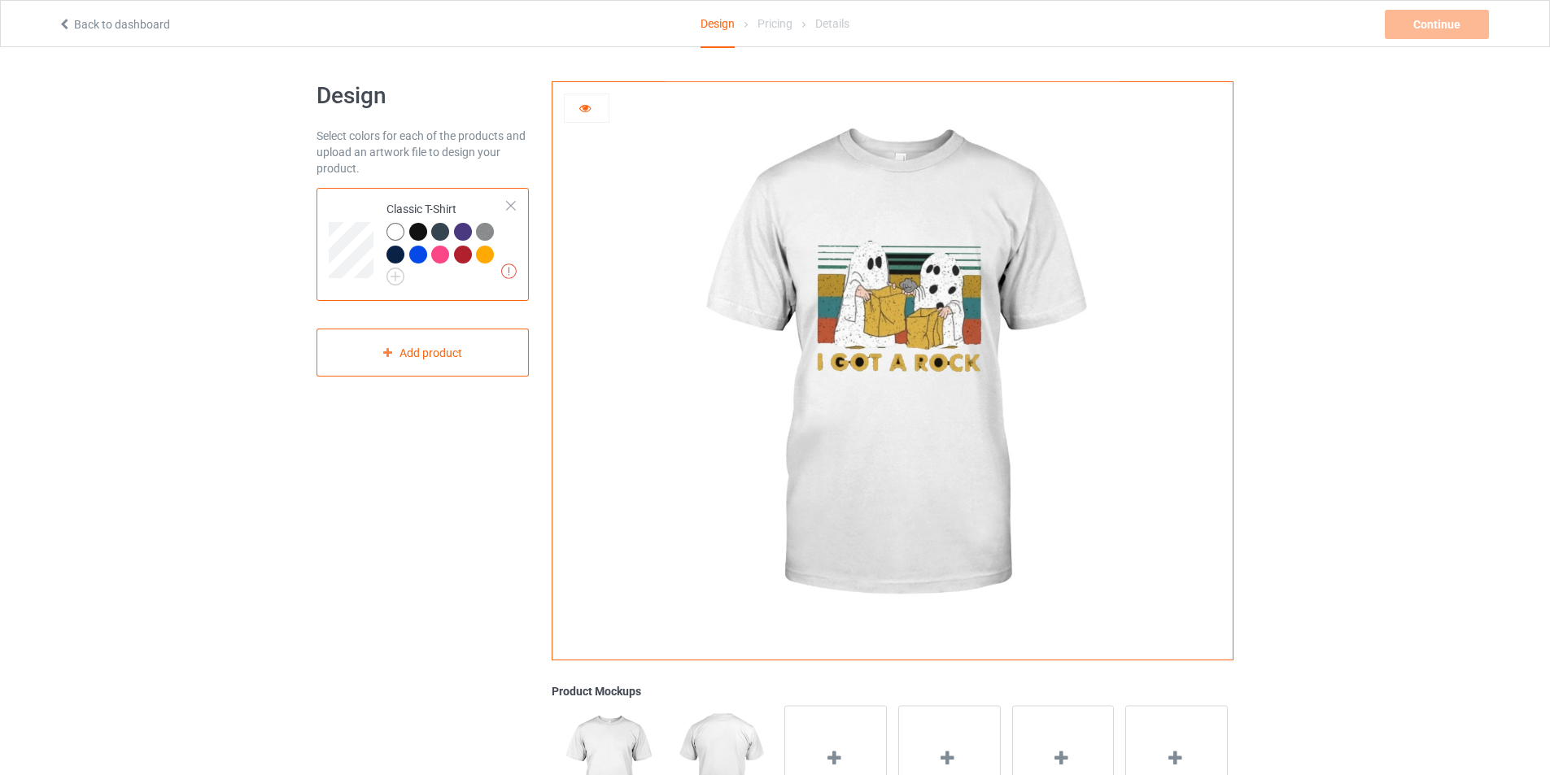
click at [437, 233] on div at bounding box center [440, 232] width 18 height 18
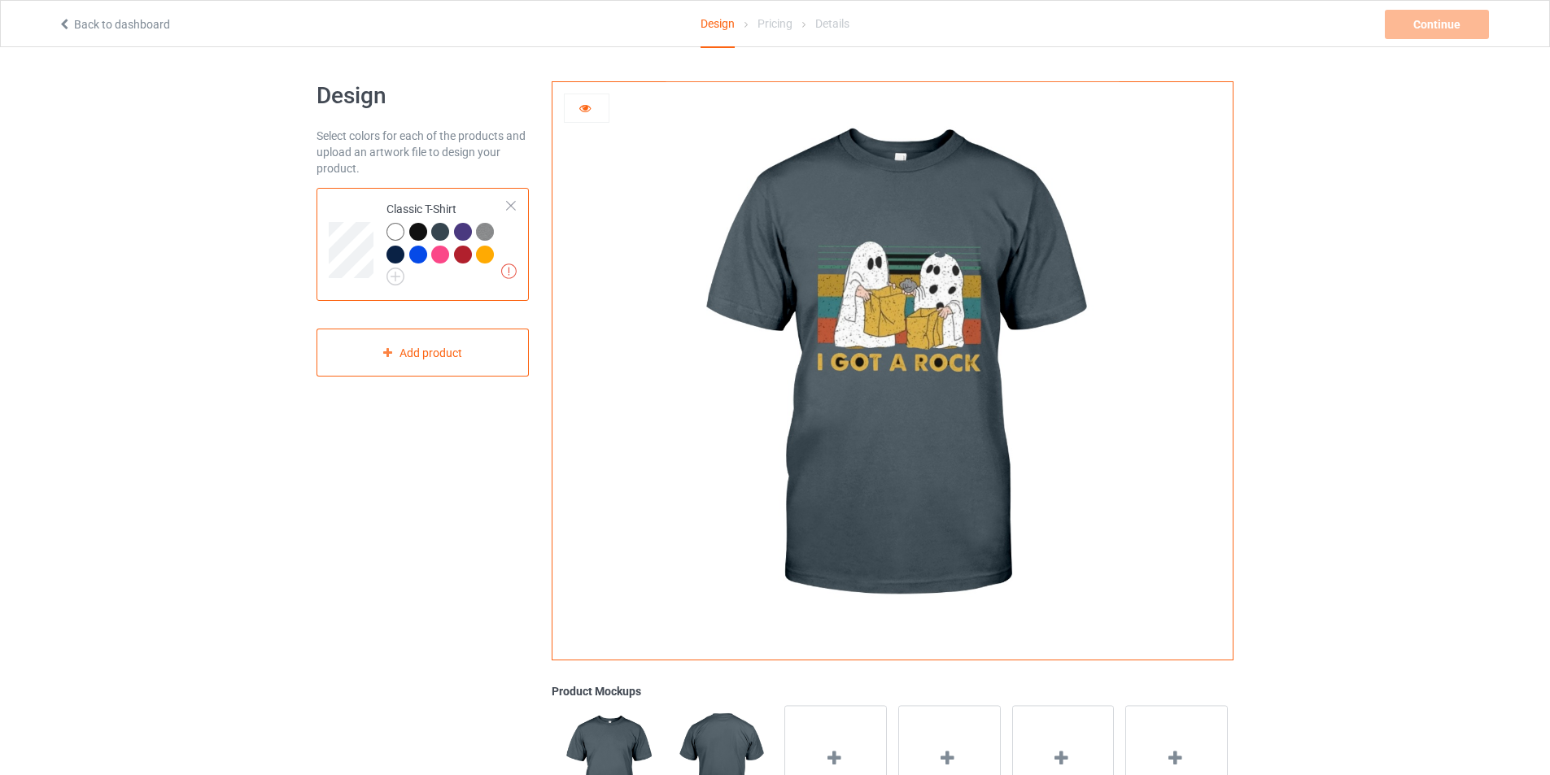
click at [394, 257] on div at bounding box center [395, 255] width 18 height 18
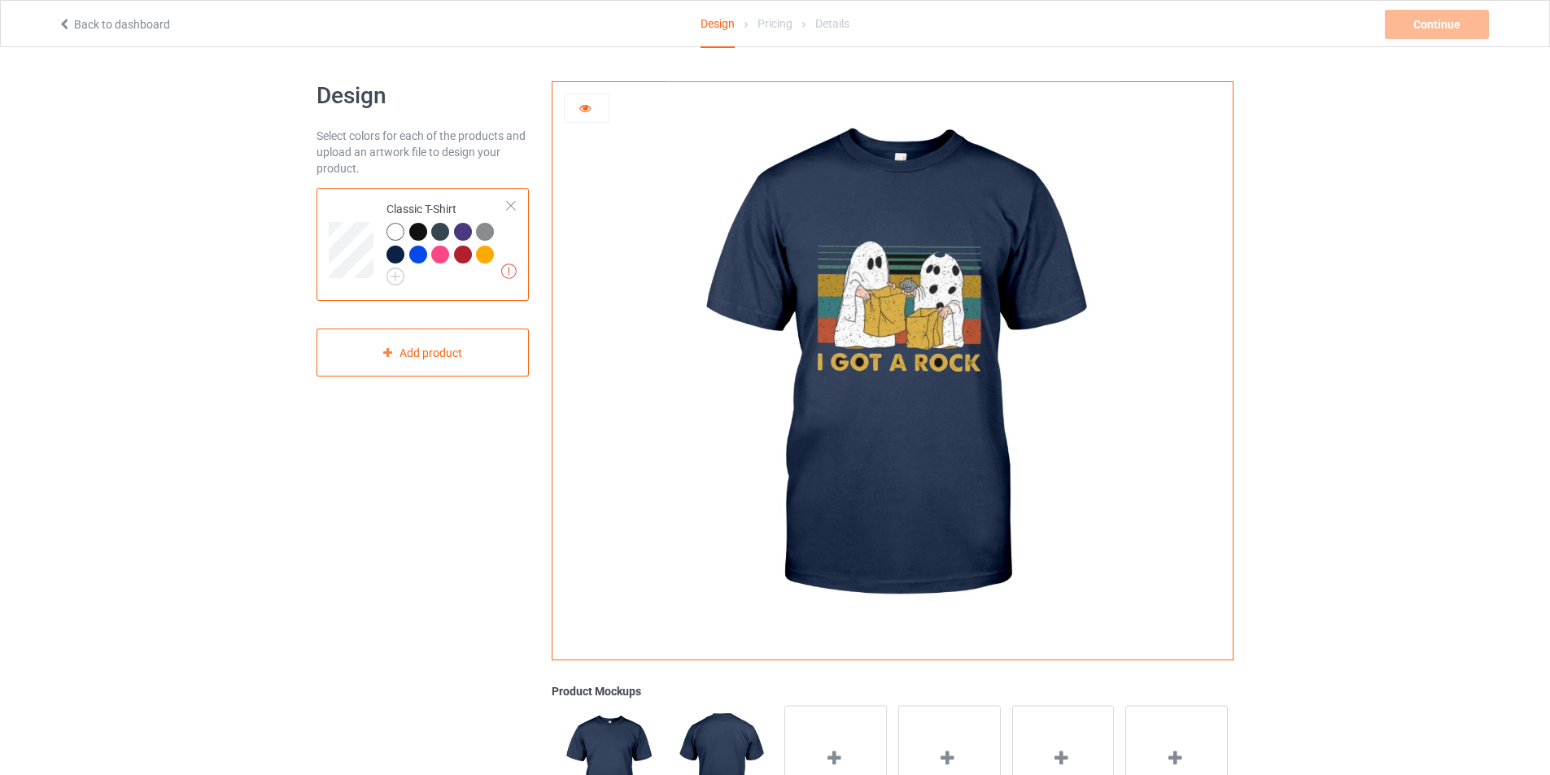
click at [417, 255] on div at bounding box center [418, 255] width 18 height 18
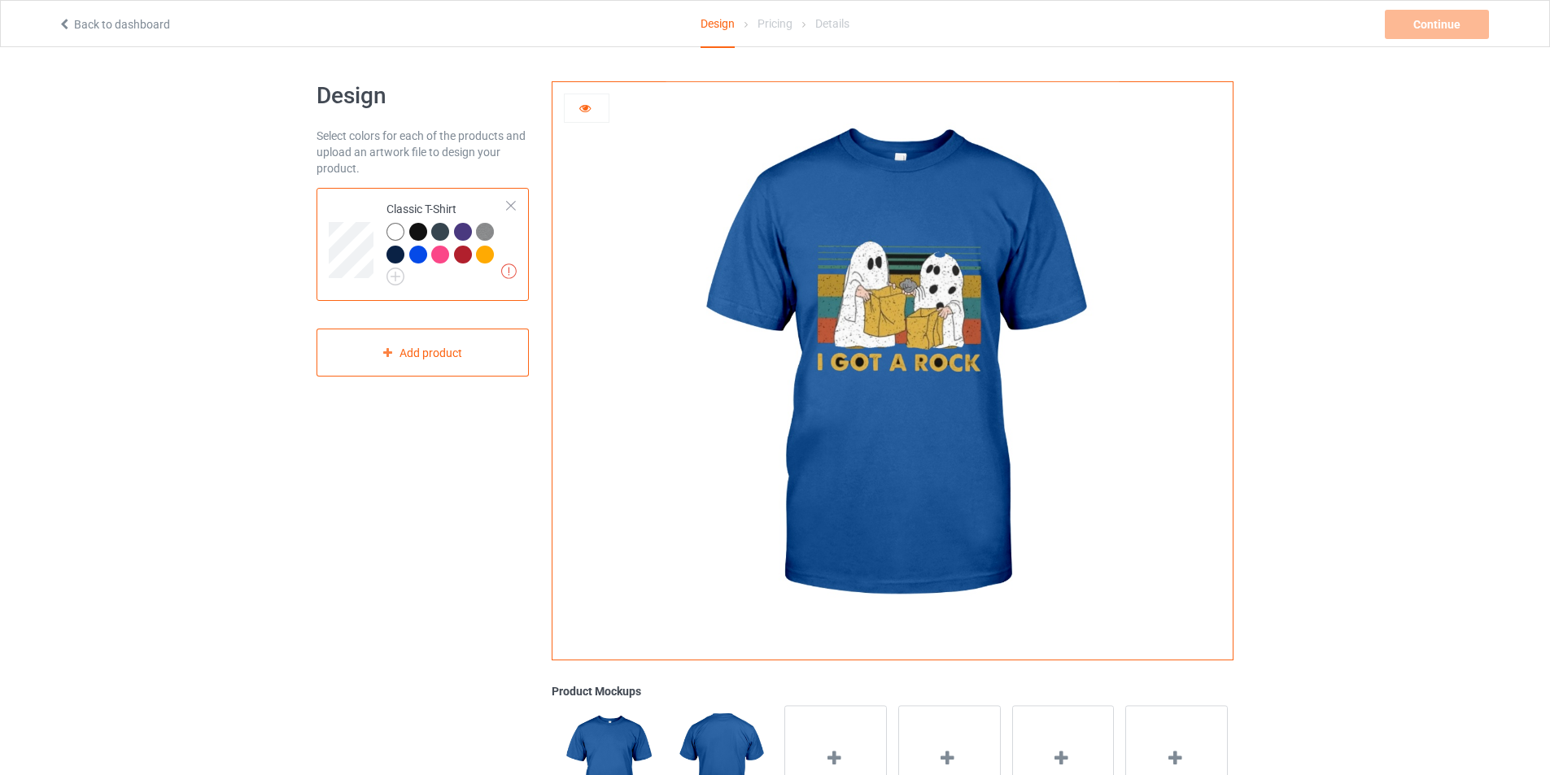
click at [460, 254] on div at bounding box center [463, 255] width 18 height 18
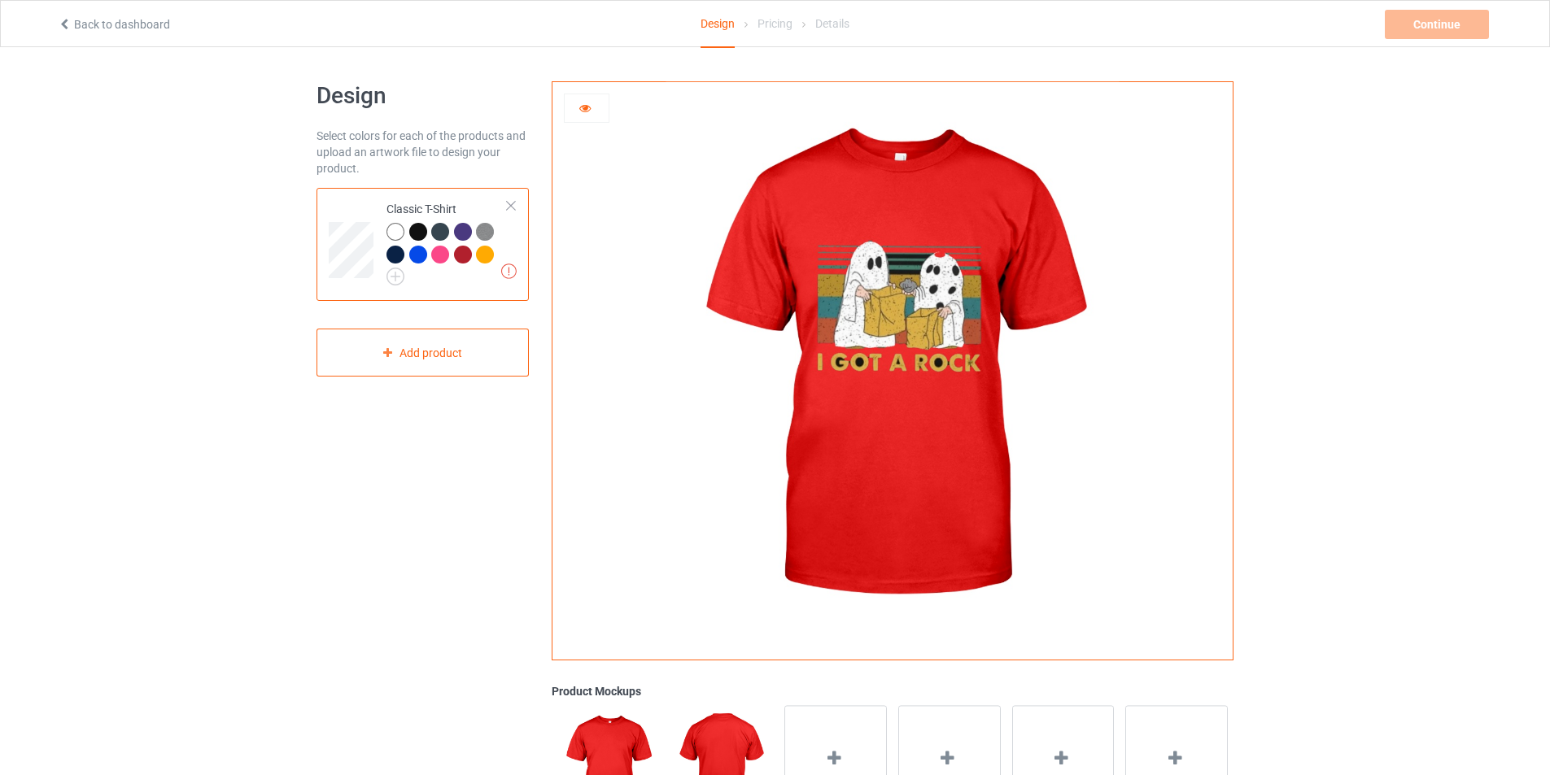
click at [438, 251] on div at bounding box center [440, 255] width 18 height 18
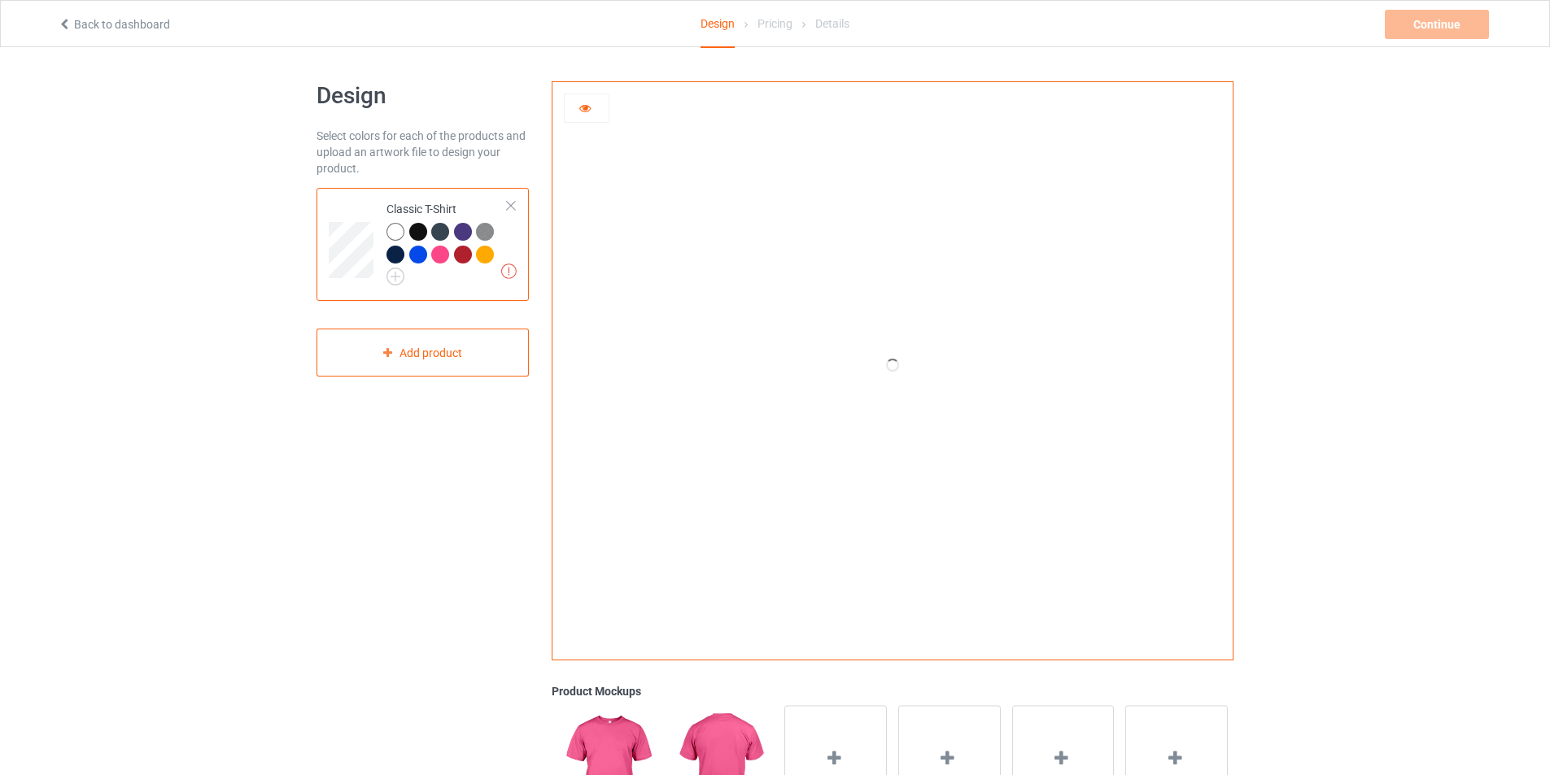
click at [486, 253] on div at bounding box center [485, 255] width 18 height 18
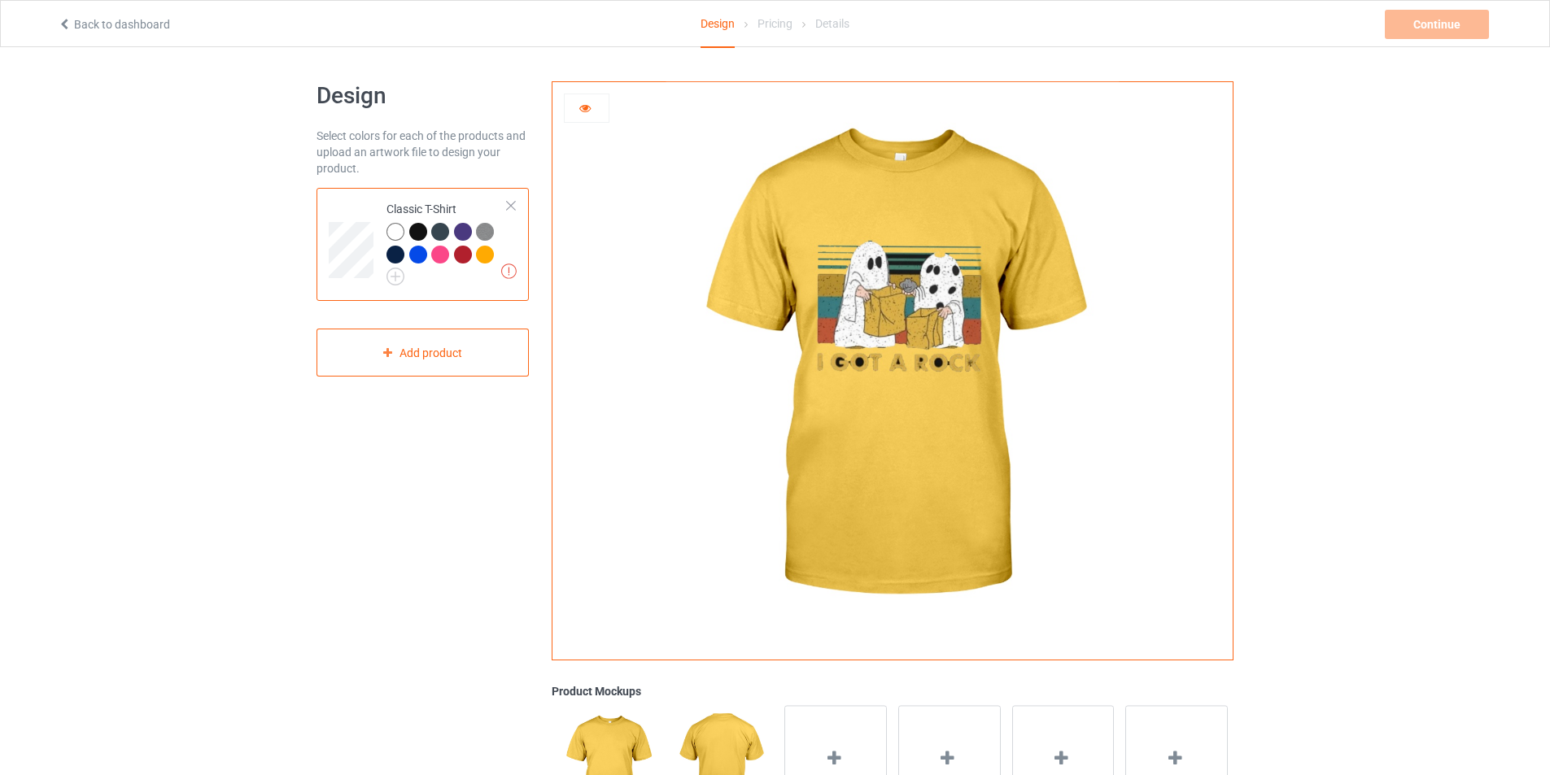
click at [441, 255] on div at bounding box center [440, 255] width 18 height 18
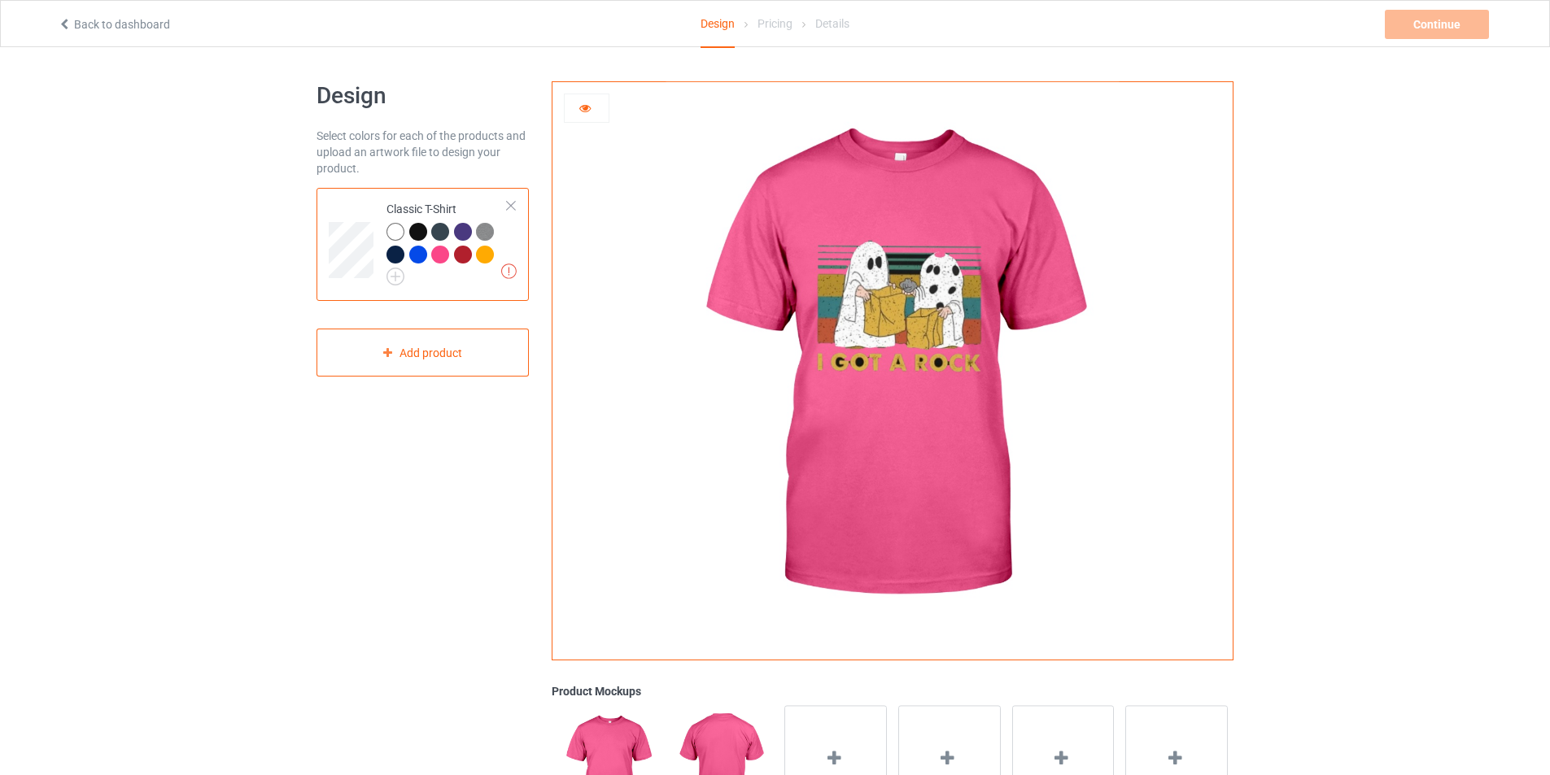
click at [440, 229] on div at bounding box center [440, 232] width 18 height 18
